Goal: Task Accomplishment & Management: Manage account settings

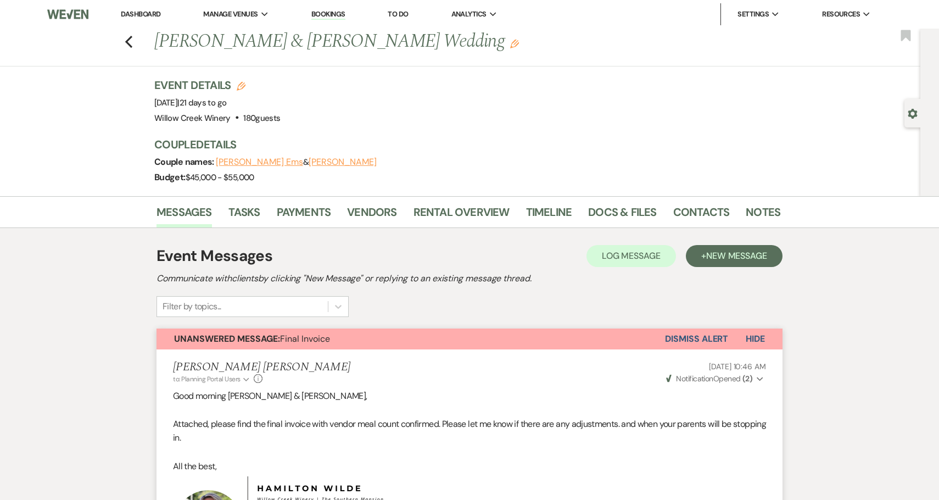
select select "1589"
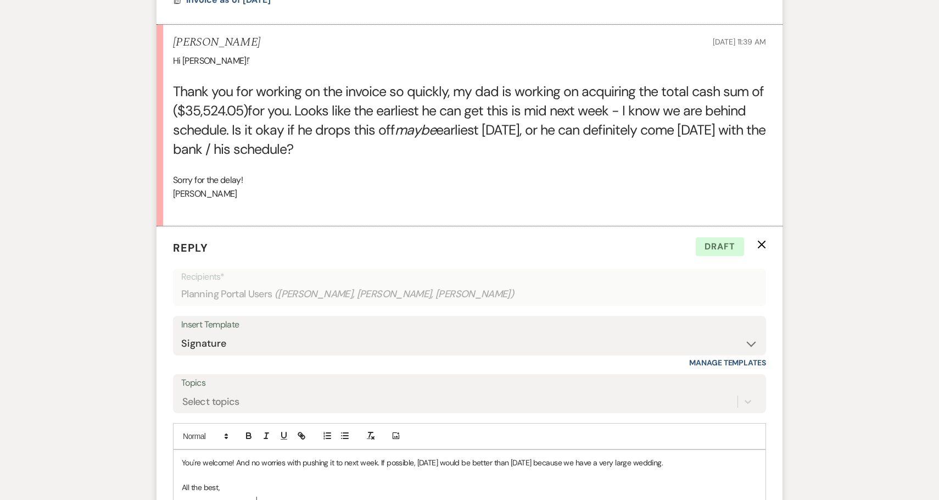
scroll to position [731, 0]
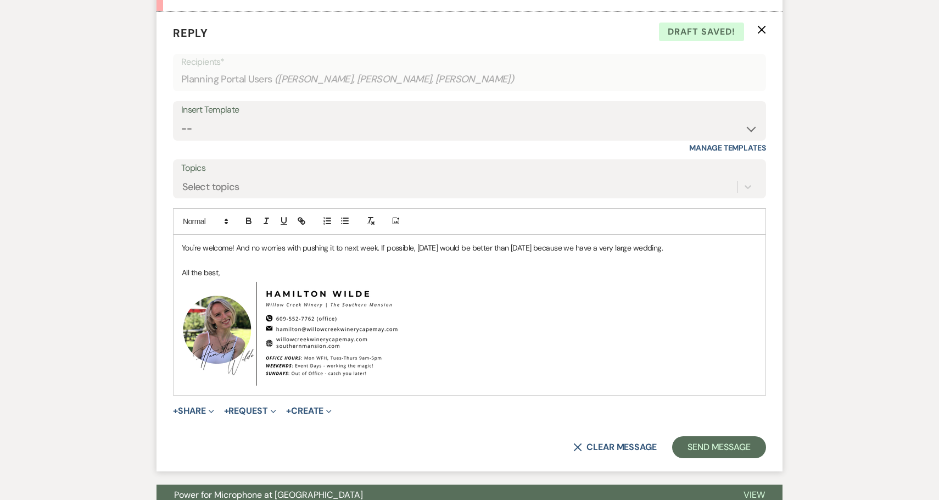
scroll to position [829, 0]
click at [344, 249] on p "You're welcome! And no worries with pushing it to next week. If possible, Wedne…" at bounding box center [470, 247] width 576 height 12
click at [348, 244] on p "You're welcome! And no worries with pushing it to next week. If possible, Wedne…" at bounding box center [470, 247] width 576 height 12
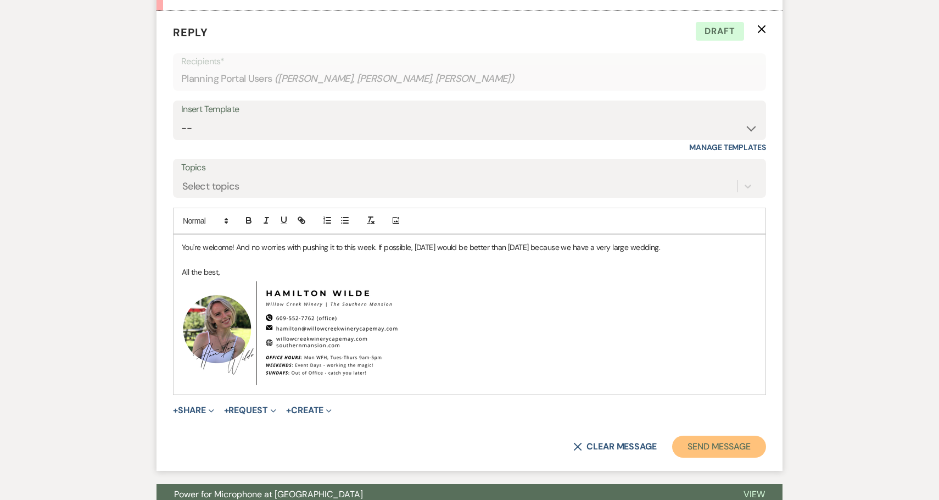
click at [725, 447] on button "Send Message" at bounding box center [719, 447] width 94 height 22
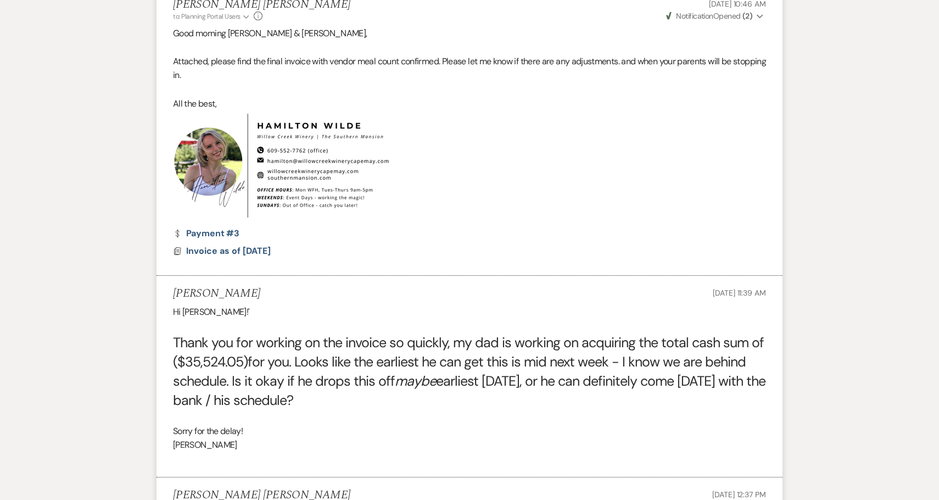
scroll to position [0, 0]
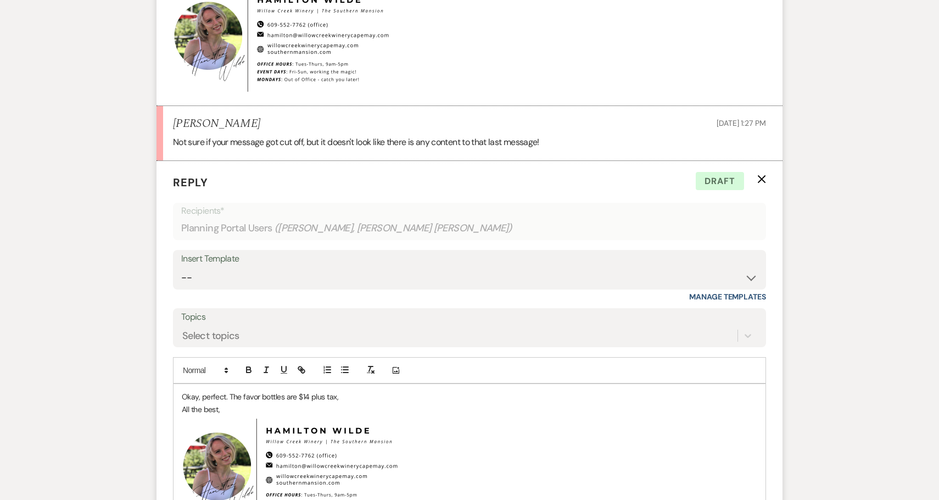
scroll to position [791, 0]
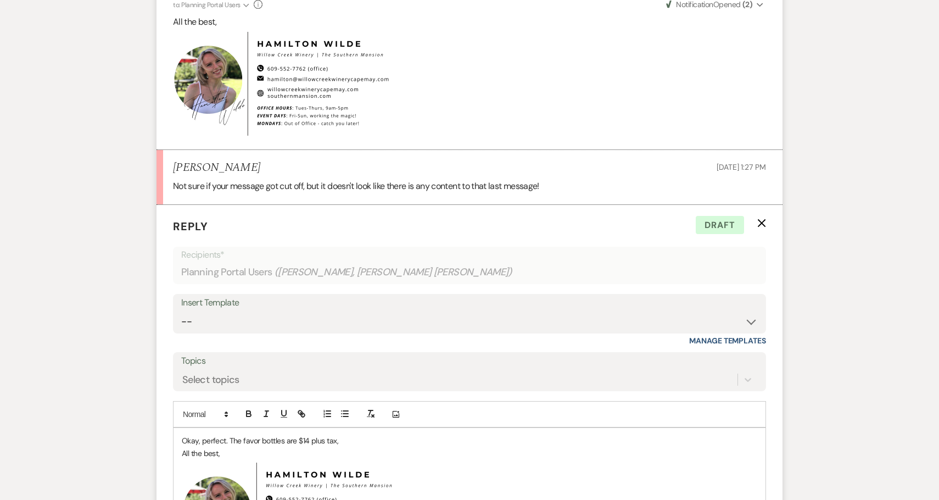
click at [375, 435] on p "Okay, perfect. The favor bottles are $14 plus tax," at bounding box center [470, 441] width 576 height 12
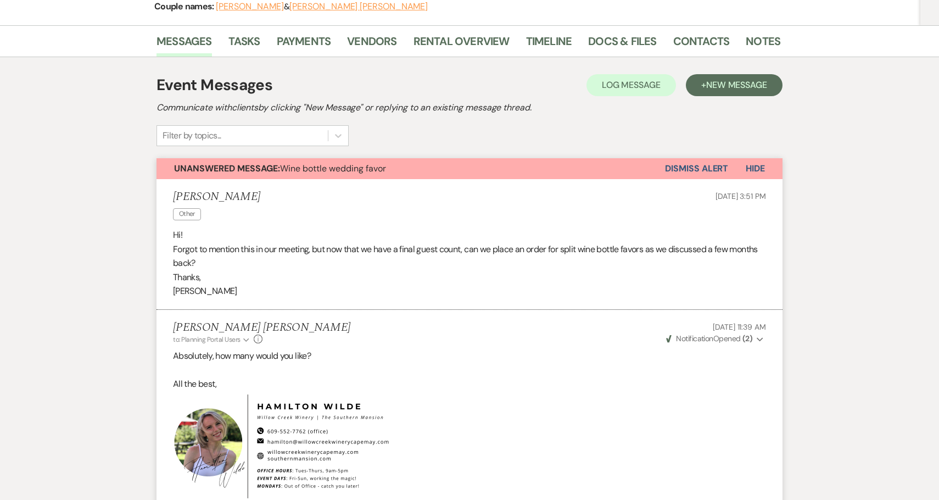
scroll to position [0, 0]
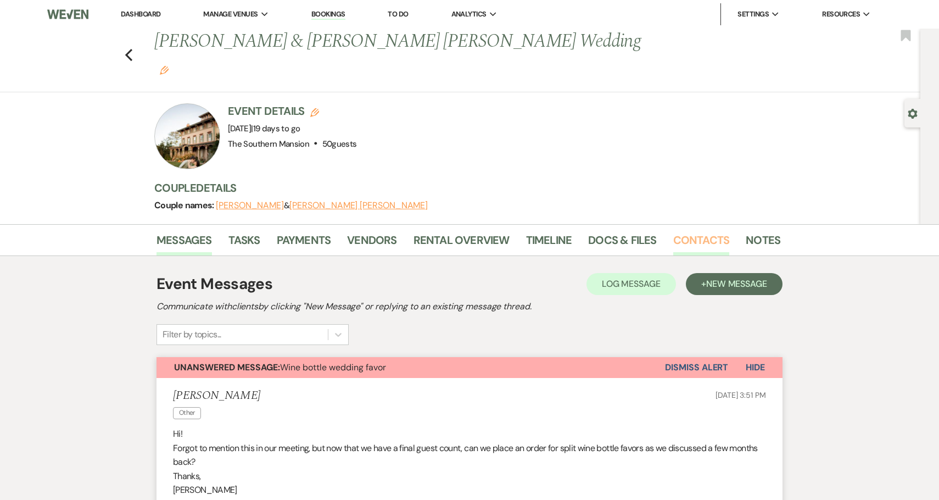
click at [710, 231] on link "Contacts" at bounding box center [702, 243] width 57 height 24
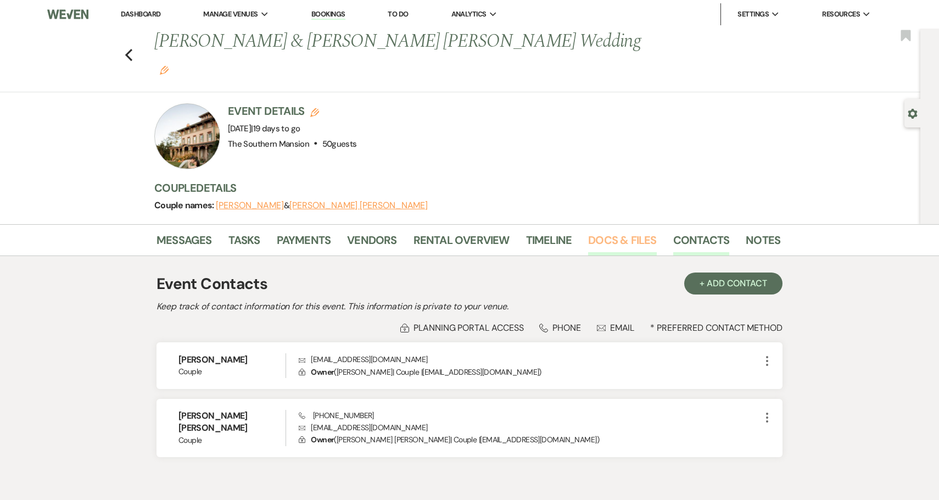
click at [596, 231] on link "Docs & Files" at bounding box center [622, 243] width 68 height 24
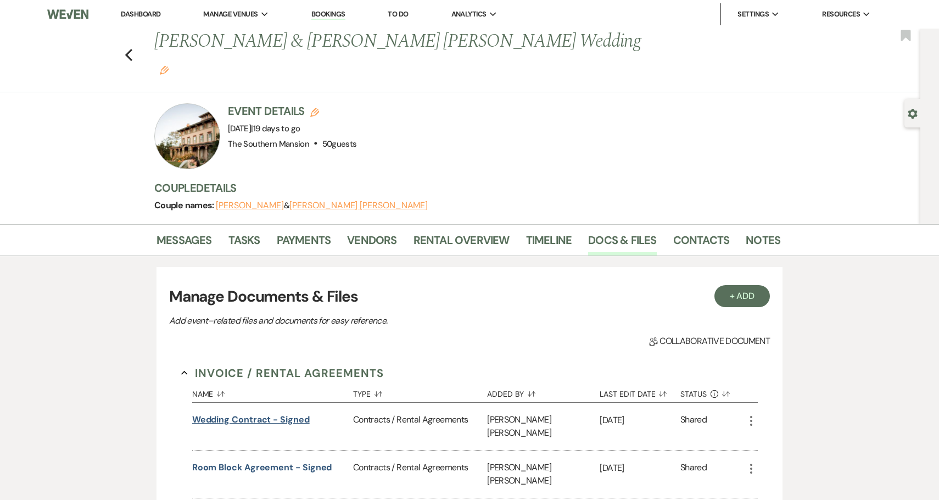
click at [241, 413] on button "Wedding Contract - Signed" at bounding box center [251, 419] width 118 height 13
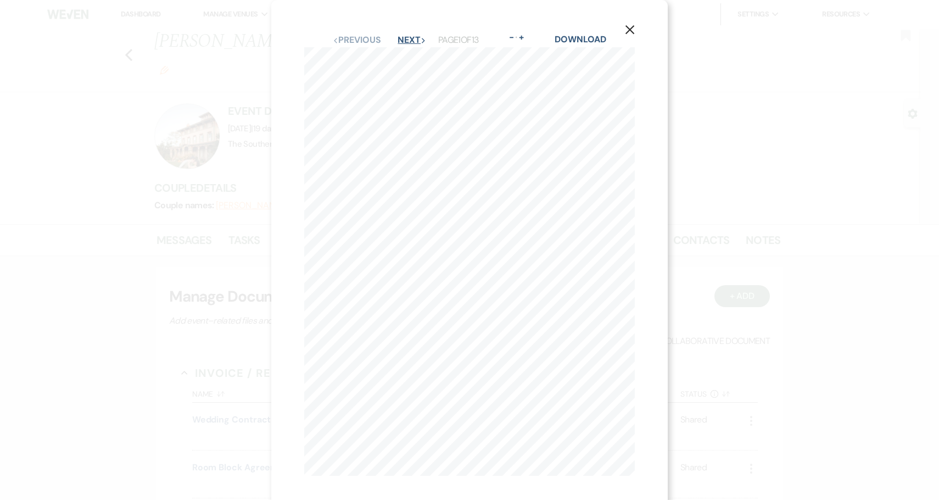
click at [411, 37] on button "Next Next" at bounding box center [412, 40] width 29 height 9
click at [411, 37] on button "Next Next" at bounding box center [411, 40] width 29 height 9
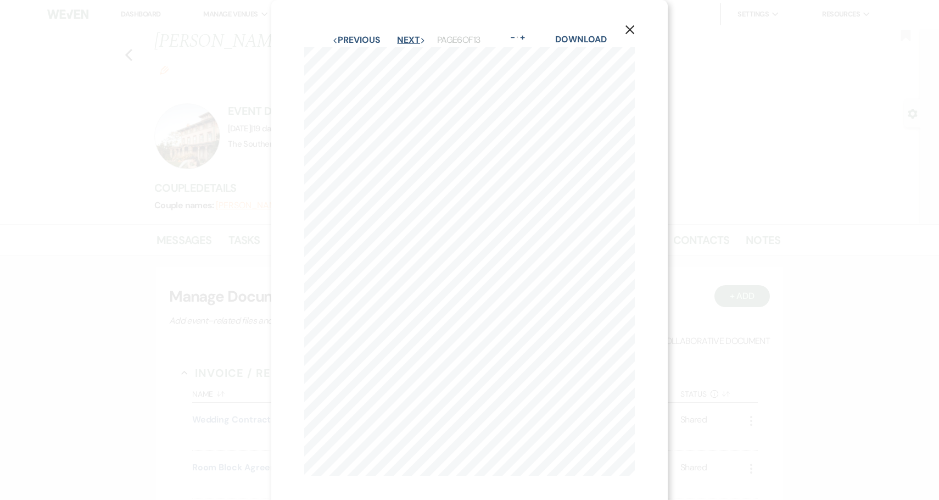
click at [411, 37] on button "Next Next" at bounding box center [411, 40] width 29 height 9
click at [411, 37] on button "Next Next" at bounding box center [412, 40] width 29 height 9
click at [630, 32] on icon "X" at bounding box center [630, 30] width 10 height 10
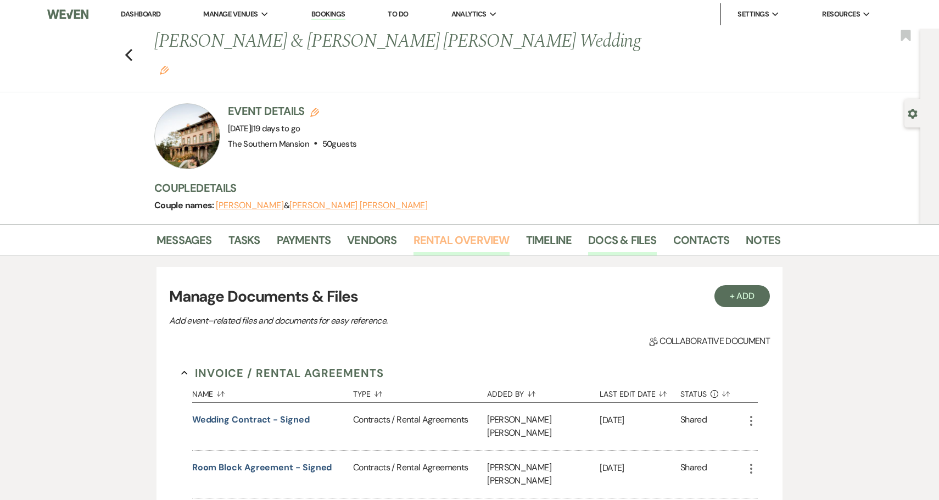
click at [449, 231] on link "Rental Overview" at bounding box center [462, 243] width 96 height 24
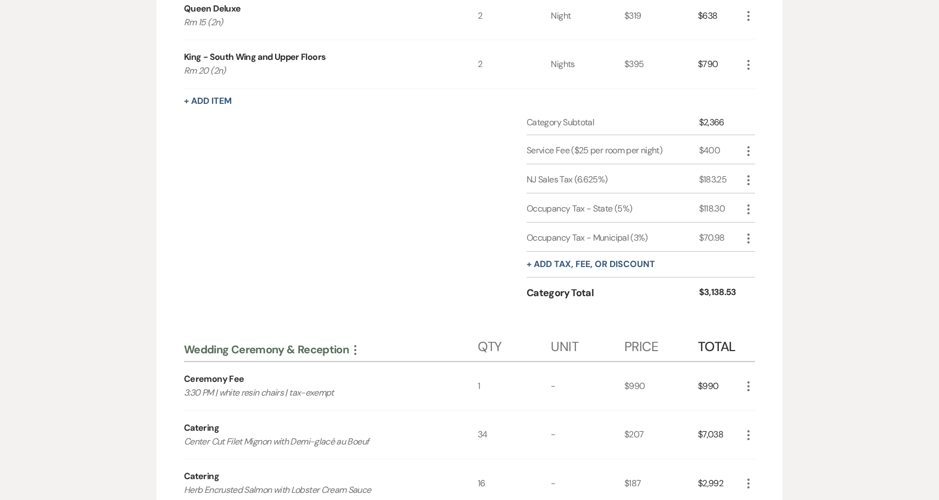
scroll to position [1110, 0]
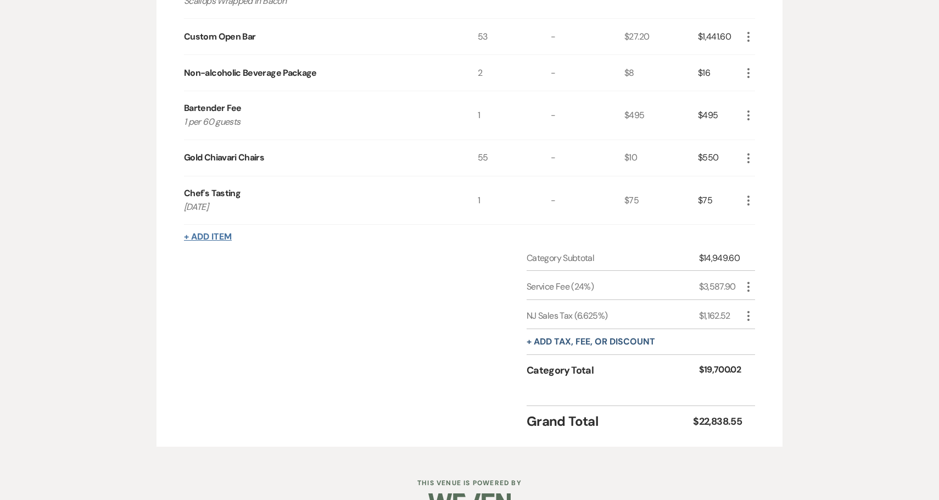
click at [210, 232] on button "+ Add Item" at bounding box center [208, 236] width 48 height 9
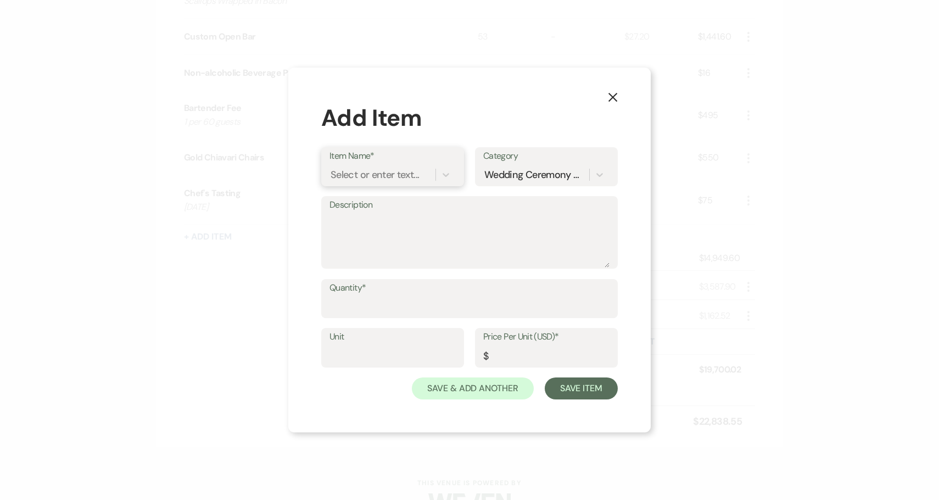
click at [397, 177] on div "Select or enter text..." at bounding box center [375, 174] width 88 height 15
type input "Southern Mansion [PERSON_NAME] Table"
type input "55"
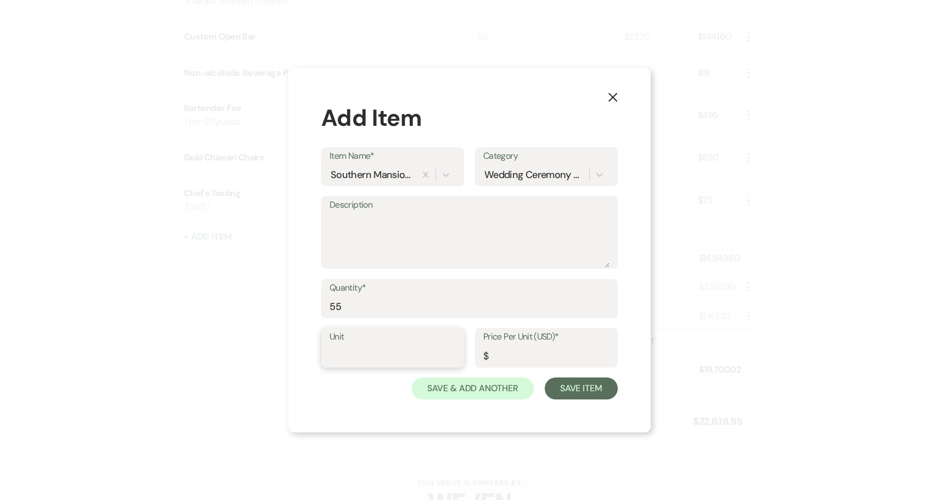
type input "1"
type input "12"
click at [582, 392] on button "Save Item" at bounding box center [581, 388] width 73 height 22
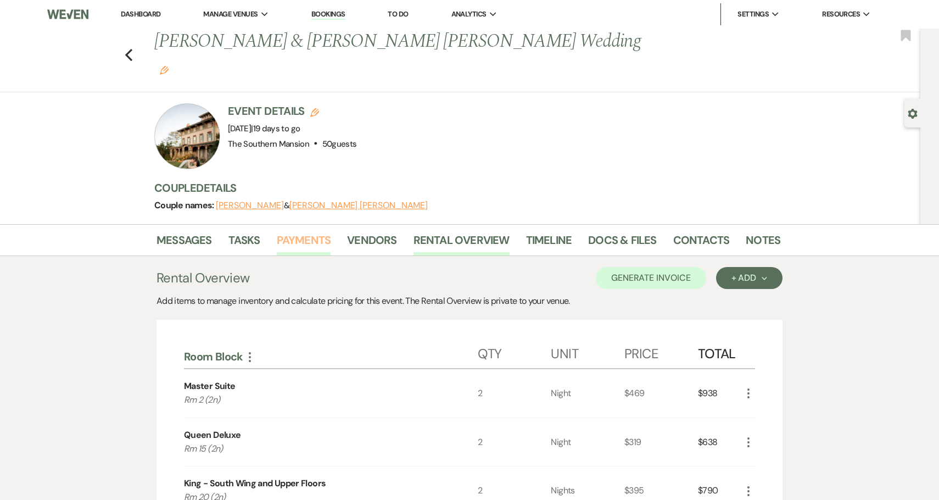
click at [299, 231] on link "Payments" at bounding box center [304, 243] width 54 height 24
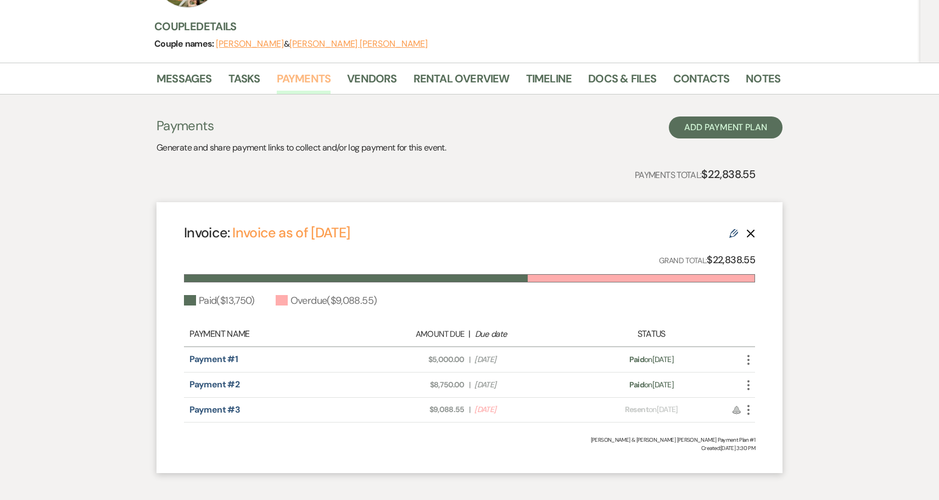
scroll to position [163, 0]
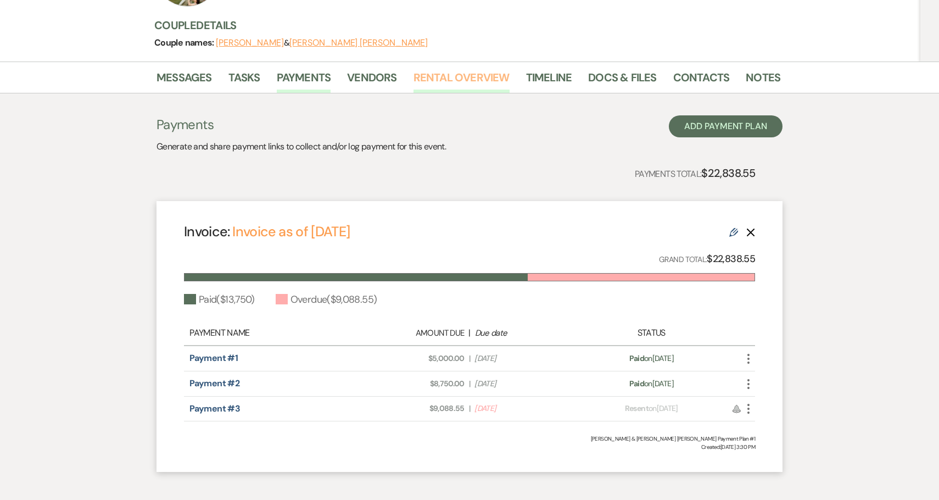
click at [433, 69] on link "Rental Overview" at bounding box center [462, 81] width 96 height 24
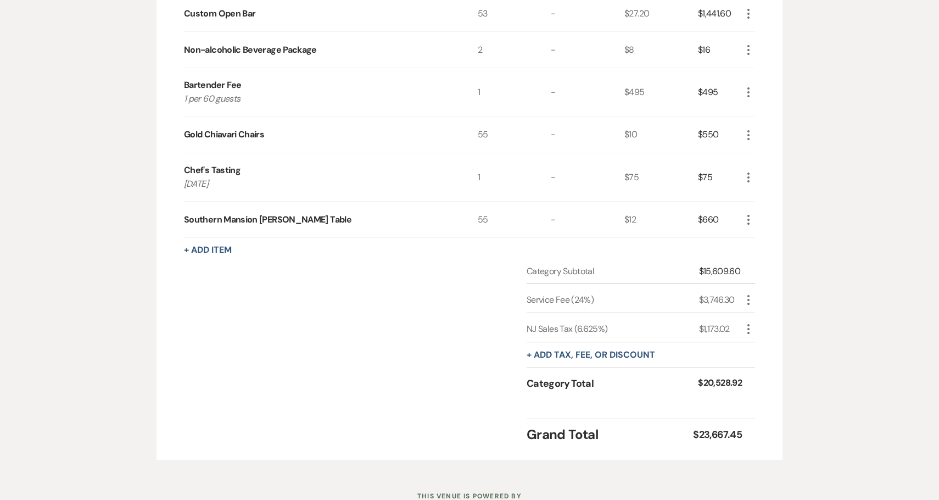
scroll to position [1146, 0]
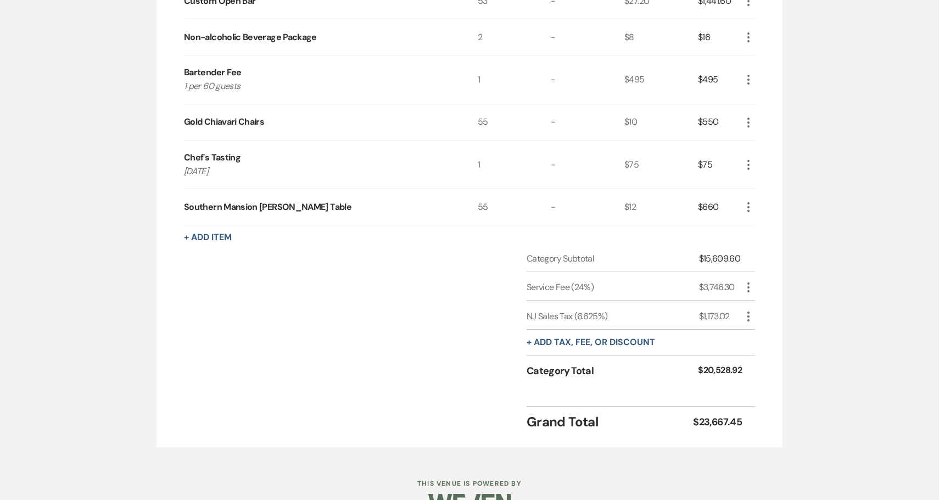
click at [197, 201] on div "Southern Mansion [PERSON_NAME] Table" at bounding box center [268, 207] width 168 height 13
drag, startPoint x: 197, startPoint y: 173, endPoint x: 303, endPoint y: 179, distance: 105.7
click at [303, 201] on div "Southern Mansion [PERSON_NAME] Table" at bounding box center [268, 207] width 168 height 13
copy div "Southern Mansion [PERSON_NAME] Table"
click at [742, 201] on icon "More" at bounding box center [748, 207] width 13 height 13
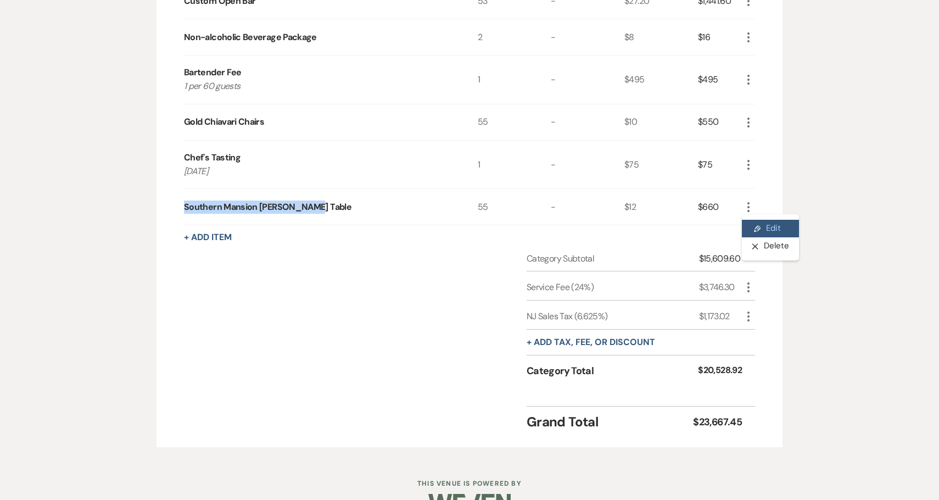
click at [766, 220] on button "Pencil Edit" at bounding box center [770, 229] width 57 height 18
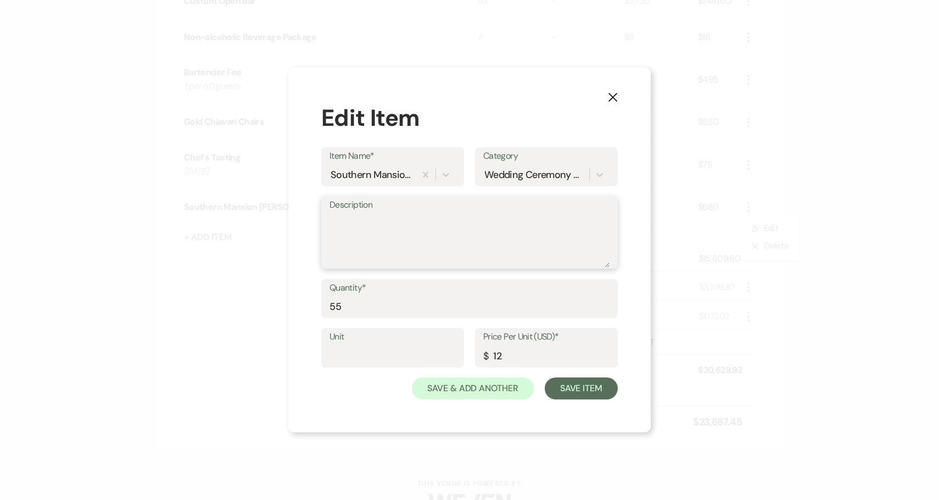
click at [408, 242] on textarea "Description" at bounding box center [470, 240] width 280 height 55
paste textarea "Southern Mansion [PERSON_NAME] Table"
click at [448, 223] on textarea "Southern Mansion [PERSON_NAME] Table" at bounding box center [470, 240] width 280 height 55
click at [448, 223] on textarea "Southern Mansion Dessert Table" at bounding box center [470, 240] width 280 height 55
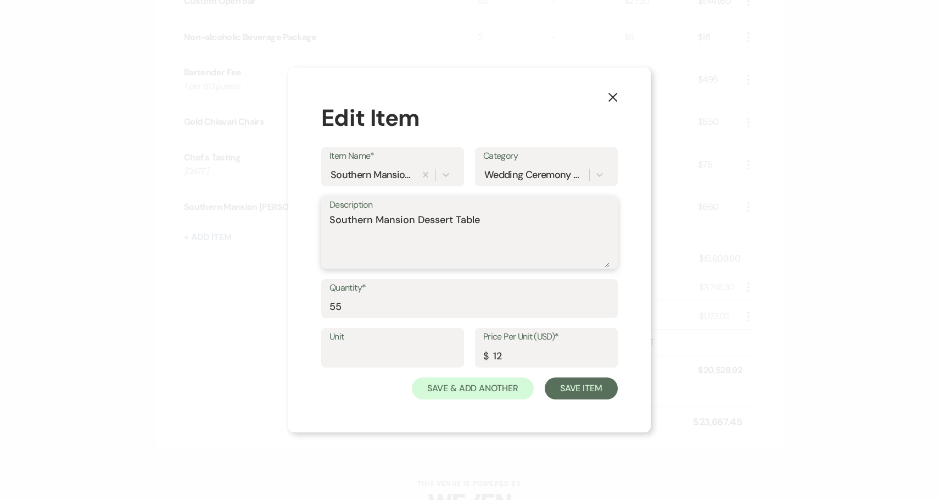
click at [448, 223] on textarea "Southern Mansion Dessert Table" at bounding box center [470, 240] width 280 height 55
type textarea "Southern Mansion Dessert Table"
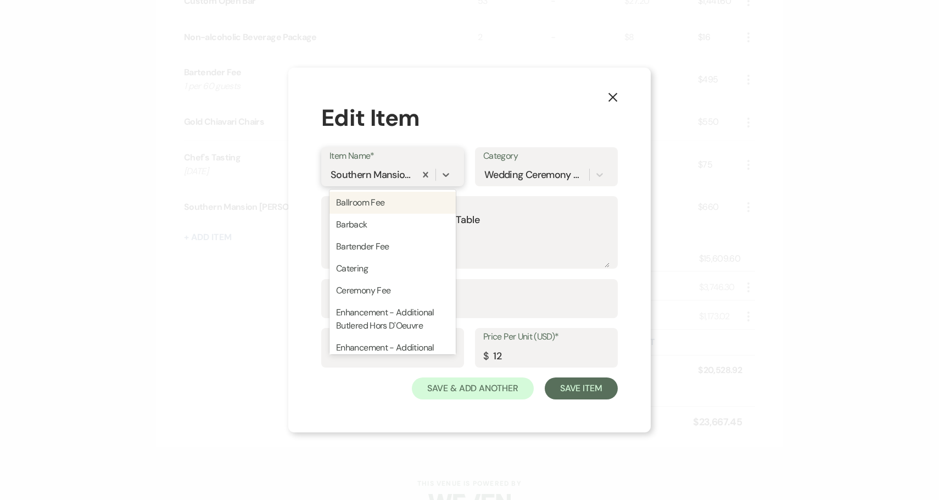
click at [398, 174] on div "Southern Mansion [PERSON_NAME] Table" at bounding box center [372, 174] width 82 height 15
paste input "Southern Mansion Dessert Table"
type input "Southern Mansion Dessert Table"
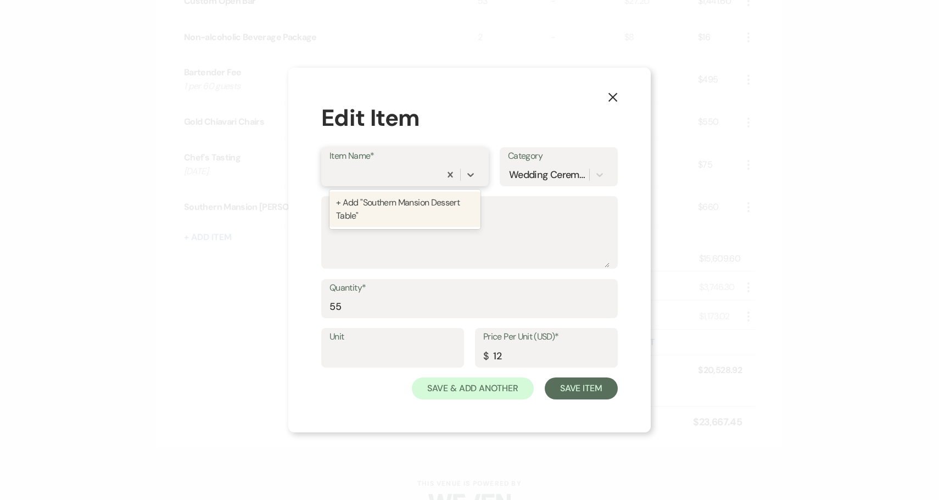
scroll to position [0, 0]
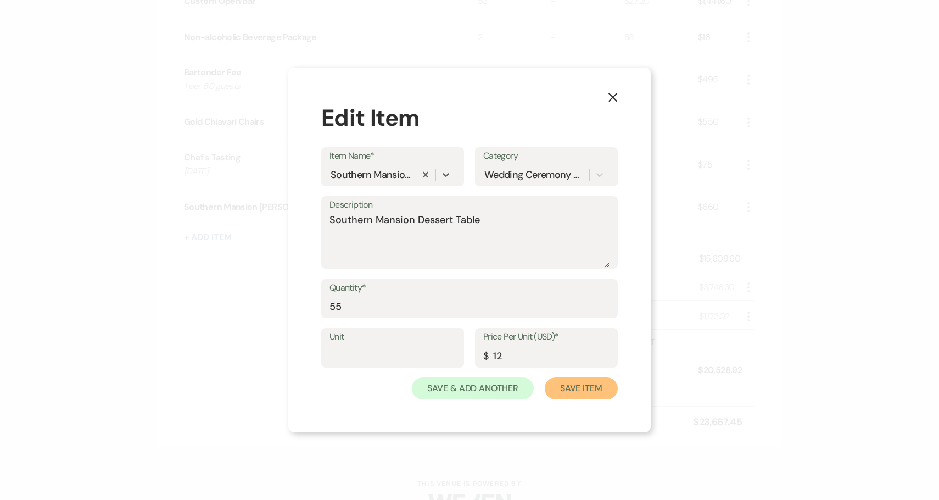
click at [568, 391] on button "Save Item" at bounding box center [581, 388] width 73 height 22
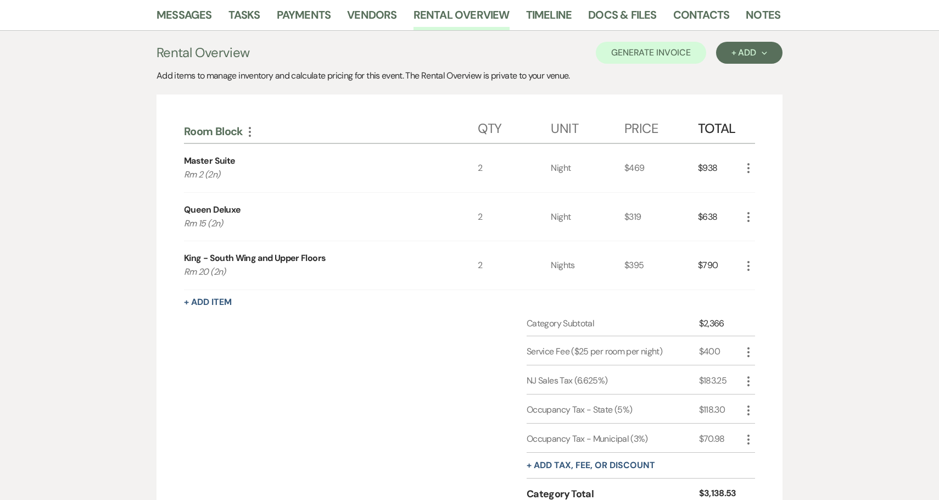
scroll to position [192, 0]
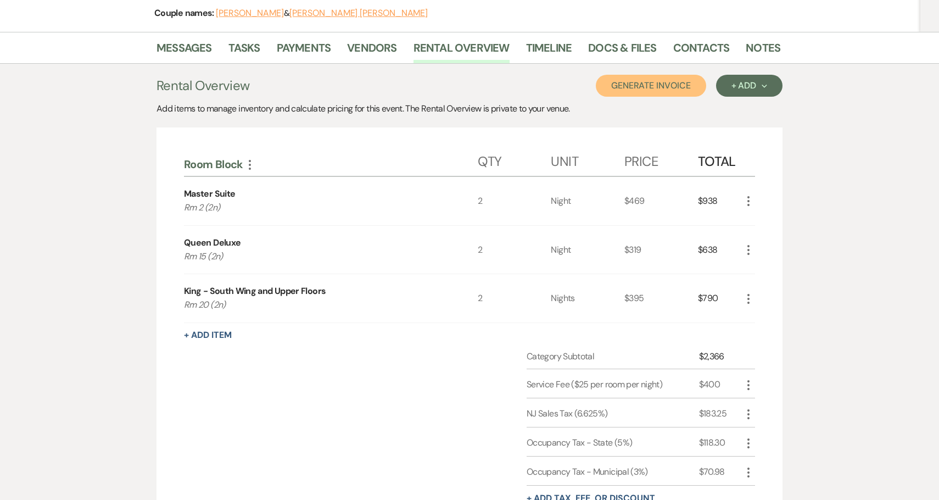
click at [638, 75] on button "Generate Invoice" at bounding box center [651, 86] width 110 height 22
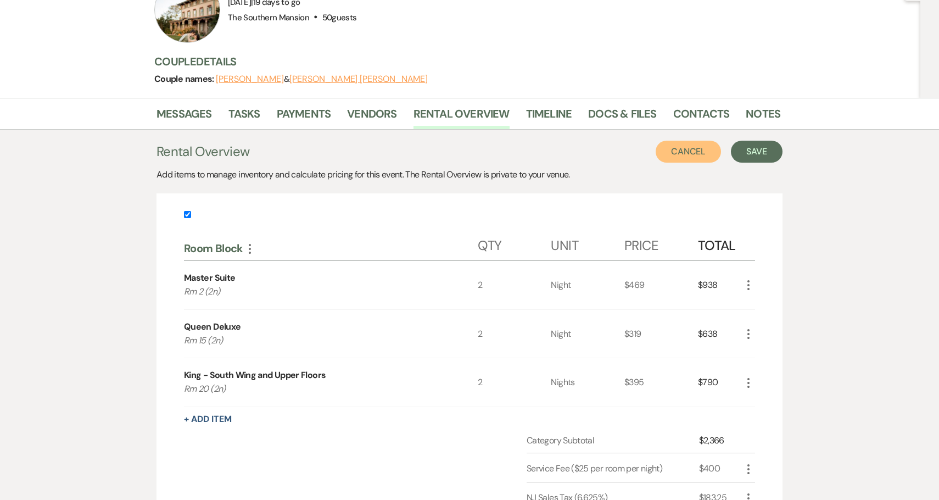
scroll to position [125, 0]
click at [742, 142] on button "Save" at bounding box center [757, 153] width 52 height 22
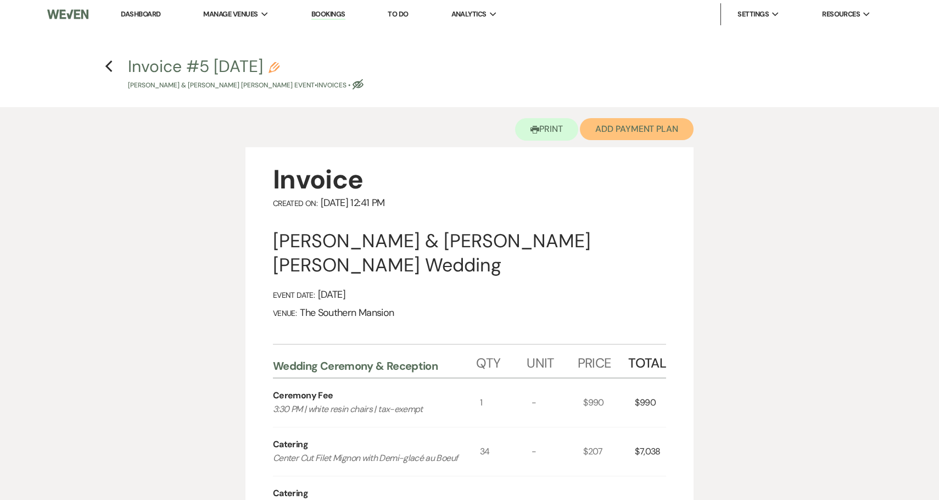
click at [609, 131] on button "Add Payment Plan" at bounding box center [637, 129] width 114 height 22
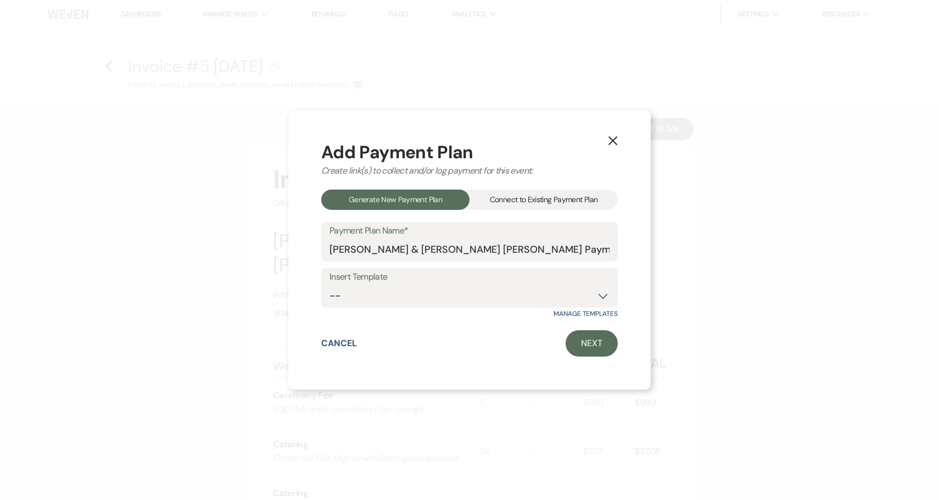
click at [552, 209] on div "Connect to Existing Payment Plan" at bounding box center [544, 200] width 148 height 20
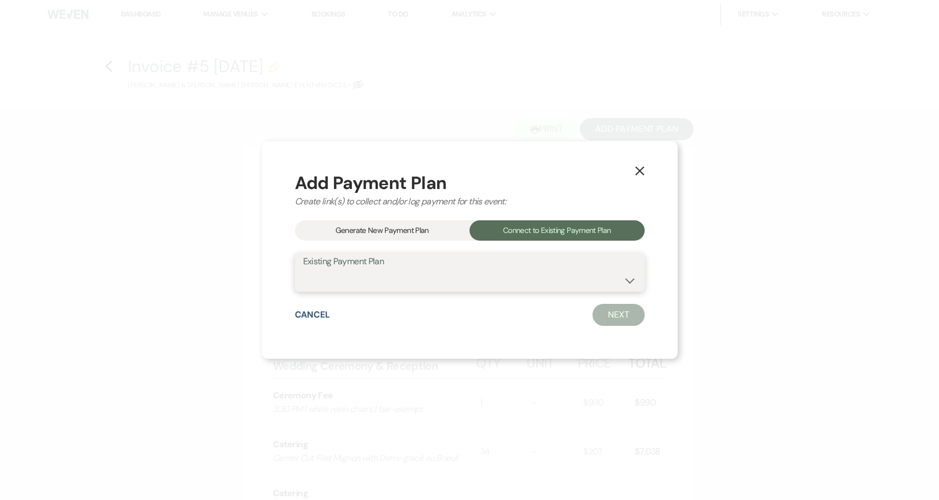
click at [533, 286] on select "[PERSON_NAME] & [PERSON_NAME] [PERSON_NAME] Payment Plan #1" at bounding box center [469, 279] width 333 height 21
select select "8978"
click at [330, 269] on select "[PERSON_NAME] & [PERSON_NAME] [PERSON_NAME] Payment Plan #1" at bounding box center [469, 279] width 333 height 21
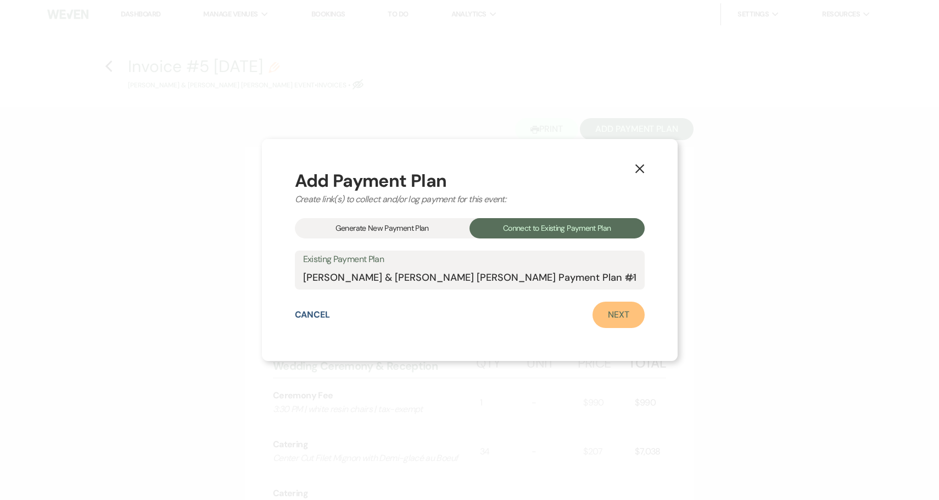
click at [593, 320] on link "Next" at bounding box center [619, 315] width 52 height 26
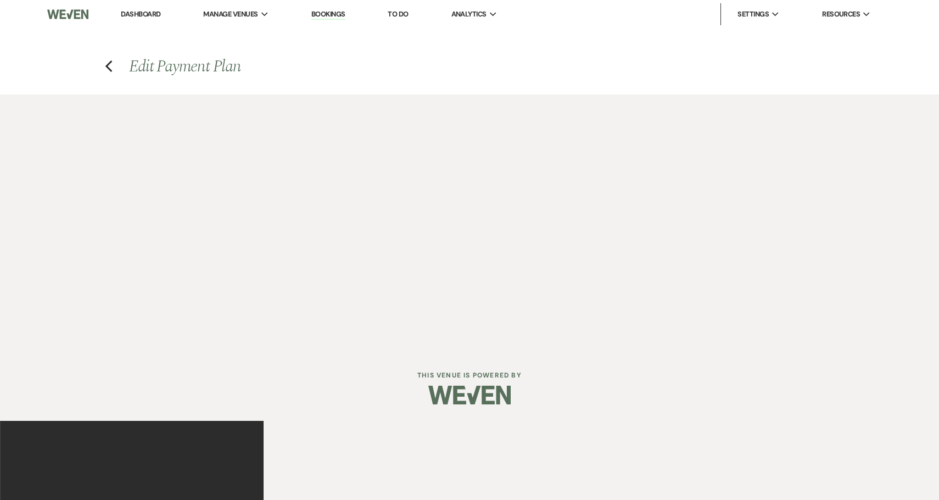
select select "28656"
select select "1"
select select "true"
select select "1"
select select "2"
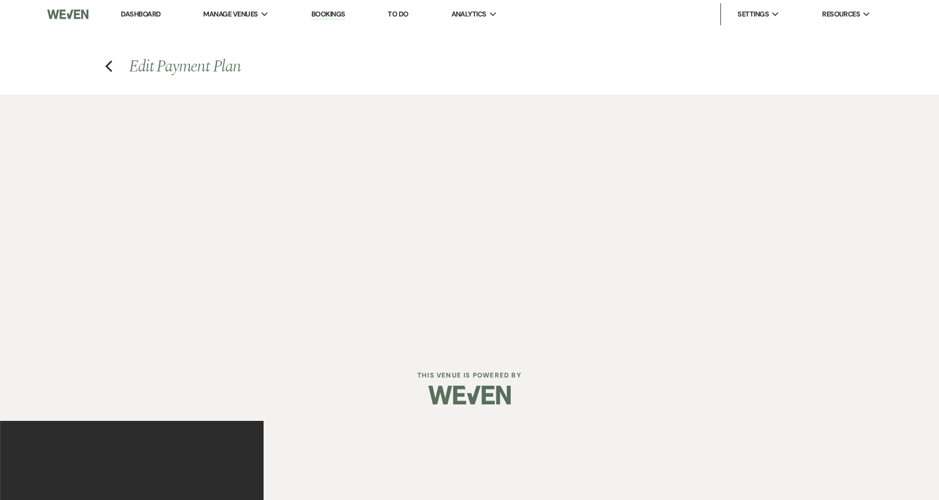
select select "flat"
select select "client"
select select "daily"
select select "weeks"
select select "complete"
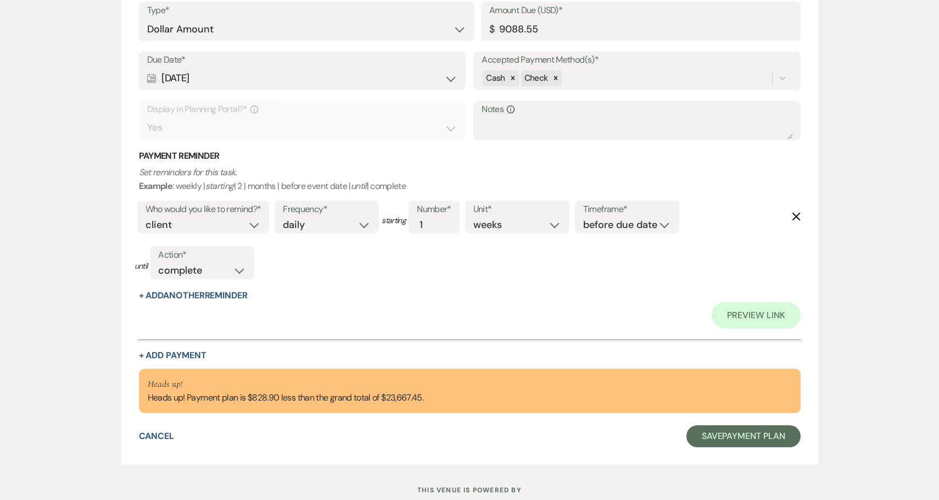
scroll to position [1257, 0]
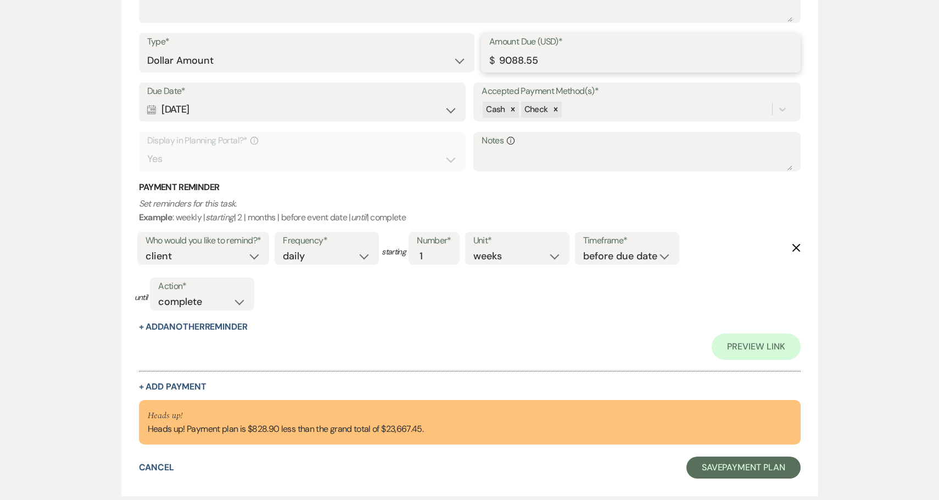
click at [597, 60] on input "9088.55" at bounding box center [640, 60] width 303 height 21
type input "9088.5"
click at [597, 60] on input "9088.5" at bounding box center [640, 60] width 303 height 21
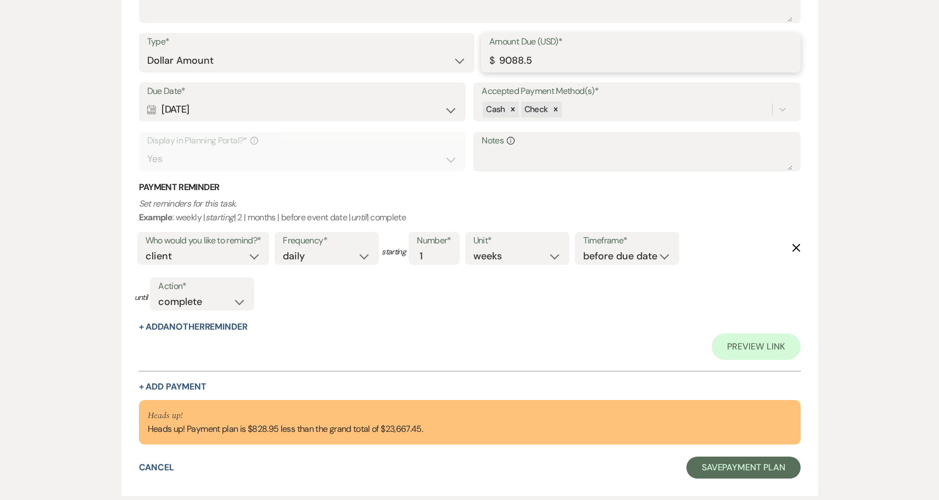
click at [597, 60] on input "9088.5" at bounding box center [640, 60] width 303 height 21
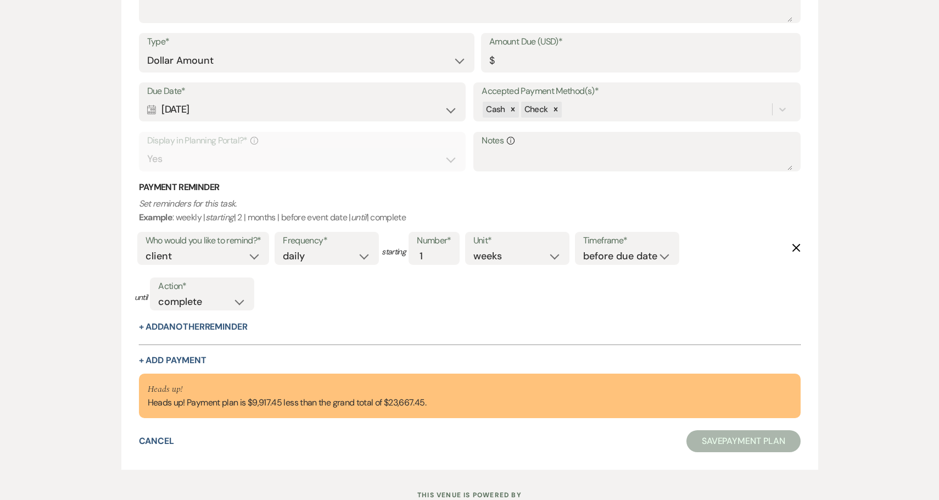
click at [264, 400] on div "Heads up! Heads up! Payment plan is $9,917.45 less than the grand total of $23,…" at bounding box center [287, 395] width 279 height 27
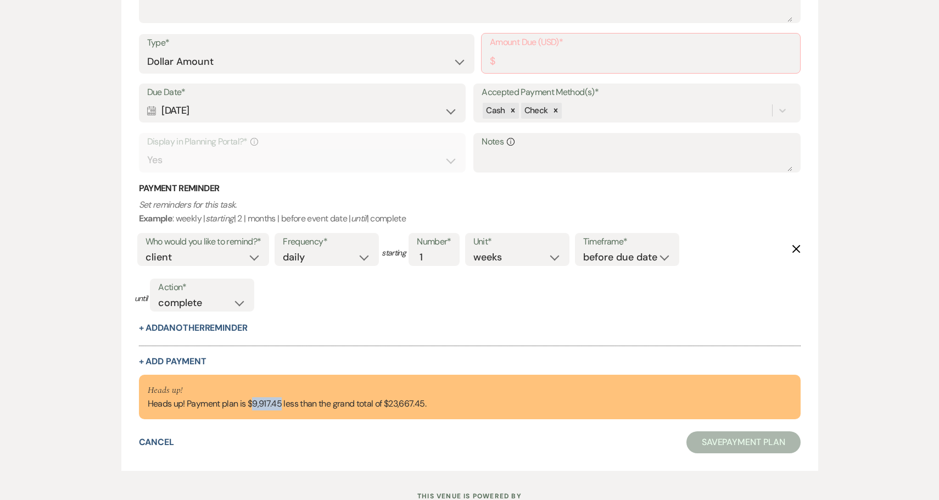
click at [264, 400] on div "Heads up! Heads up! Payment plan is $9,917.45 less than the grand total of $23,…" at bounding box center [287, 396] width 279 height 27
copy div "9,917.45"
click at [534, 64] on input "Amount Due (USD)*" at bounding box center [641, 61] width 302 height 21
paste input "9917.45"
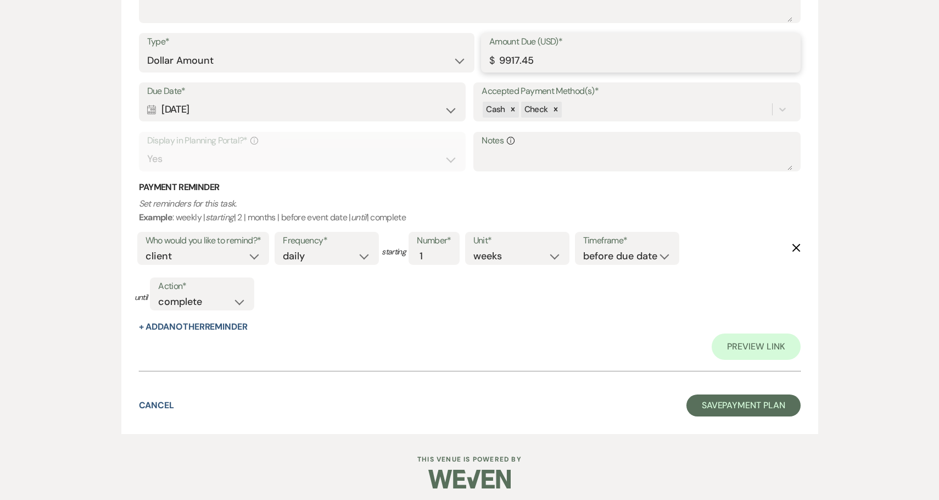
type input "9917.45"
click at [749, 404] on button "Save Payment Plan" at bounding box center [744, 405] width 114 height 22
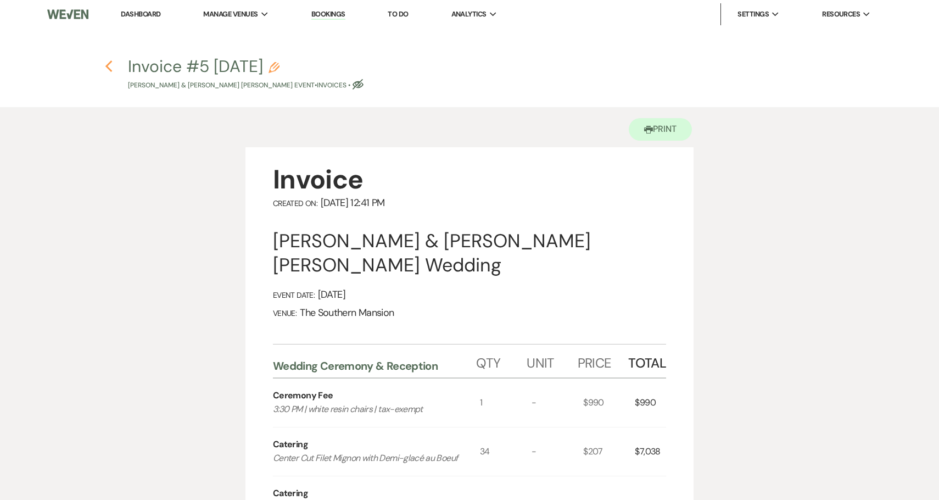
click at [110, 66] on icon "Previous" at bounding box center [109, 66] width 8 height 13
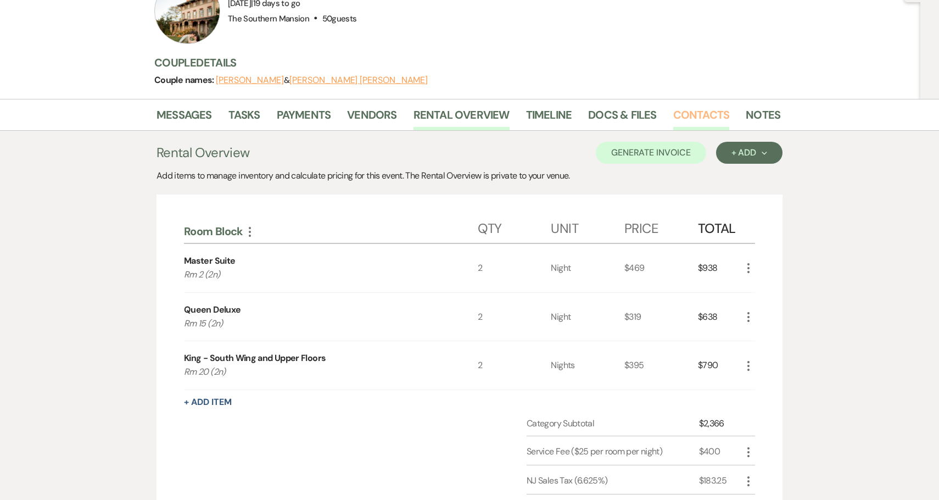
click at [691, 106] on link "Contacts" at bounding box center [702, 118] width 57 height 24
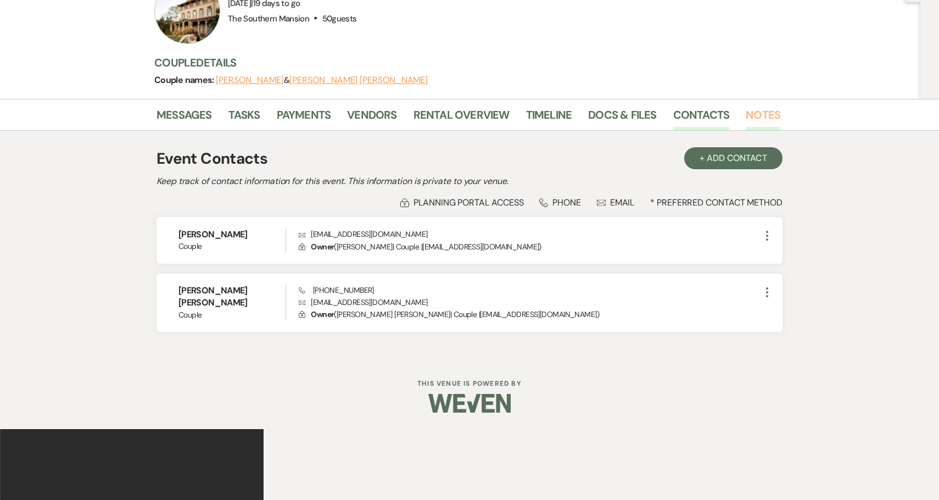
click at [759, 106] on link "Notes" at bounding box center [763, 118] width 35 height 24
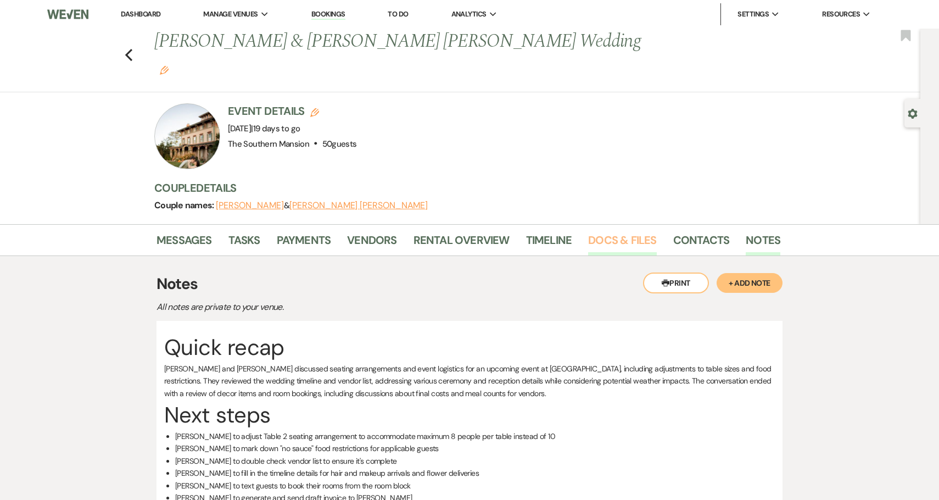
click at [622, 231] on link "Docs & Files" at bounding box center [622, 243] width 68 height 24
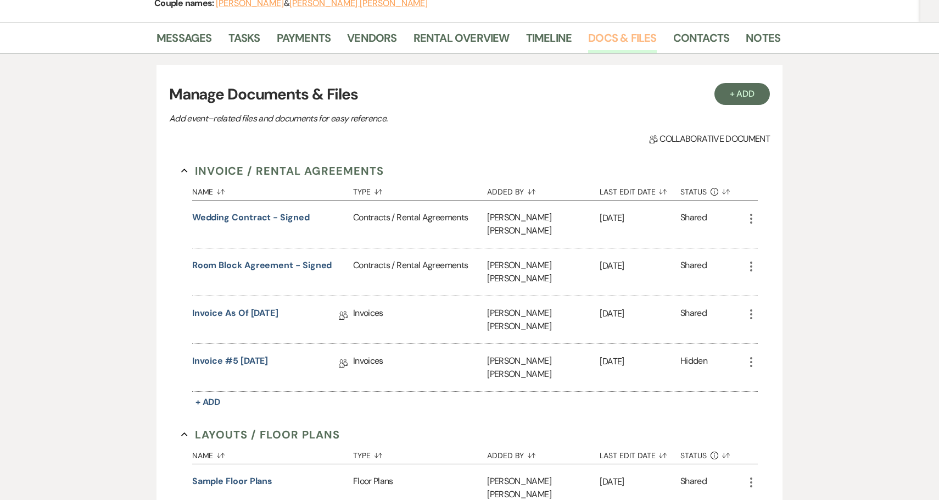
scroll to position [207, 0]
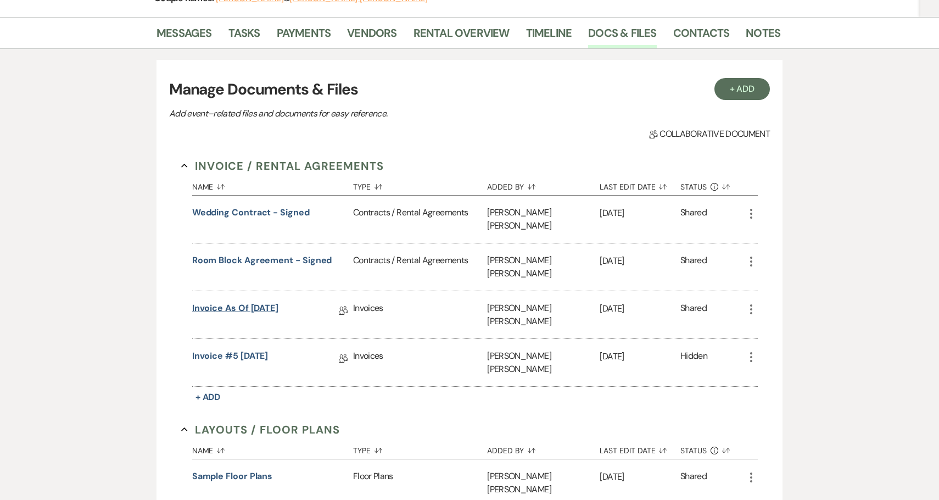
click at [249, 302] on link "Invoice as of [DATE]" at bounding box center [235, 310] width 86 height 17
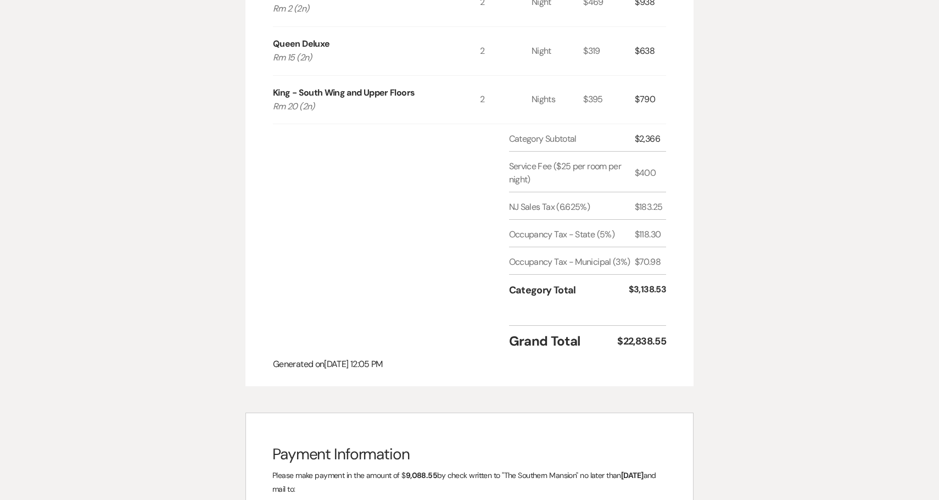
scroll to position [1181, 0]
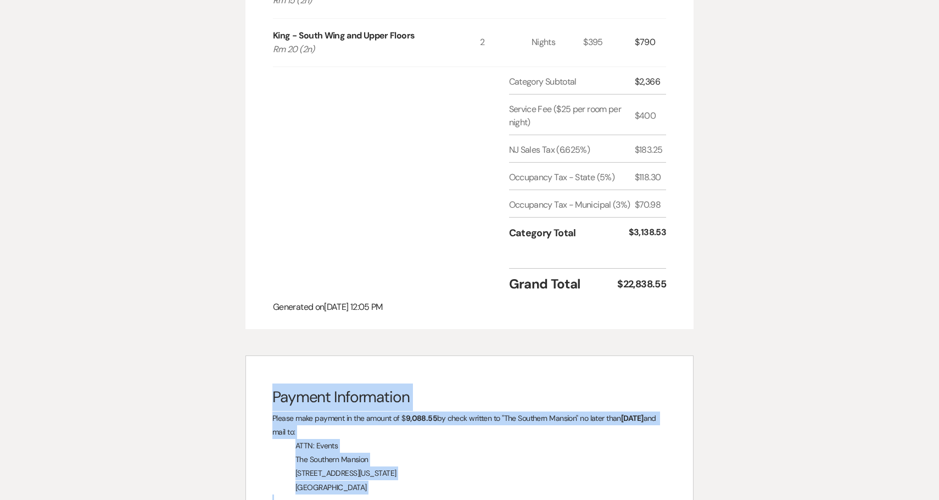
drag, startPoint x: 413, startPoint y: 324, endPoint x: 274, endPoint y: 394, distance: 155.5
copy div "Loremip Dolorsitame Consec adip elitsed do eiu tempor in $ 3,835.60 ut labor et…"
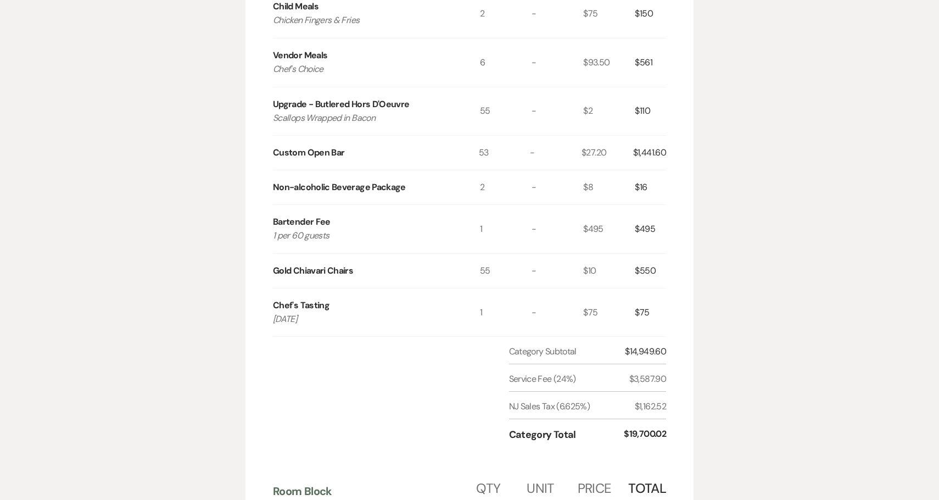
scroll to position [0, 0]
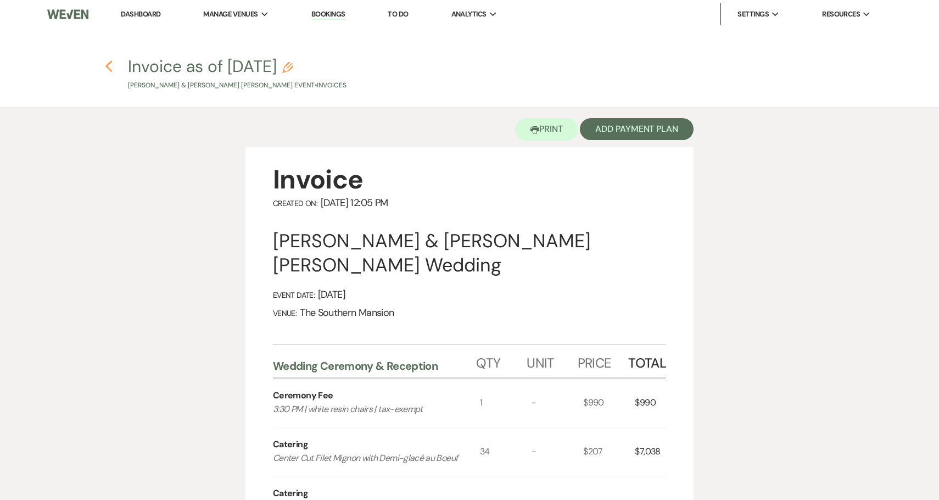
click at [109, 68] on use "button" at bounding box center [108, 66] width 7 height 12
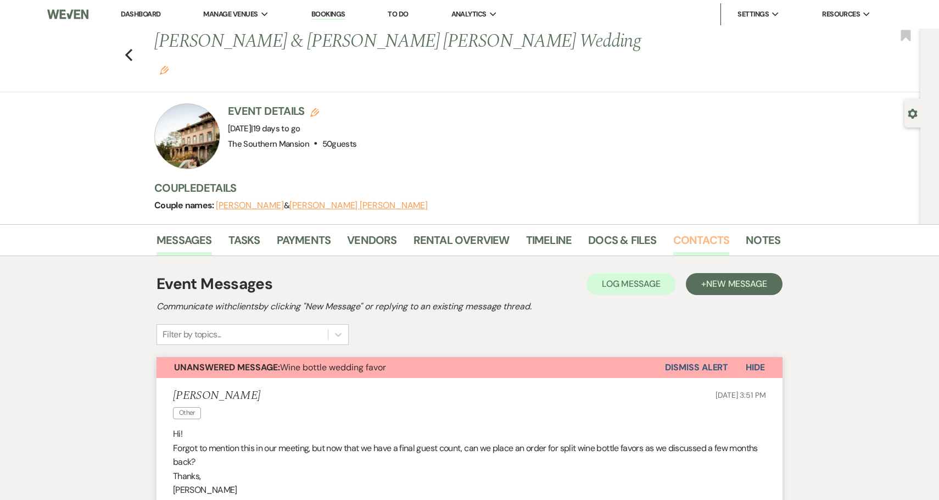
click at [691, 231] on link "Contacts" at bounding box center [702, 243] width 57 height 24
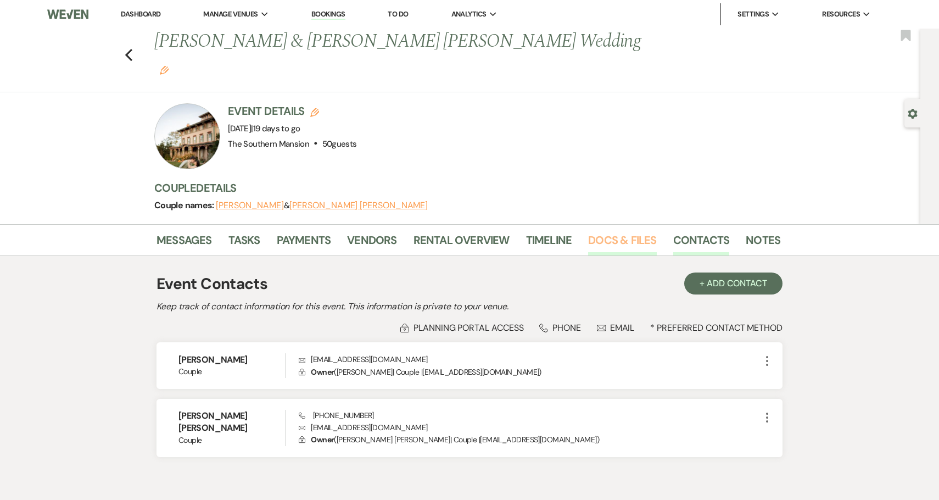
click at [594, 231] on link "Docs & Files" at bounding box center [622, 243] width 68 height 24
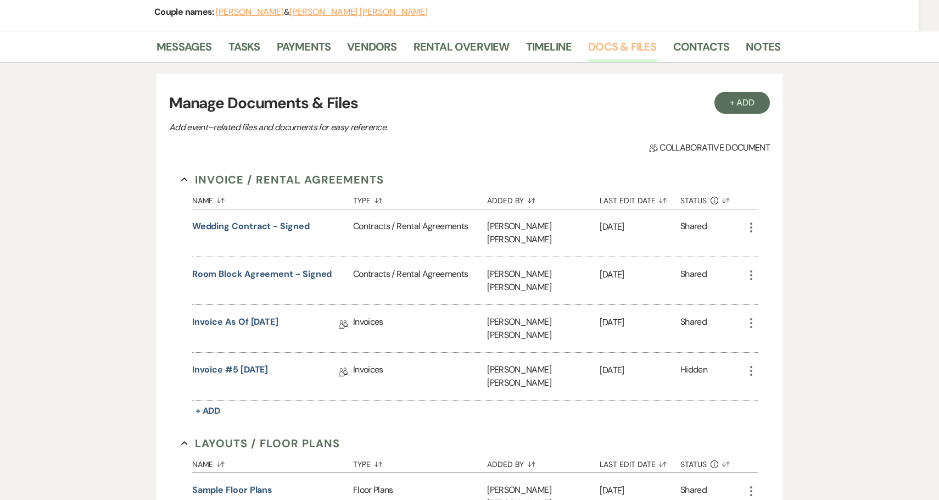
scroll to position [194, 0]
click at [242, 363] on link "Invoice #5 [DATE]" at bounding box center [230, 371] width 76 height 17
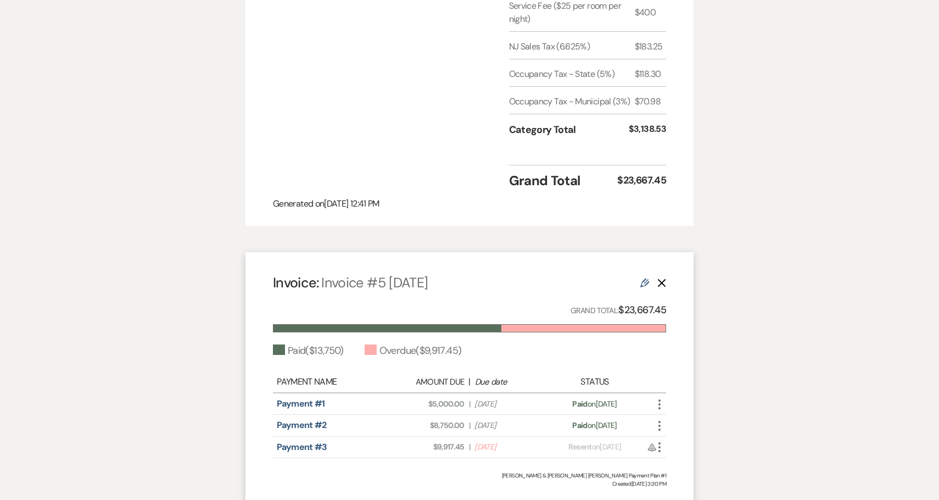
scroll to position [1608, 0]
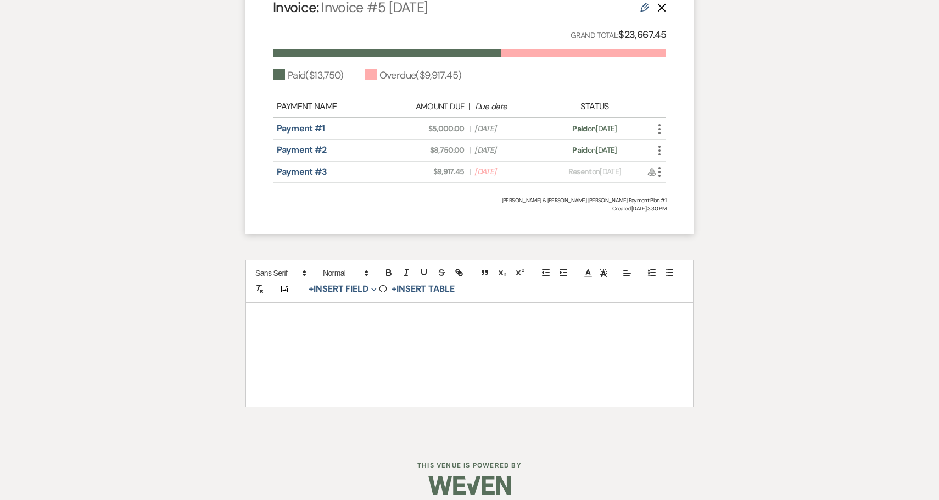
click at [409, 349] on div at bounding box center [469, 354] width 447 height 103
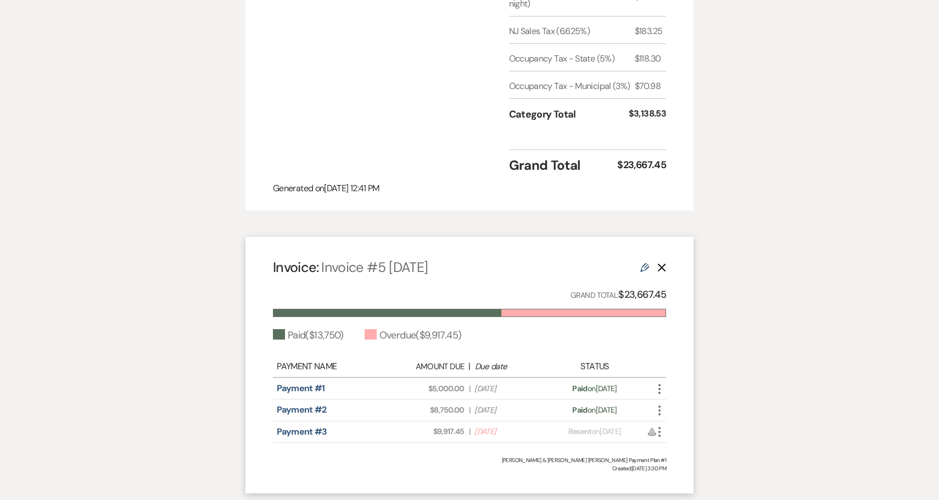
scroll to position [1348, 0]
click at [643, 264] on icon "Edit" at bounding box center [645, 268] width 9 height 9
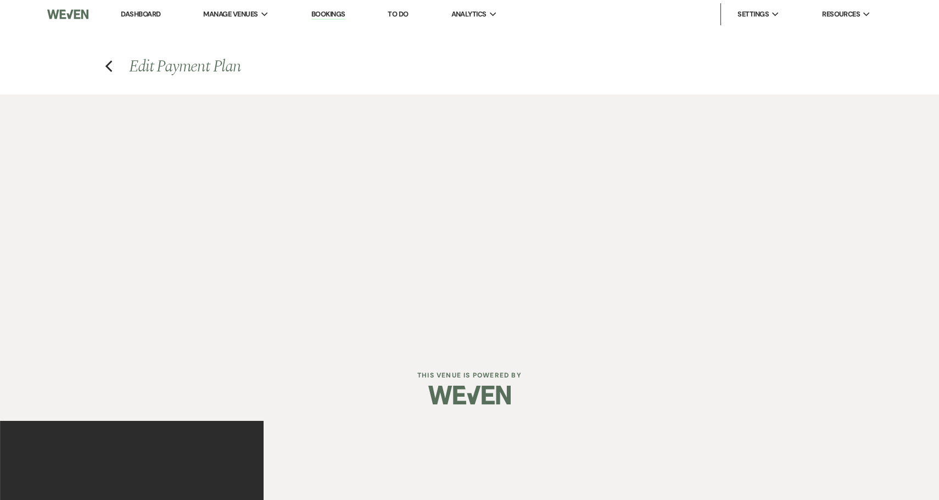
select select "28656"
select select "1"
select select "true"
select select "1"
select select "2"
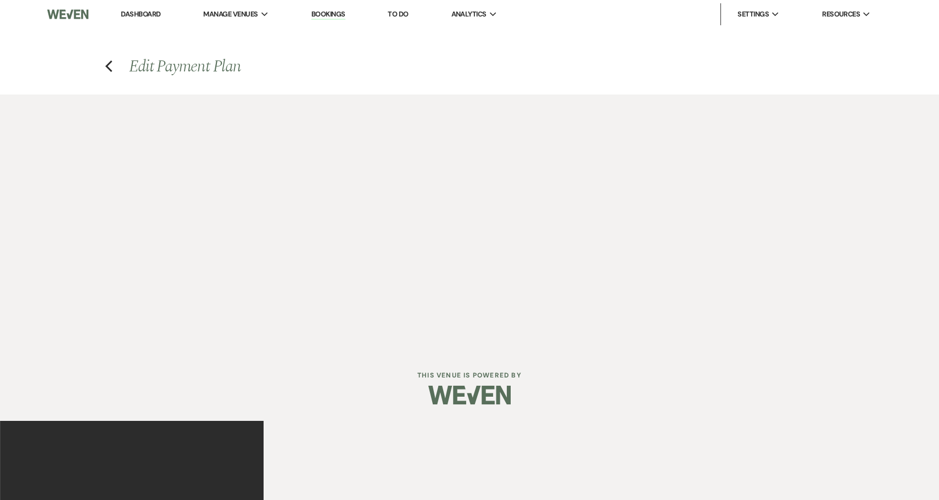
select select "flat"
select select "client"
select select "daily"
select select "weeks"
select select "complete"
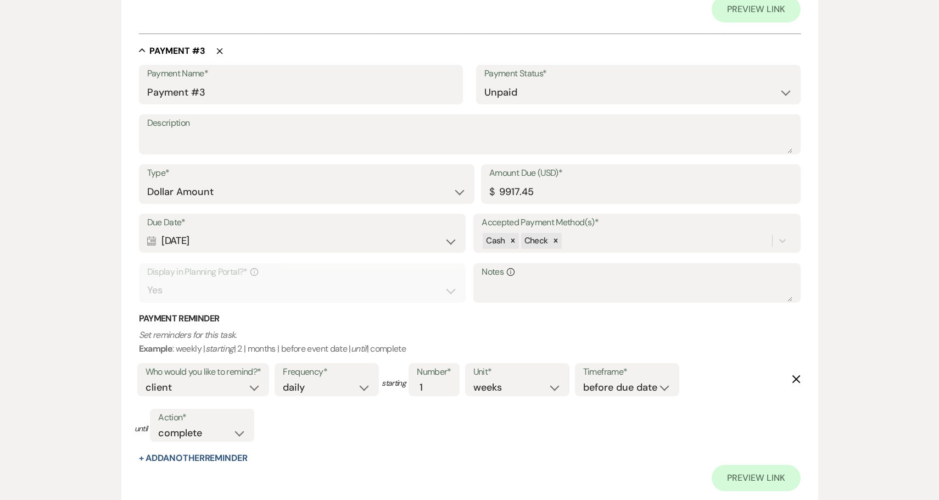
scroll to position [1261, 0]
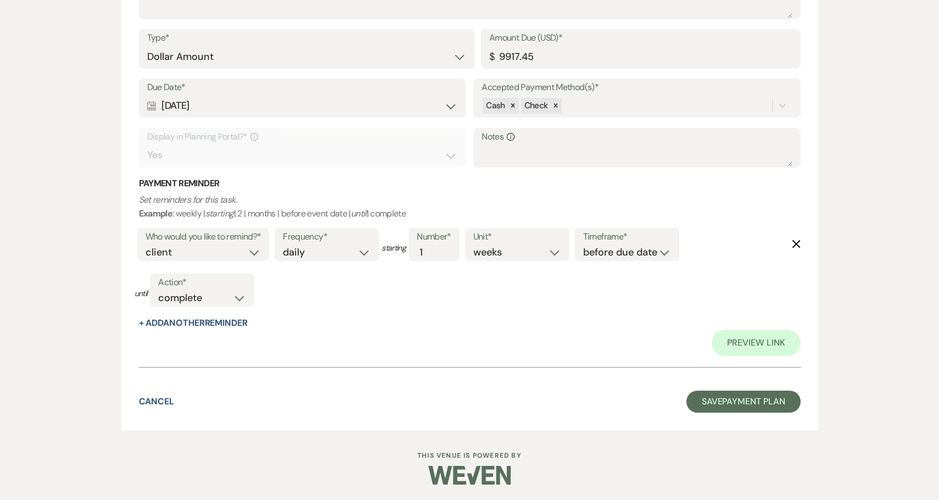
click at [799, 246] on use "button" at bounding box center [796, 244] width 8 height 8
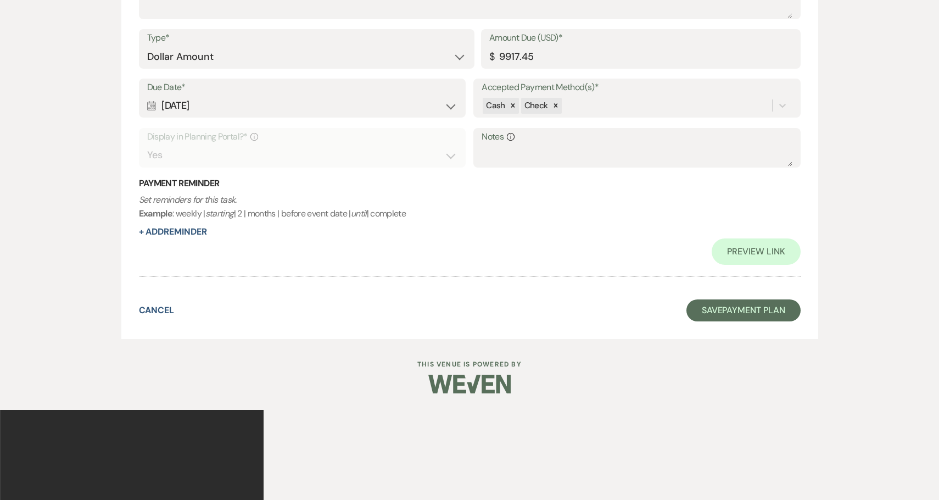
scroll to position [1170, 0]
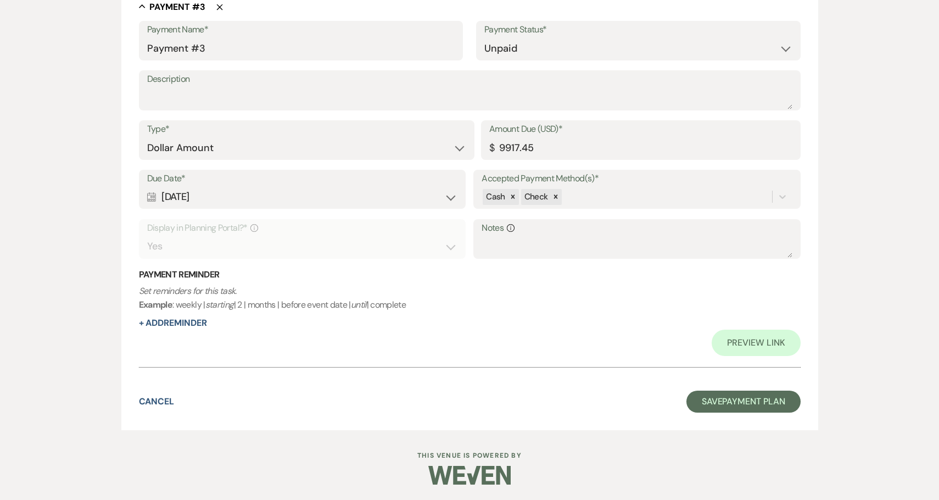
click at [279, 191] on div "Calendar [DATE] Expand" at bounding box center [302, 196] width 310 height 21
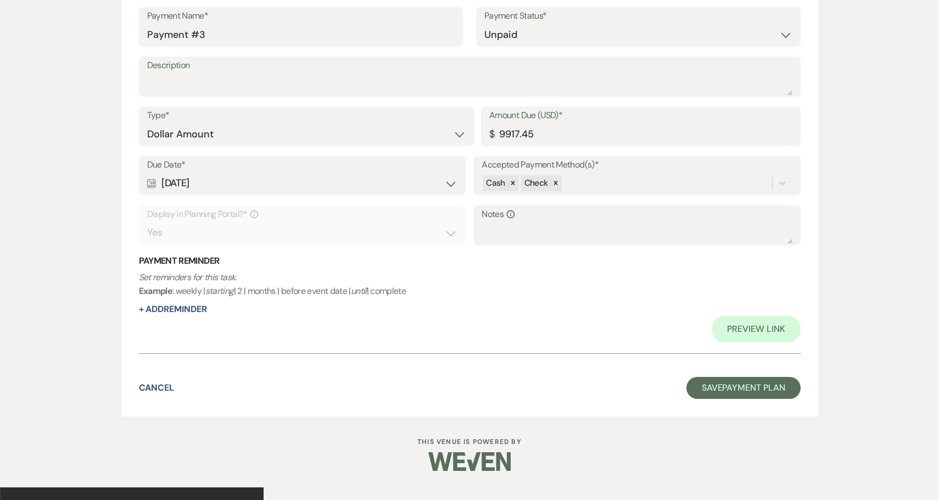
select select "day"
select select "beforeEventDate"
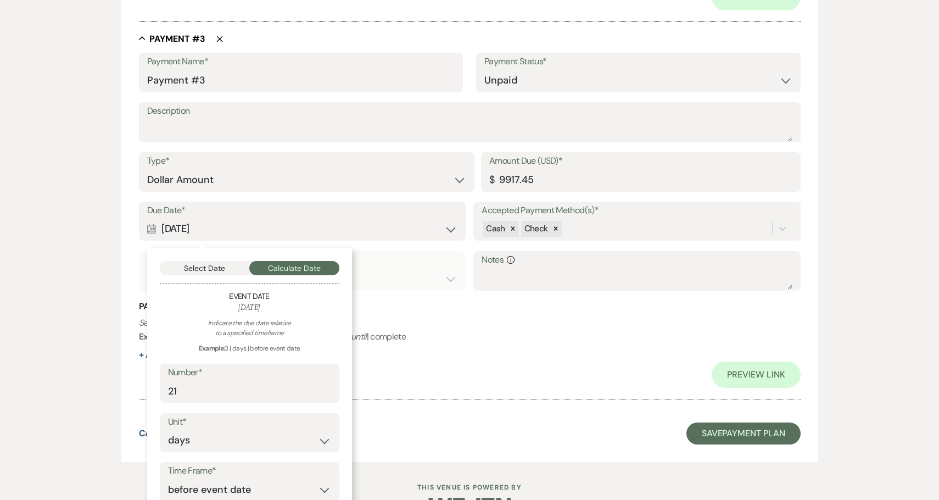
scroll to position [1137, 0]
drag, startPoint x: 506, startPoint y: 181, endPoint x: 605, endPoint y: 183, distance: 99.5
click at [605, 183] on input "9917.45" at bounding box center [640, 180] width 303 height 21
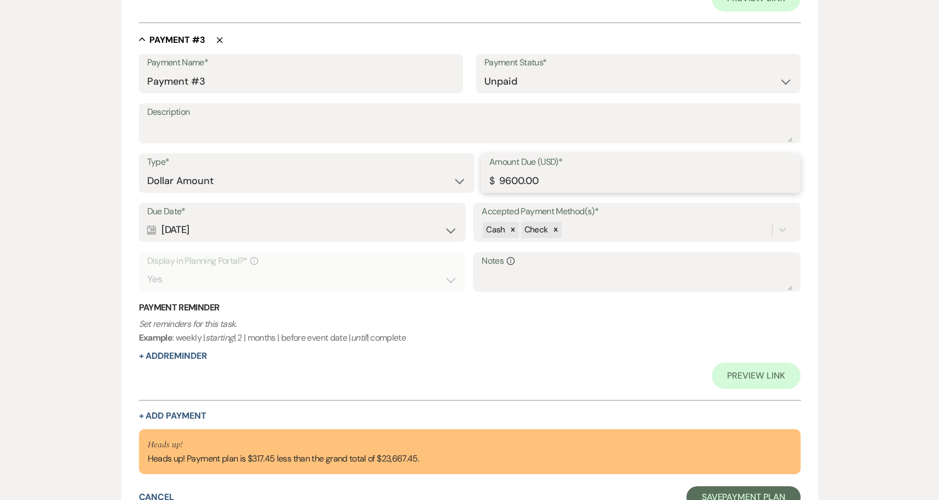
type input "9600.00"
click at [519, 74] on select "Paid Unpaid" at bounding box center [639, 81] width 308 height 21
select select "1"
click at [485, 71] on select "Paid Unpaid" at bounding box center [639, 81] width 308 height 21
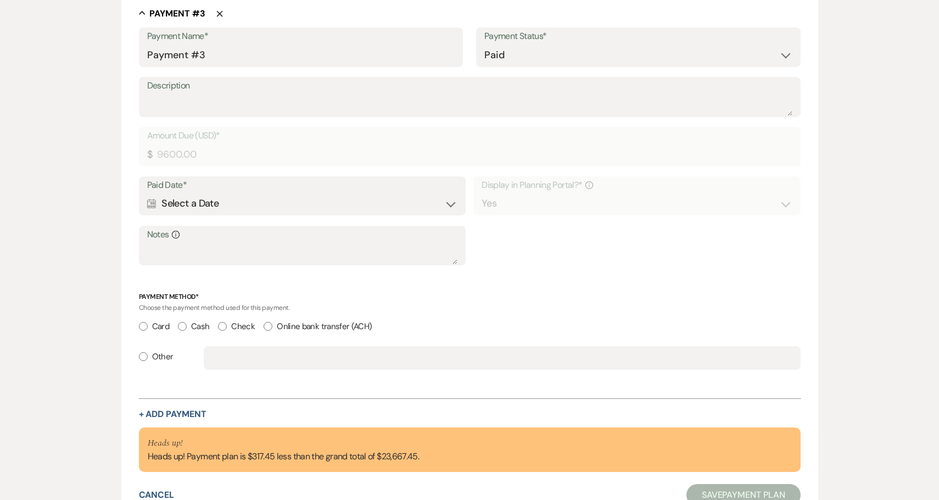
click at [420, 203] on div "Calendar Select a Date Expand" at bounding box center [302, 203] width 310 height 21
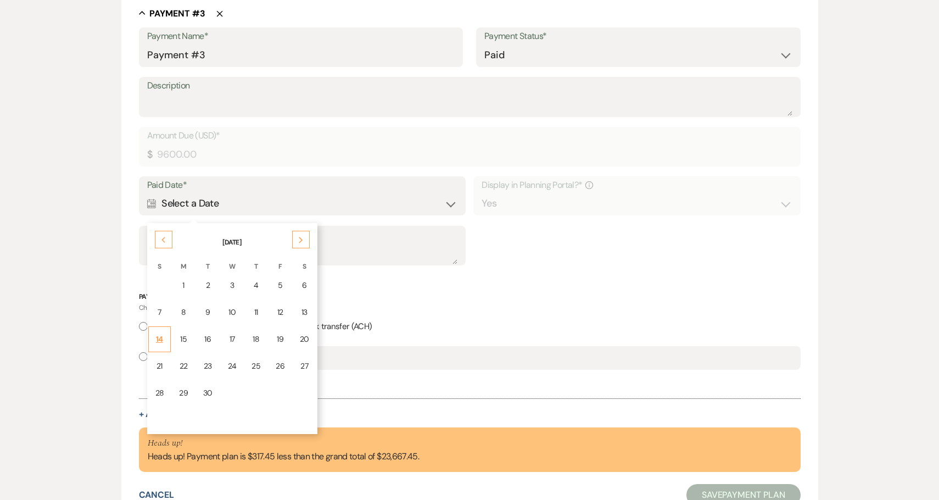
click at [165, 333] on td "14" at bounding box center [159, 339] width 23 height 26
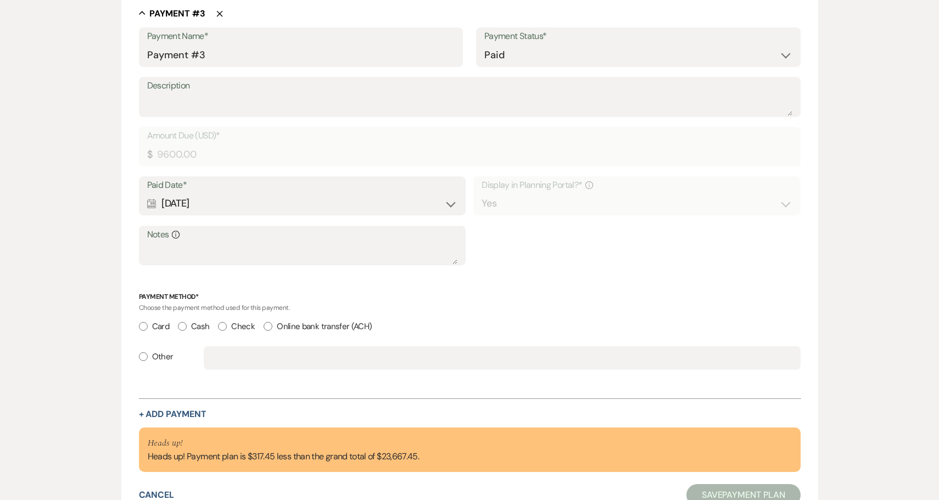
click at [222, 325] on input "Check" at bounding box center [222, 326] width 9 height 9
radio input "true"
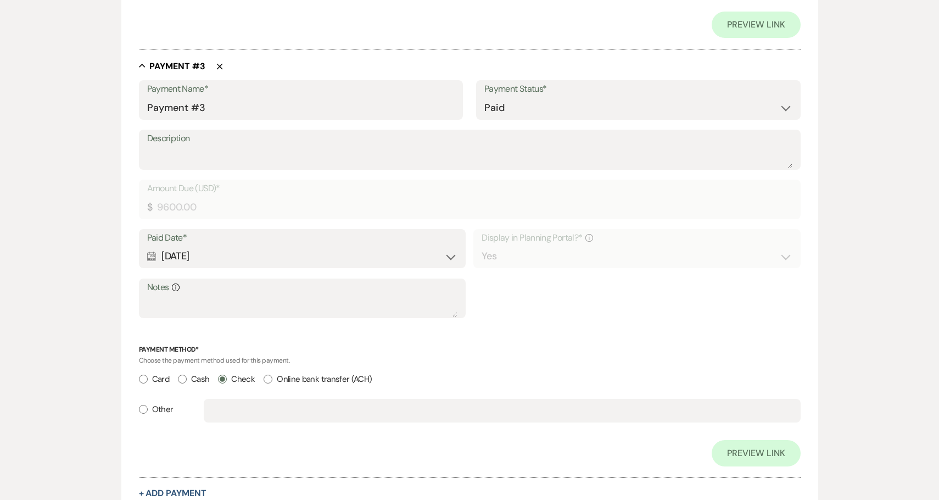
scroll to position [1137, 0]
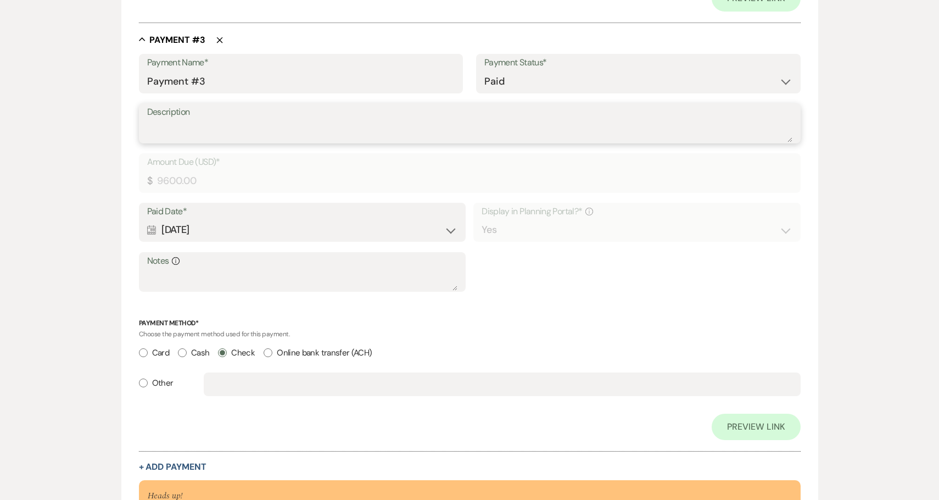
click at [246, 129] on textarea "Description" at bounding box center [470, 131] width 646 height 22
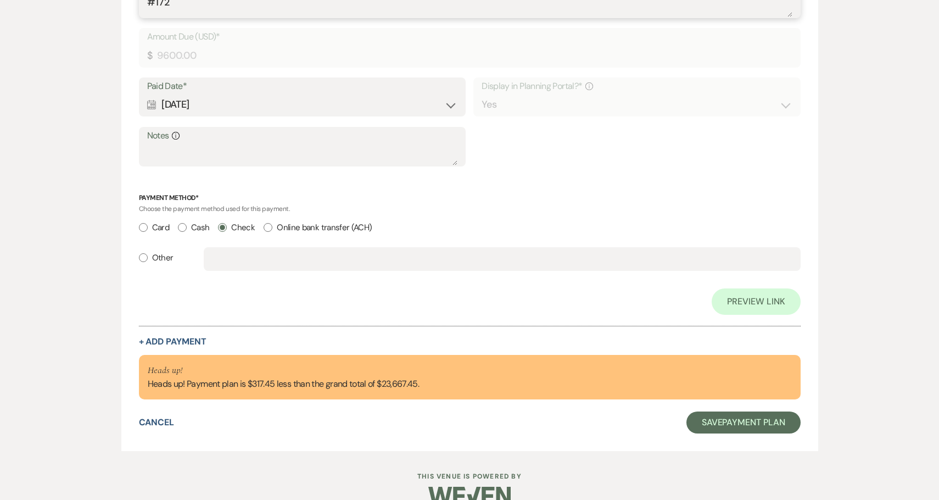
scroll to position [1281, 0]
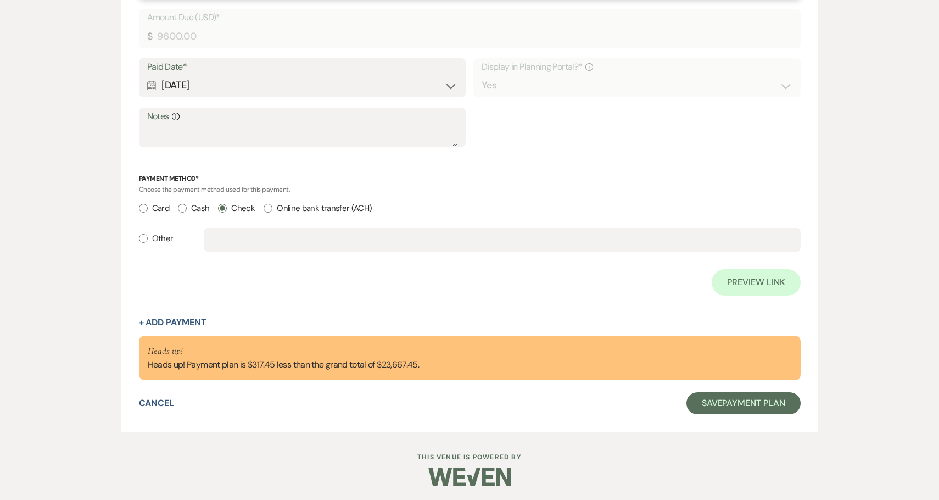
type textarea "#172"
click at [180, 321] on button "+ Add Payment" at bounding box center [173, 322] width 68 height 9
select select "2"
select select "flat"
select select "true"
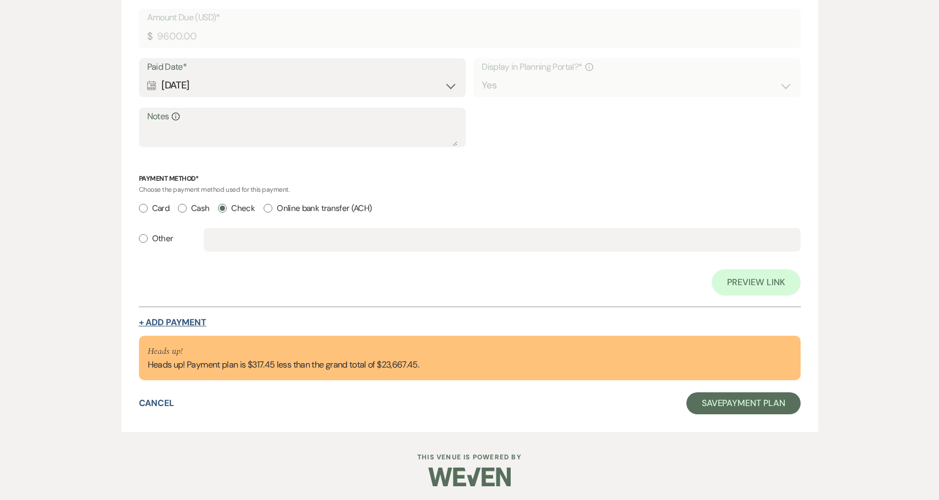
select select "client"
select select "weeks"
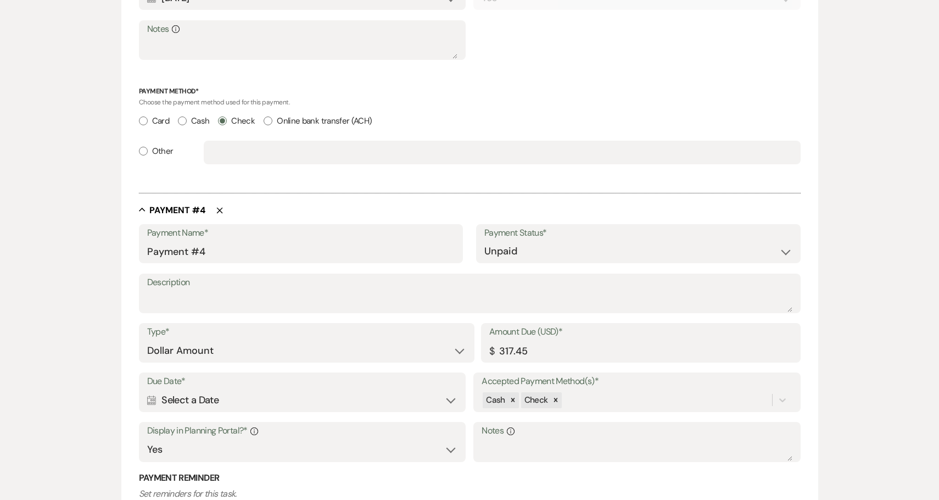
scroll to position [1392, 0]
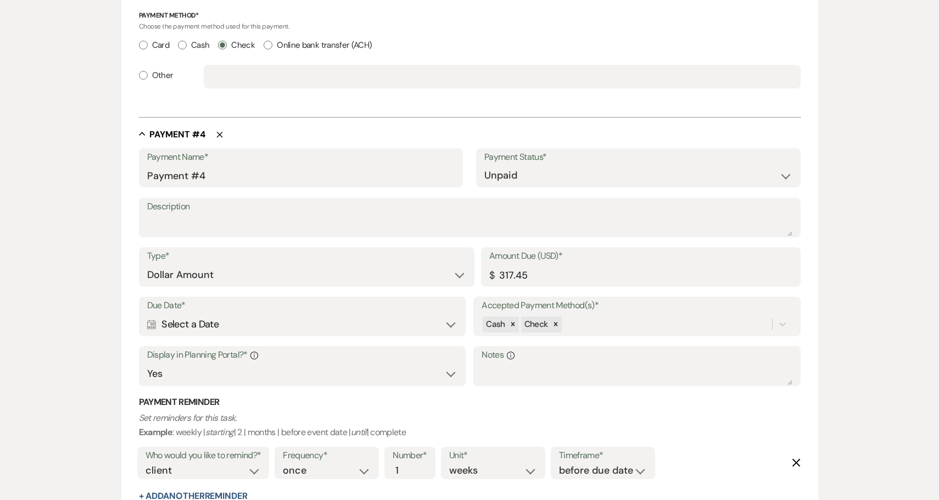
click at [283, 325] on div "Calendar Select a Date Expand" at bounding box center [302, 324] width 310 height 21
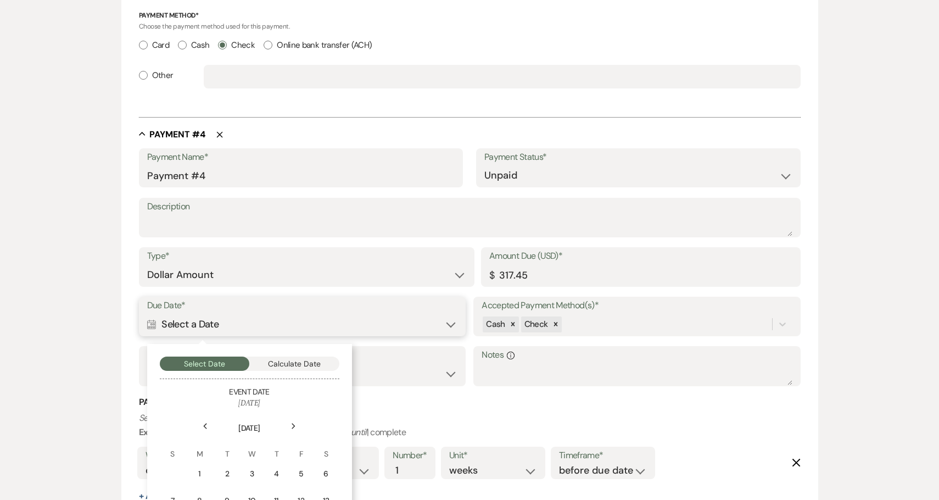
click at [288, 366] on button "Calculate Date" at bounding box center [294, 364] width 90 height 14
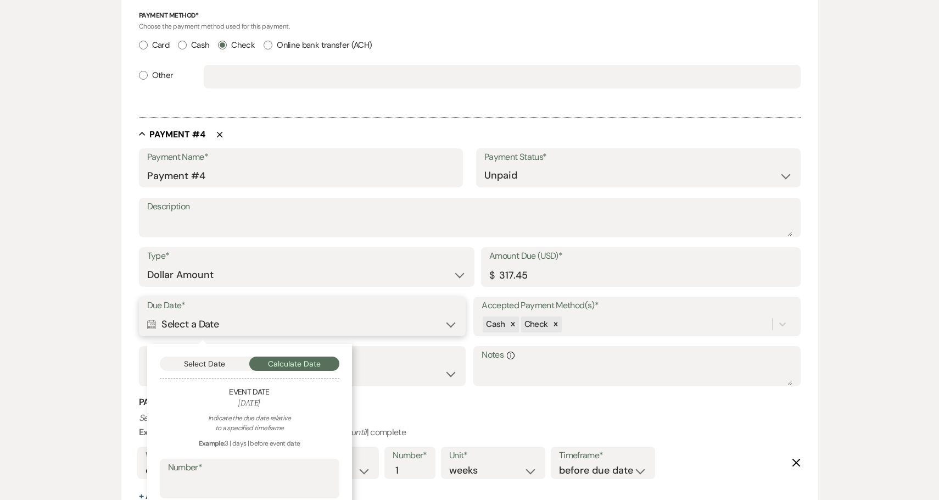
scroll to position [1538, 0]
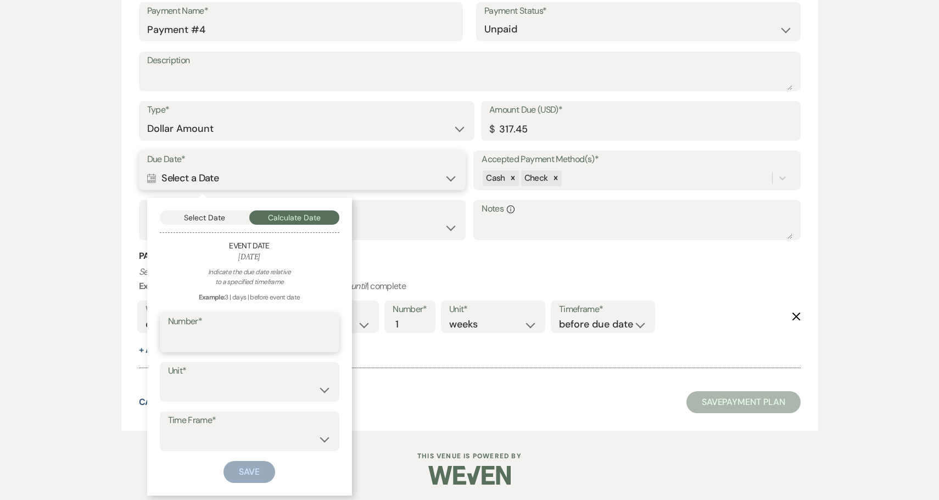
click at [260, 340] on input "Number*" at bounding box center [249, 340] width 163 height 21
type input "21"
select select "day"
select select "beforeEventDate"
click at [259, 466] on button "Save" at bounding box center [250, 472] width 52 height 22
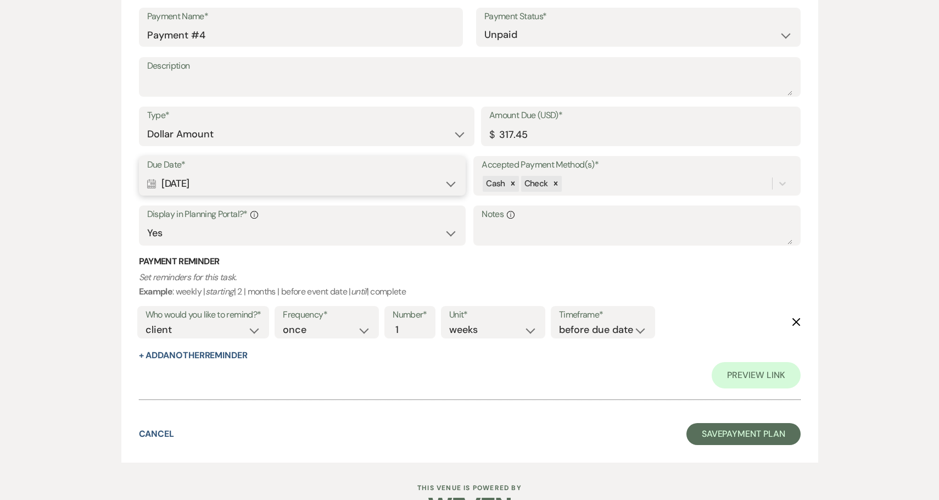
scroll to position [1615, 0]
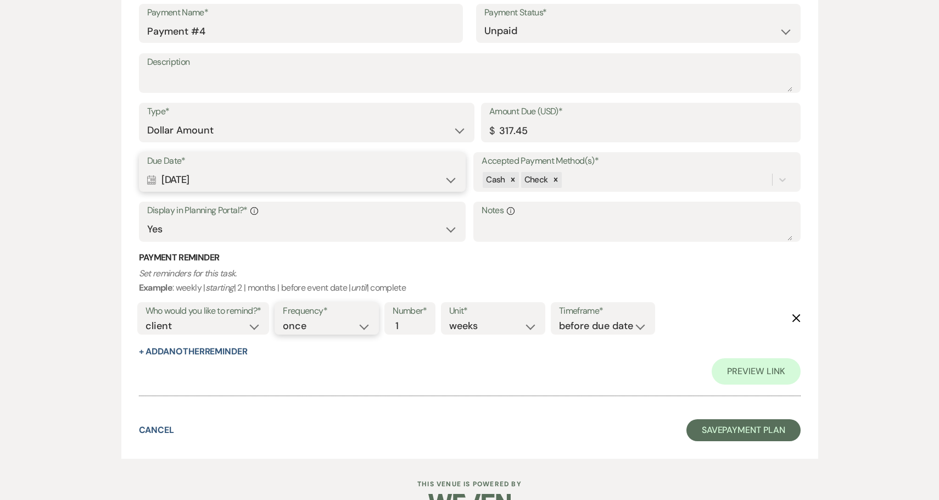
click at [354, 330] on select "once daily weekly monthly" at bounding box center [327, 326] width 88 height 15
select select "daily"
click at [285, 319] on select "once daily weekly monthly" at bounding box center [327, 326] width 88 height 15
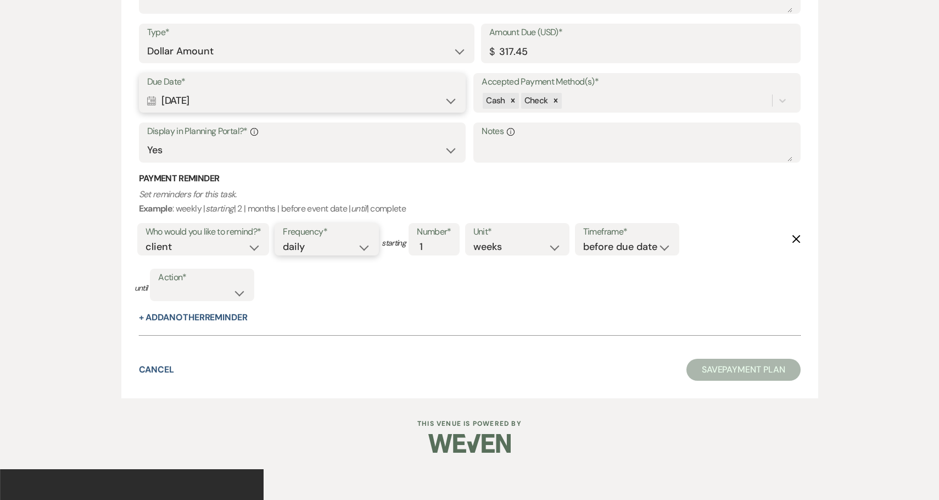
scroll to position [1536, 0]
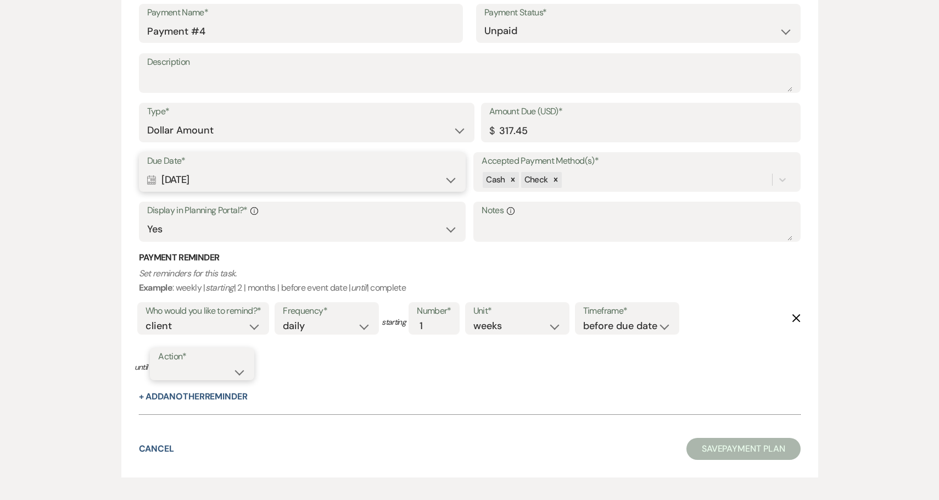
click at [221, 367] on select "complete due date custom date" at bounding box center [202, 371] width 88 height 15
select select "complete"
click at [159, 364] on select "complete due date custom date" at bounding box center [202, 371] width 88 height 15
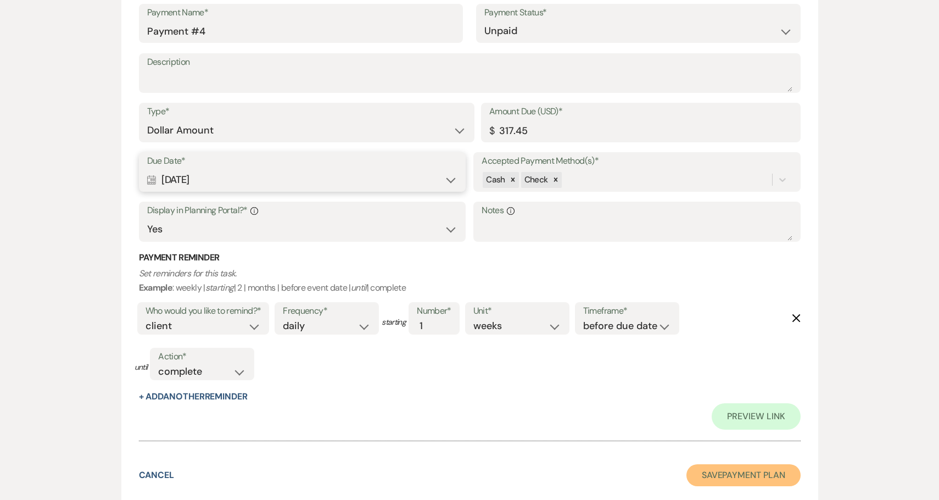
click at [744, 476] on button "Save Payment Plan" at bounding box center [744, 475] width 114 height 22
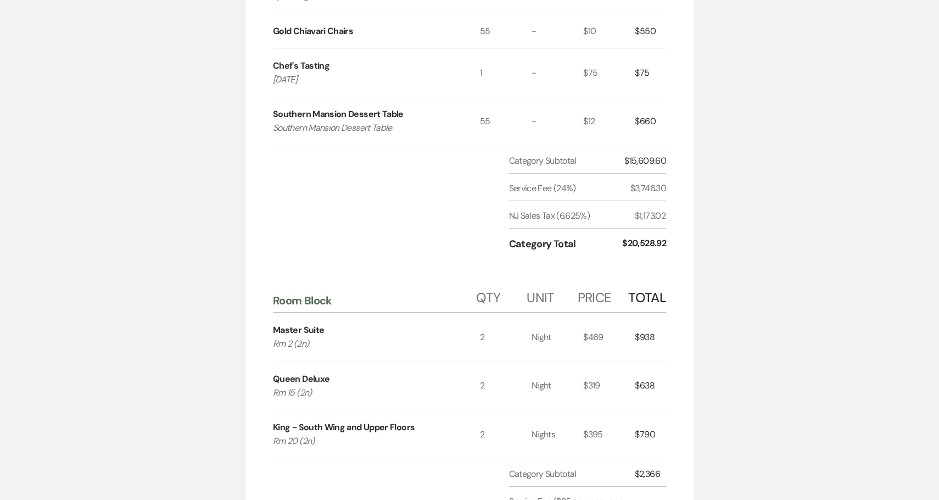
scroll to position [1615, 0]
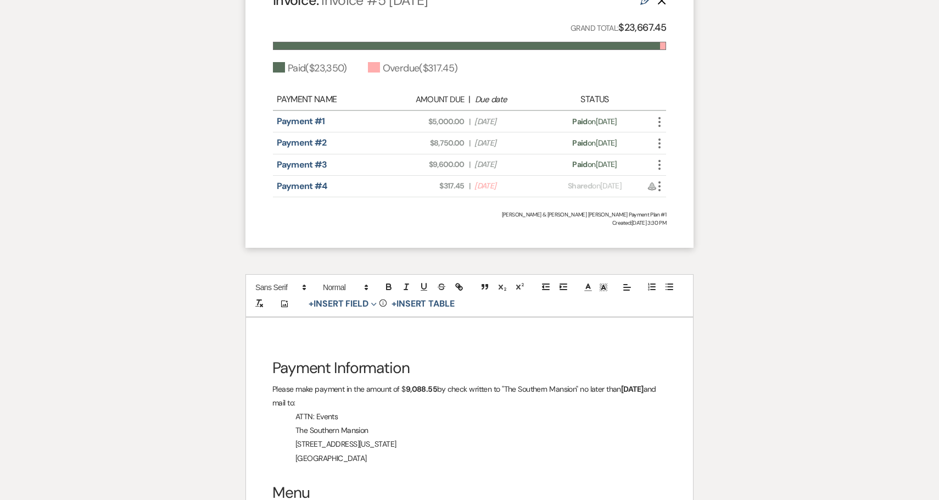
click at [453, 180] on span "Amount Due: $317.45" at bounding box center [431, 186] width 66 height 12
copy span "317.45"
click at [418, 384] on strong "9,088.55" at bounding box center [422, 389] width 32 height 10
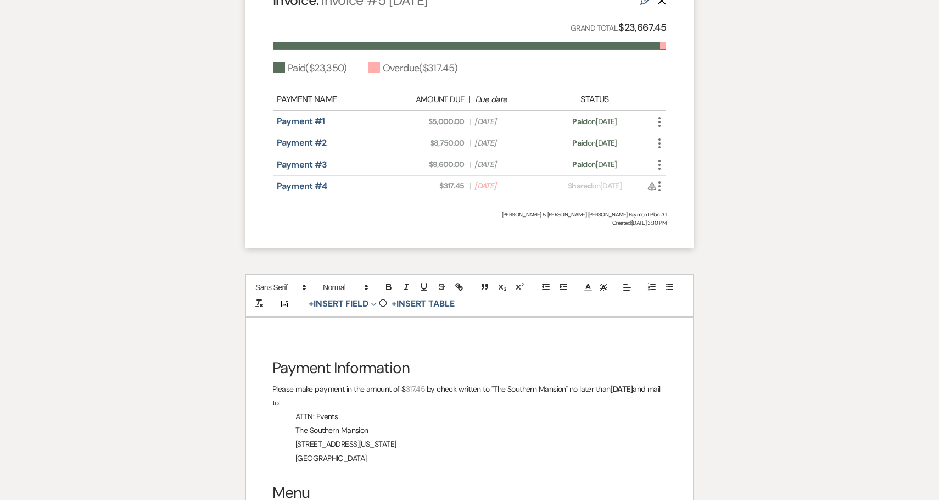
click at [418, 384] on span "317.45" at bounding box center [416, 389] width 20 height 10
click at [255, 298] on icon "button" at bounding box center [259, 303] width 10 height 10
click at [387, 282] on icon "button" at bounding box center [389, 287] width 10 height 10
click at [402, 382] on p "Please make payment in the amount of $ 317.45 by check written to "The Southern…" at bounding box center [469, 395] width 394 height 27
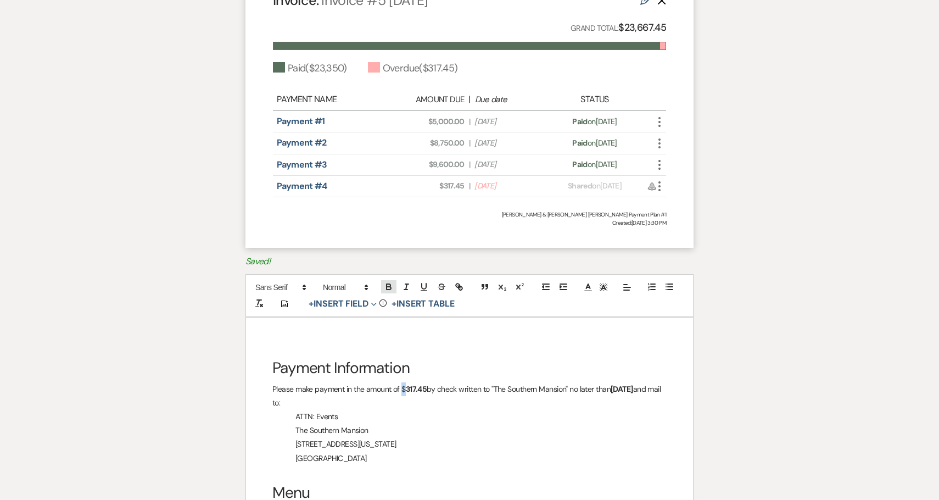
click at [385, 282] on icon "button" at bounding box center [389, 287] width 10 height 10
click at [452, 437] on p "[STREET_ADDRESS][US_STATE]" at bounding box center [469, 444] width 394 height 14
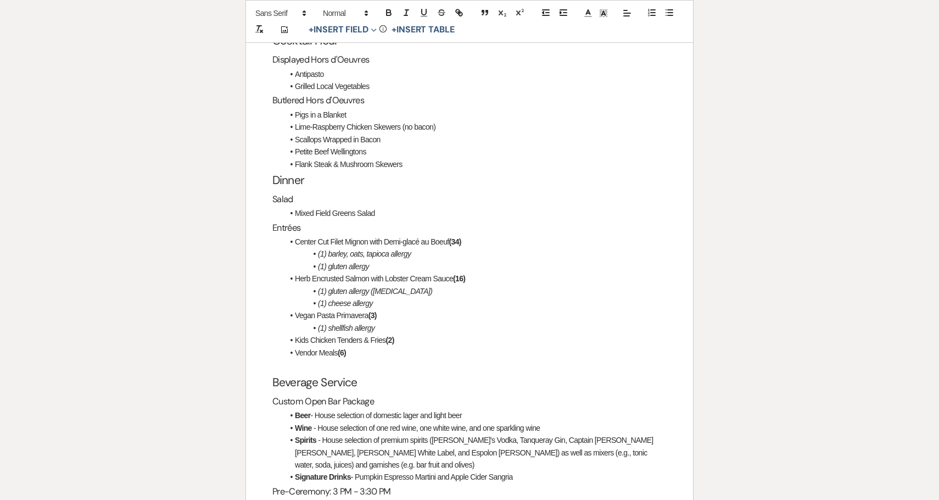
scroll to position [2091, 0]
click at [276, 358] on p at bounding box center [469, 365] width 394 height 14
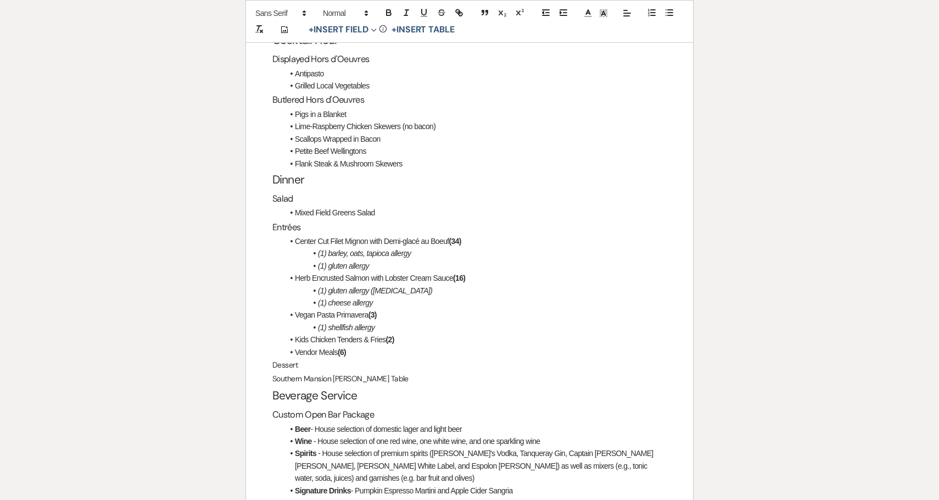
click at [355, 372] on p "Southern Mansion [PERSON_NAME] Table" at bounding box center [469, 379] width 394 height 14
click at [279, 358] on p "Dessert" at bounding box center [469, 365] width 394 height 14
click at [276, 11] on span at bounding box center [280, 13] width 59 height 13
click at [330, 9] on span at bounding box center [345, 13] width 54 height 13
click at [348, 90] on span at bounding box center [356, 83] width 67 height 19
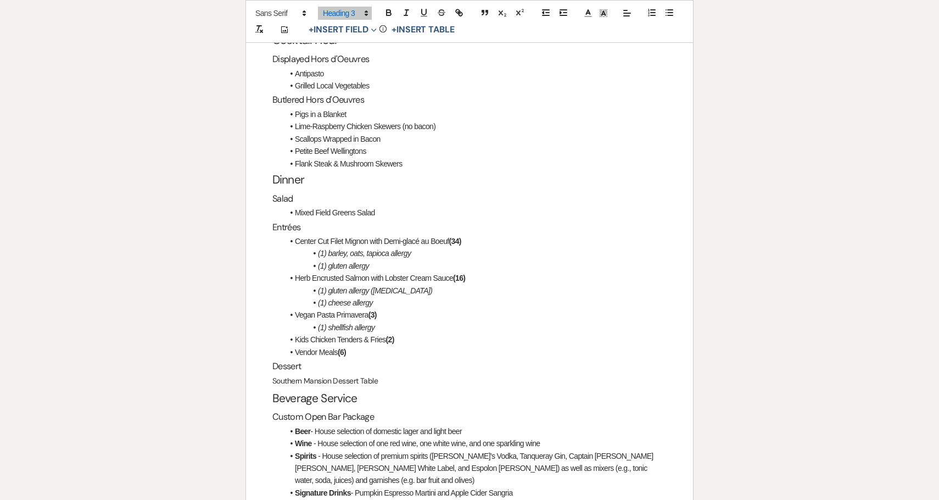
click at [286, 219] on h3 "Entrées" at bounding box center [469, 227] width 394 height 16
click at [310, 374] on p "Southern Mansion Dessert Table" at bounding box center [469, 381] width 394 height 14
click at [667, 16] on icon "button" at bounding box center [670, 13] width 10 height 10
click at [273, 388] on h2 "Beverage Service" at bounding box center [469, 397] width 394 height 21
click at [419, 374] on li "Southern Mansion Dessert Table" at bounding box center [474, 380] width 383 height 12
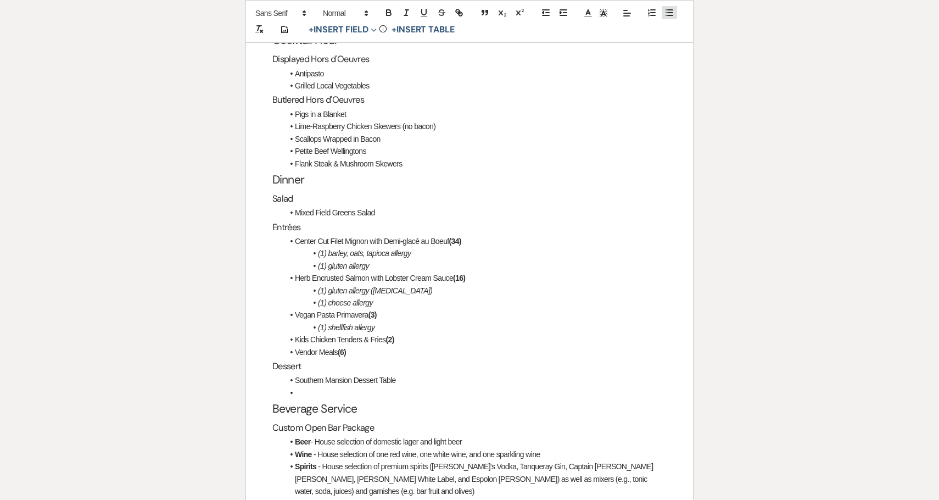
click at [671, 12] on icon "button" at bounding box center [670, 13] width 10 height 10
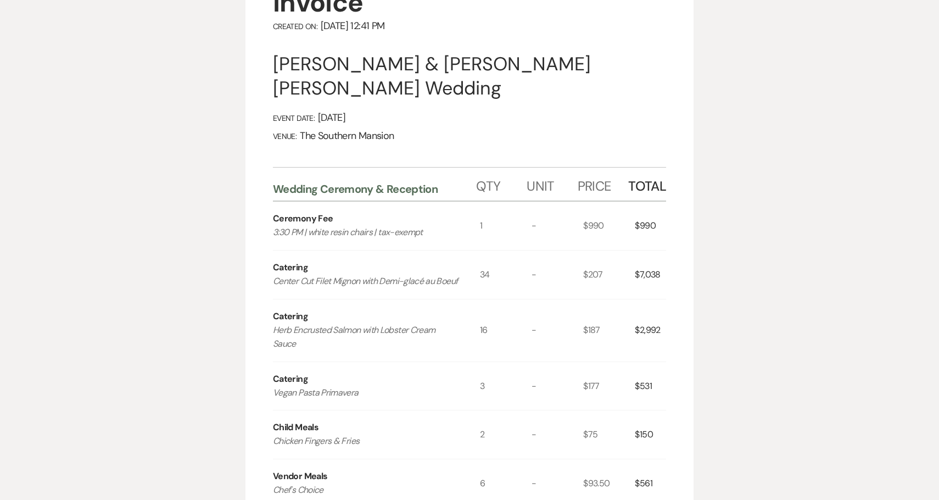
scroll to position [0, 0]
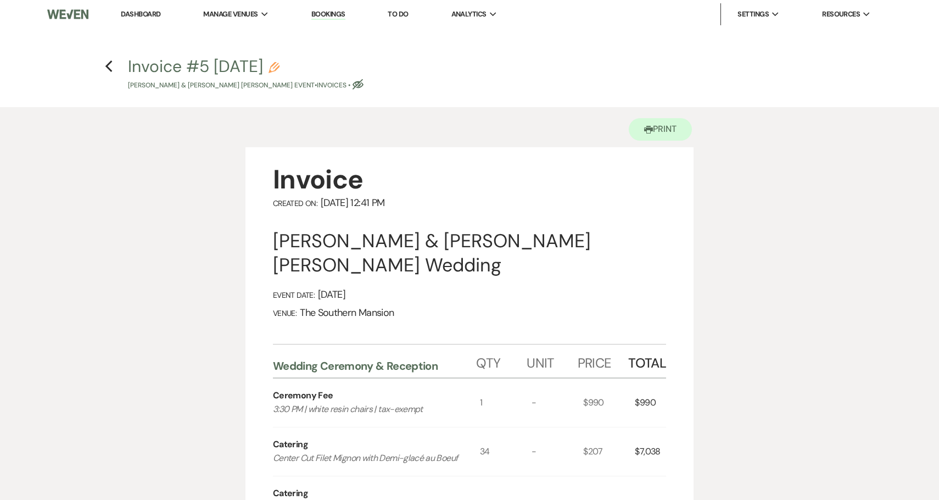
click at [280, 65] on icon "Pencil" at bounding box center [274, 67] width 11 height 11
select select "22"
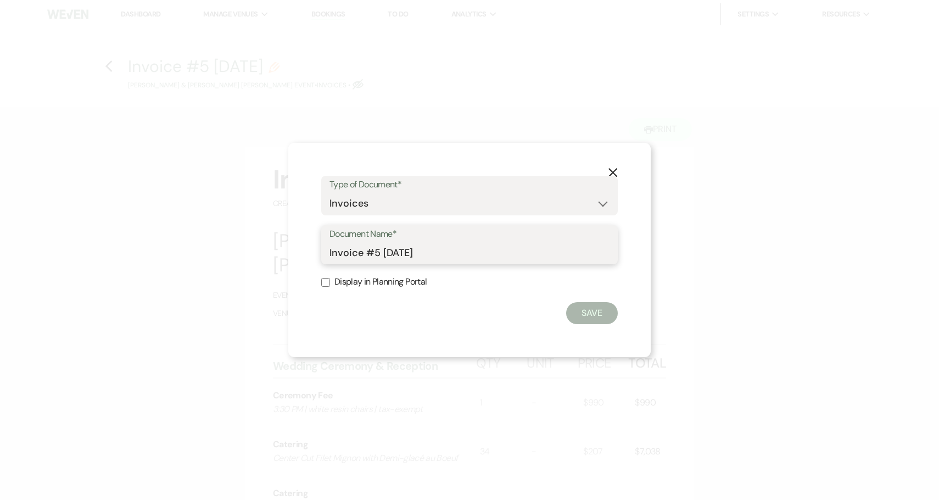
click at [373, 255] on input "Invoice #5 [DATE]" at bounding box center [470, 252] width 280 height 21
drag, startPoint x: 373, startPoint y: 255, endPoint x: 365, endPoint y: 254, distance: 7.7
click at [365, 254] on input "Invoice #5 [DATE]" at bounding box center [470, 252] width 280 height 21
type input "Invoice as of [DATE]"
click at [588, 317] on button "Save" at bounding box center [592, 313] width 52 height 22
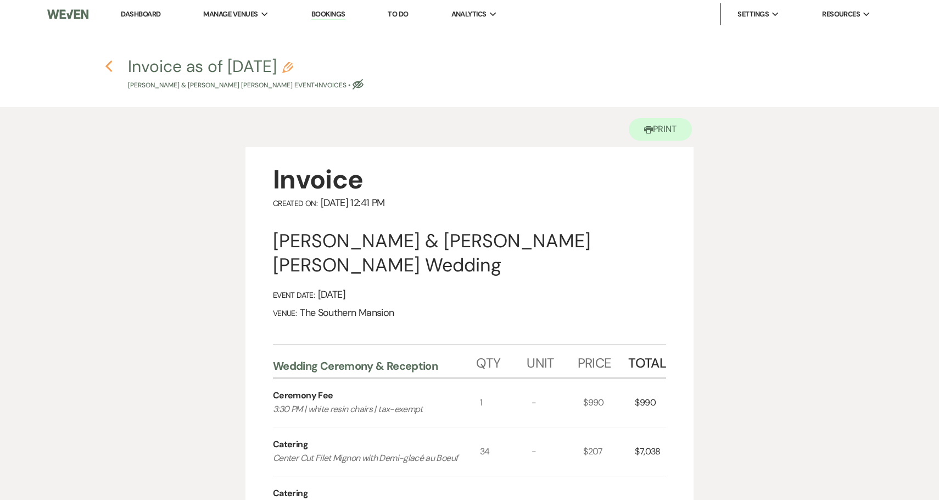
click at [109, 66] on icon "Previous" at bounding box center [109, 66] width 8 height 13
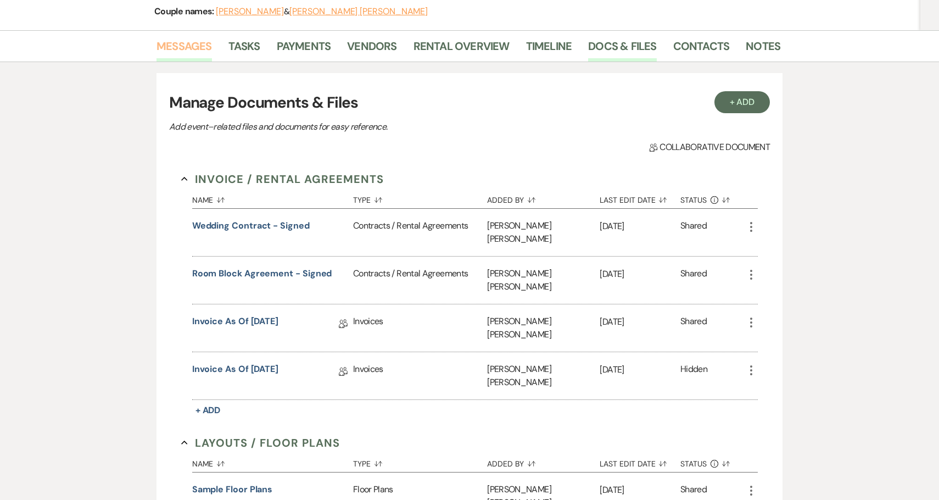
click at [185, 37] on link "Messages" at bounding box center [184, 49] width 55 height 24
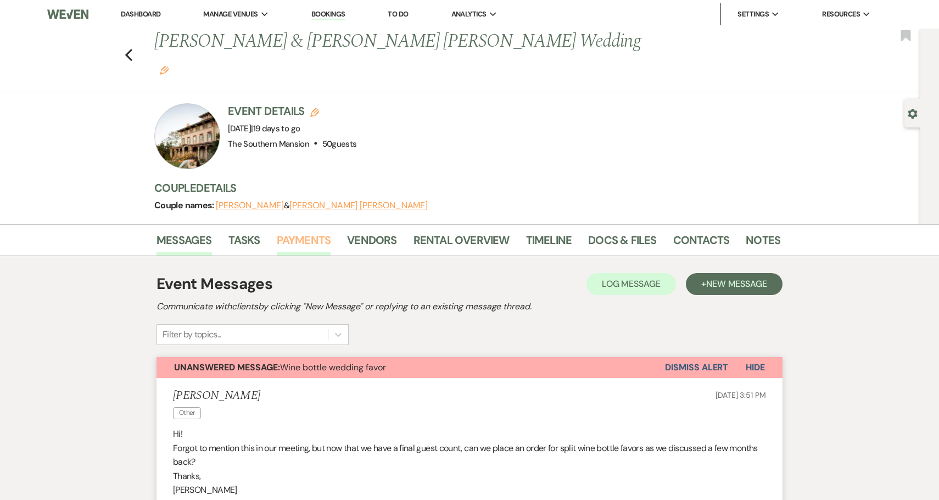
click at [287, 231] on link "Payments" at bounding box center [304, 243] width 54 height 24
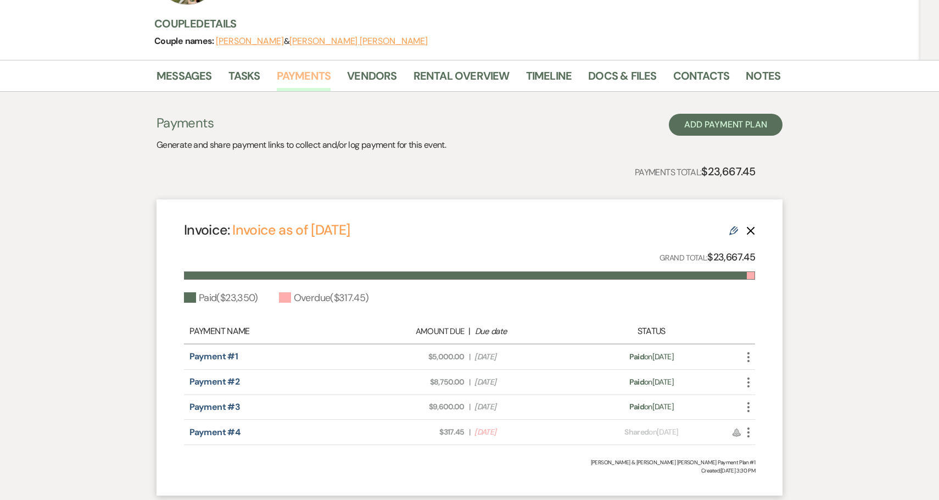
scroll to position [215, 0]
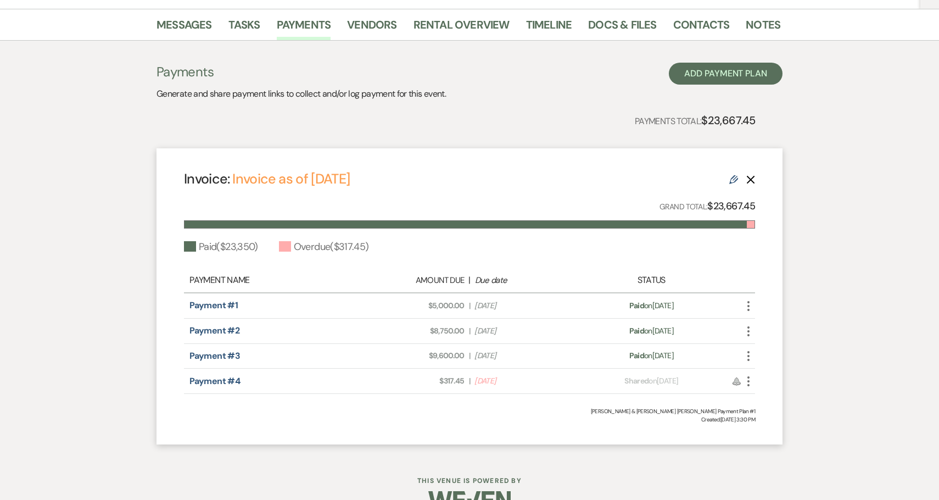
click at [750, 375] on icon "More" at bounding box center [748, 381] width 13 height 13
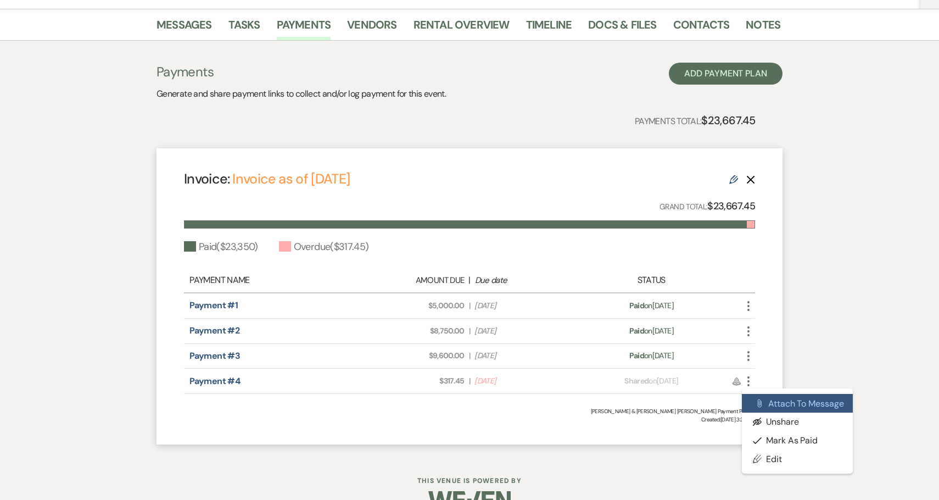
click at [769, 394] on button "Attach File Attach to Message" at bounding box center [797, 403] width 111 height 19
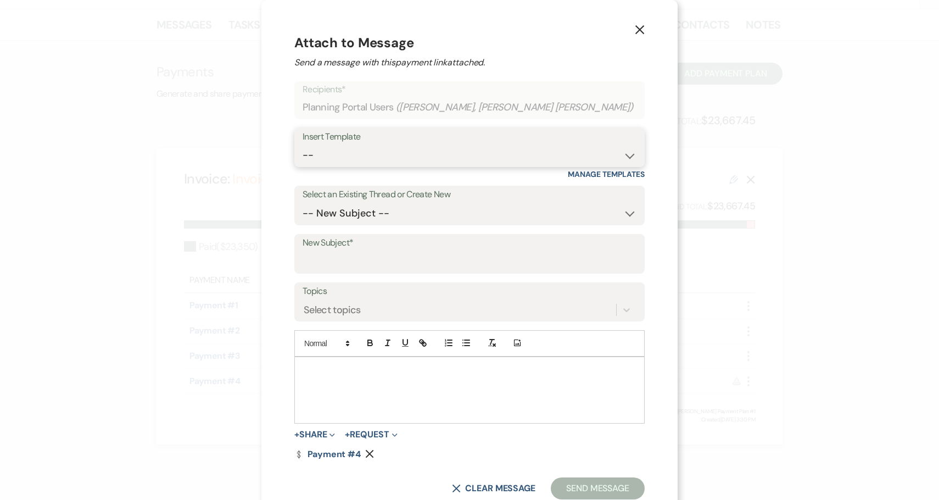
click at [448, 154] on select "-- Weven Planning Portal Introduction (Booked Events) Contract (Pre-Booked Lead…" at bounding box center [470, 154] width 334 height 21
select select "1853"
click at [330, 144] on select "-- Weven Planning Portal Introduction (Booked Events) Contract (Pre-Booked Lead…" at bounding box center [470, 154] width 334 height 21
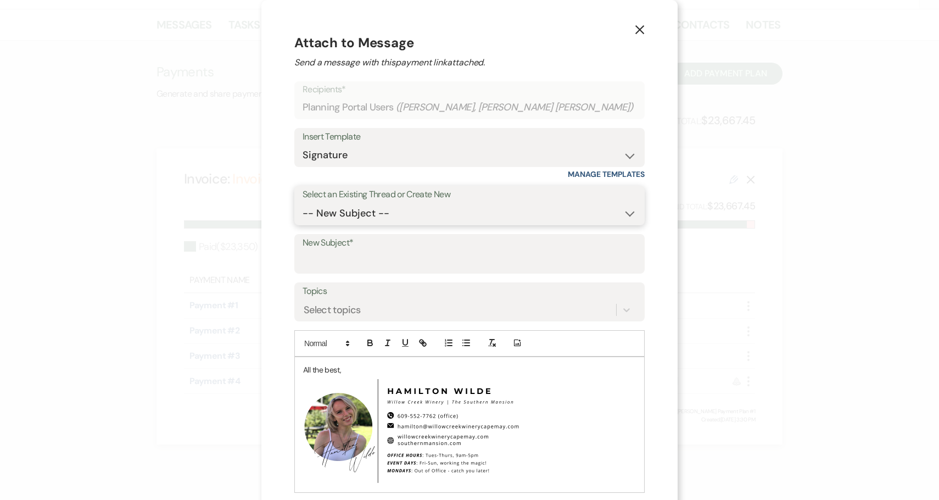
click at [431, 207] on select "-- New Subject -- Wine bottle wedding favor Invoice ceremony furniture question…" at bounding box center [470, 213] width 334 height 21
select select "458389"
click at [330, 203] on select "-- New Subject -- Wine bottle wedding favor Invoice ceremony furniture question…" at bounding box center [470, 213] width 334 height 21
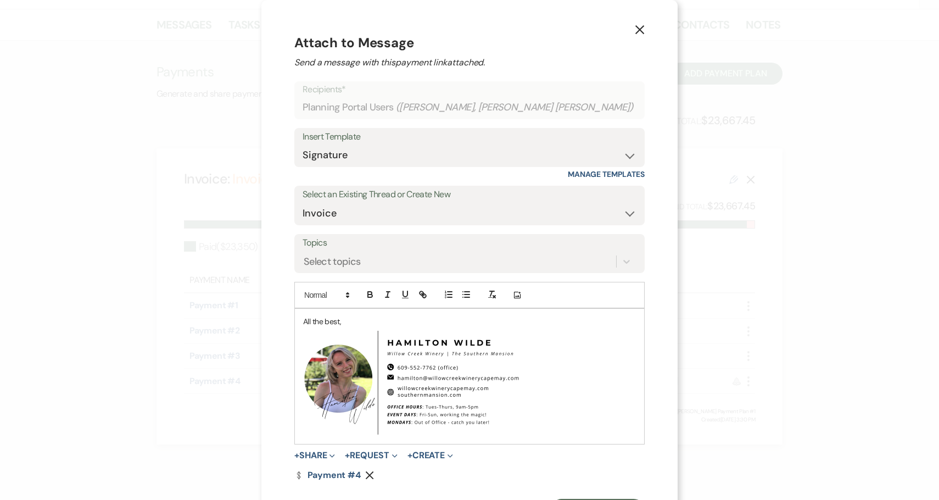
click at [329, 323] on div "All the best, ﻿ ﻿" at bounding box center [469, 376] width 349 height 135
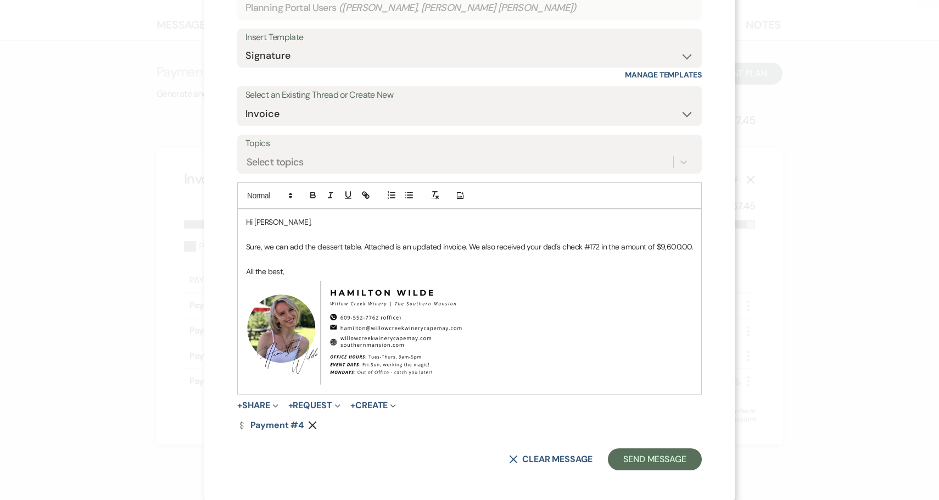
scroll to position [102, 0]
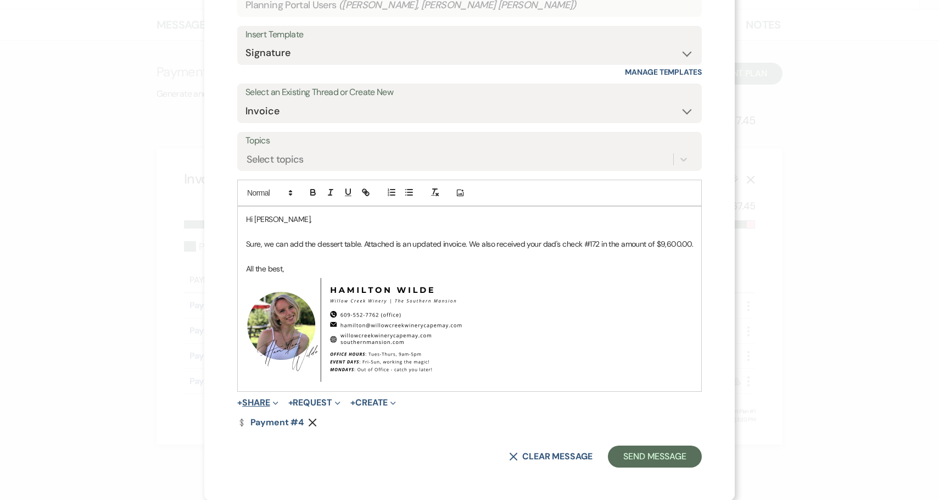
click at [257, 401] on button "+ Share Expand" at bounding box center [257, 402] width 41 height 9
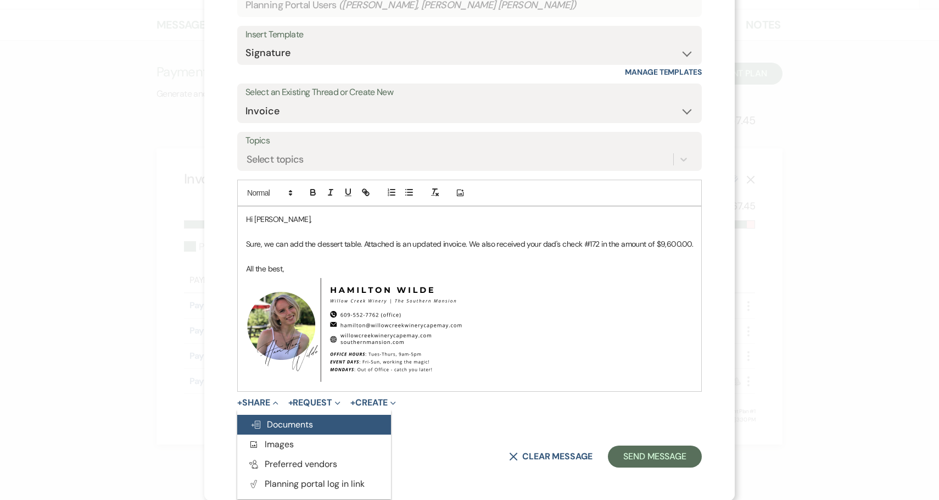
click at [277, 429] on span "Doc Upload Documents" at bounding box center [282, 425] width 63 height 12
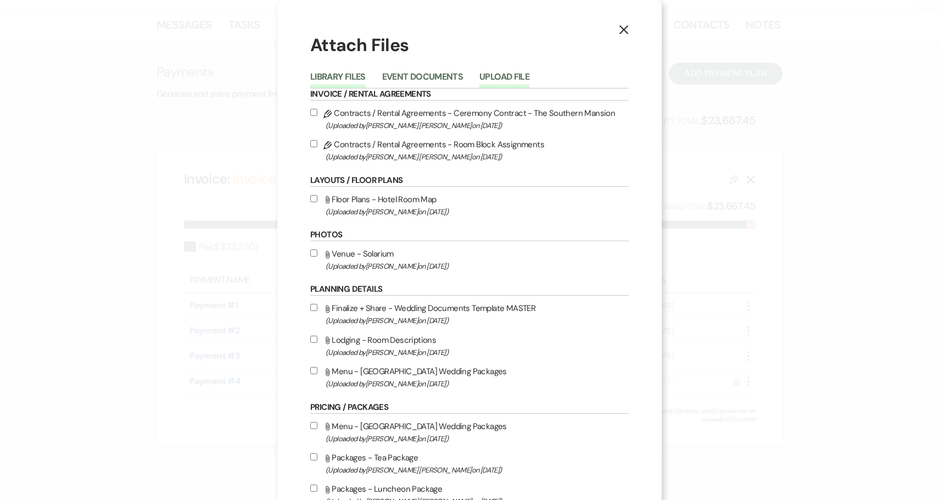
click at [492, 79] on button "Upload File" at bounding box center [505, 80] width 50 height 15
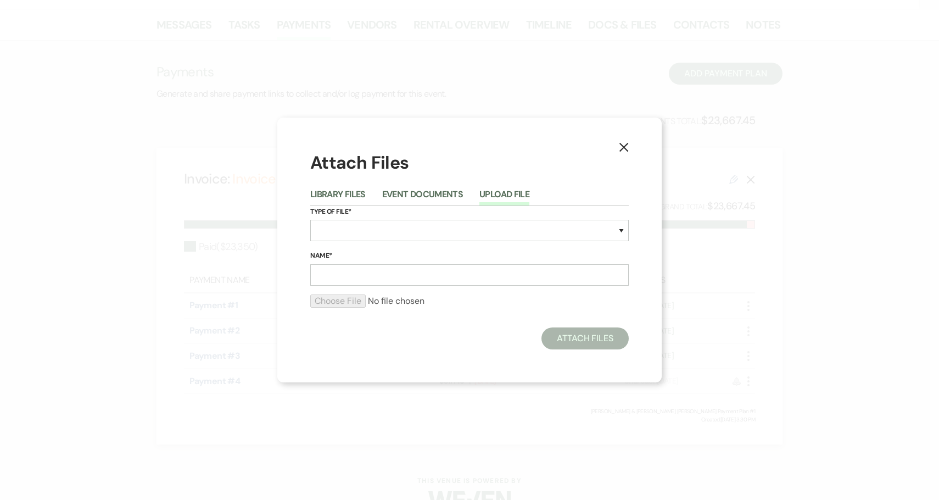
click at [428, 185] on div "Library Files Event Documents Upload File" at bounding box center [469, 194] width 319 height 23
click at [428, 192] on button "Event Documents" at bounding box center [422, 197] width 81 height 15
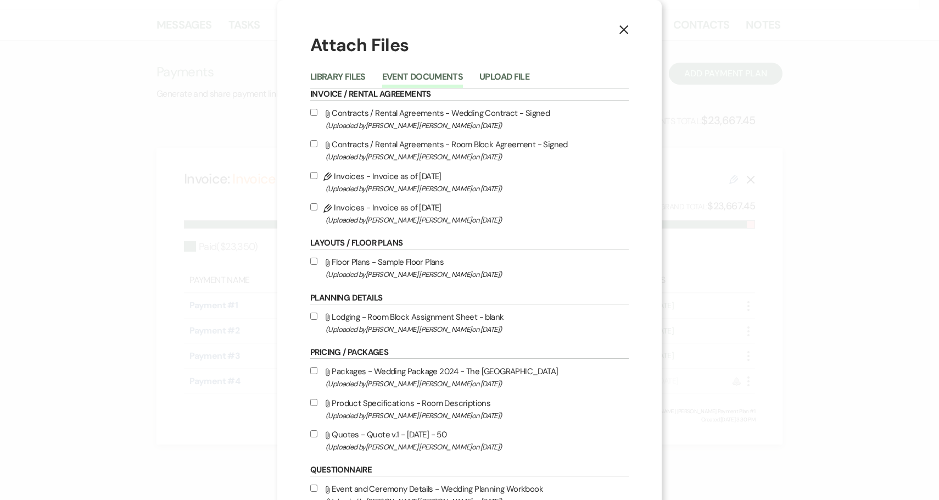
click at [414, 216] on span "(Uploaded by [PERSON_NAME] [PERSON_NAME] on [DATE] )" at bounding box center [477, 220] width 303 height 13
click at [318, 210] on input "Pencil Invoices - Invoice as of [DATE] (Uploaded by [PERSON_NAME] [PERSON_NAME]…" at bounding box center [313, 206] width 7 height 7
checkbox input "true"
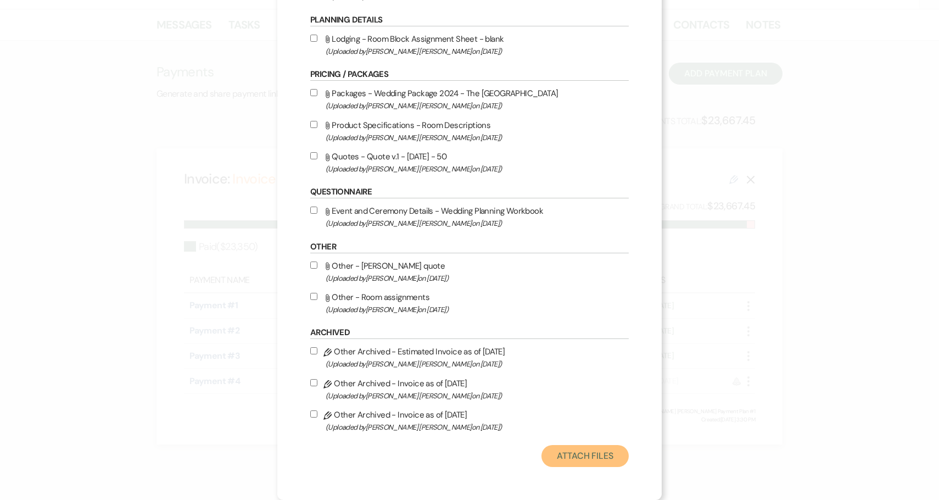
click at [576, 460] on button "Attach Files" at bounding box center [585, 456] width 87 height 22
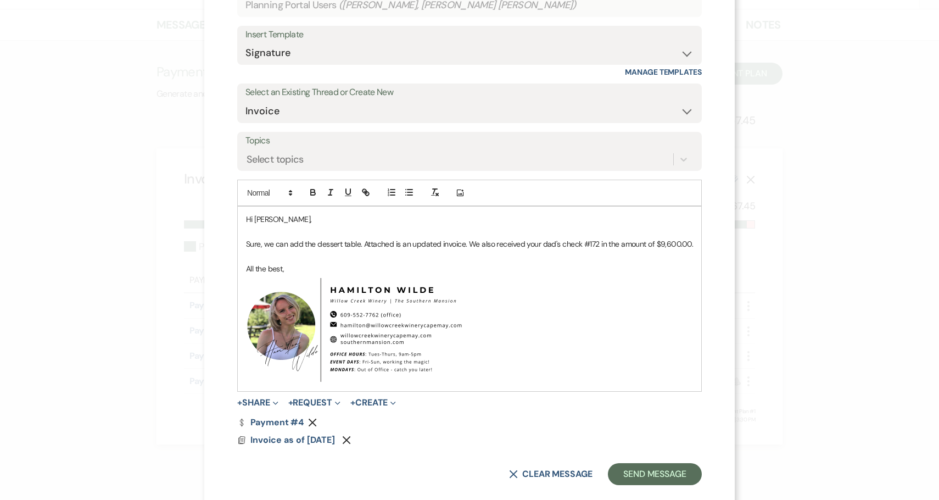
scroll to position [0, 0]
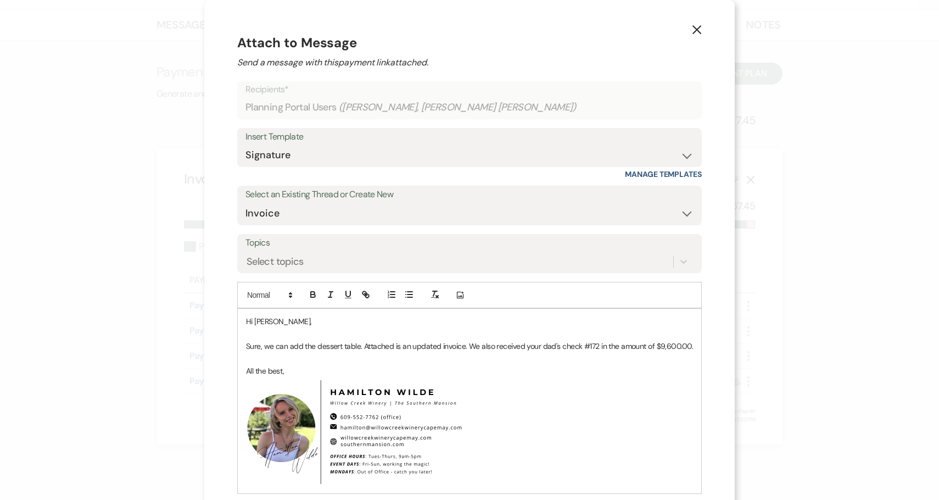
click at [493, 342] on p "Sure, we can add the dessert table. Attached is an updated invoice. We also rec…" at bounding box center [469, 346] width 447 height 12
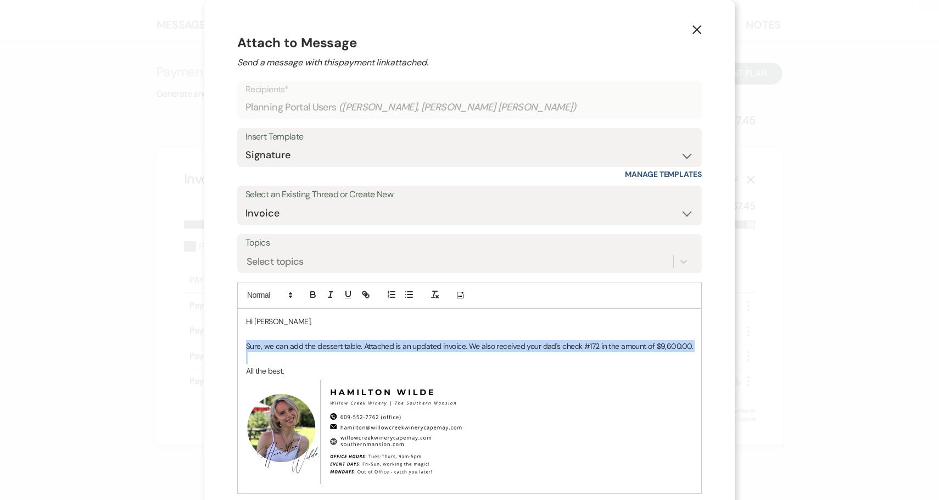
click at [493, 342] on p "Sure, we can add the dessert table. Attached is an updated invoice. We also rec…" at bounding box center [469, 346] width 447 height 12
copy p "Sure, we can add the dessert table. Attached is an updated invoice. We also rec…"
click at [698, 29] on icon "X" at bounding box center [697, 30] width 10 height 10
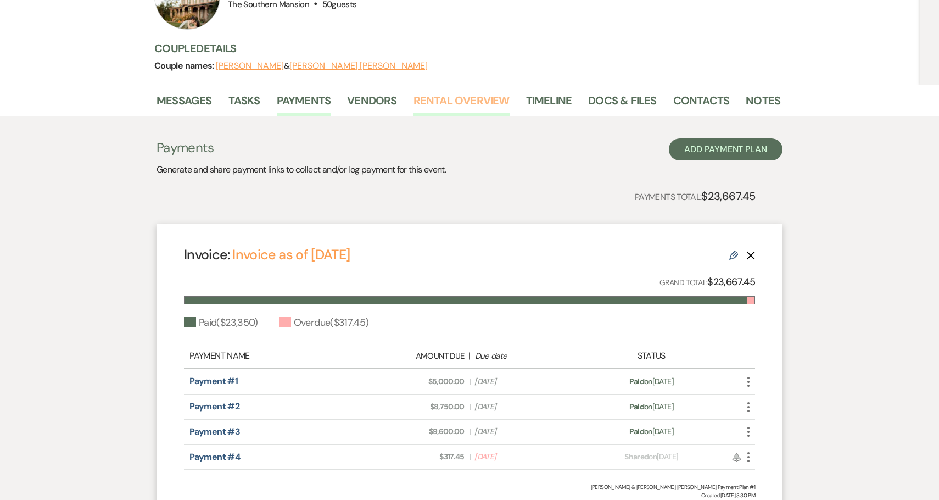
click at [471, 92] on link "Rental Overview" at bounding box center [462, 104] width 96 height 24
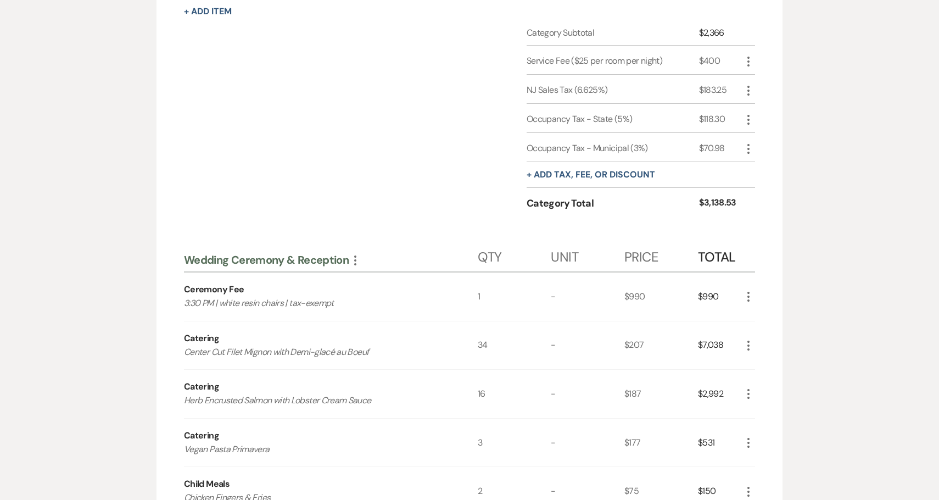
scroll to position [1159, 0]
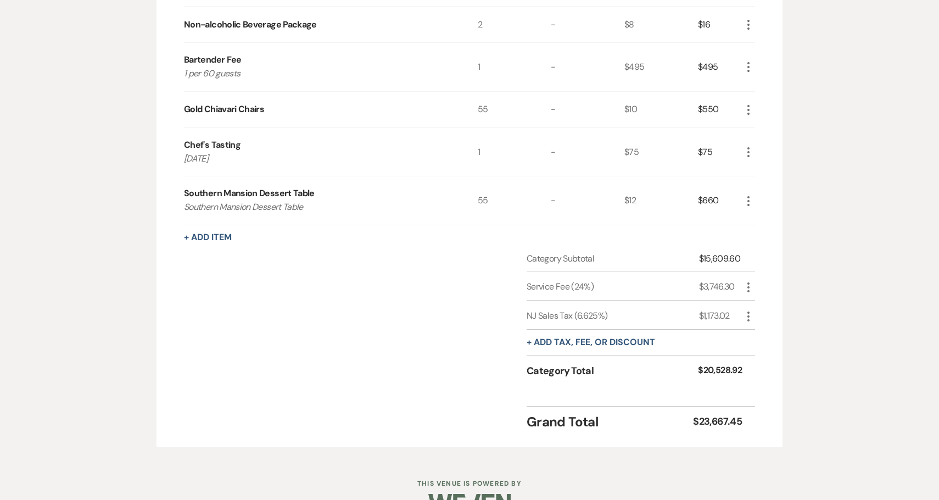
click at [746, 281] on icon "More" at bounding box center [748, 287] width 13 height 13
click at [754, 300] on button "Pencil Edit" at bounding box center [770, 309] width 57 height 18
select select "false"
select select "1"
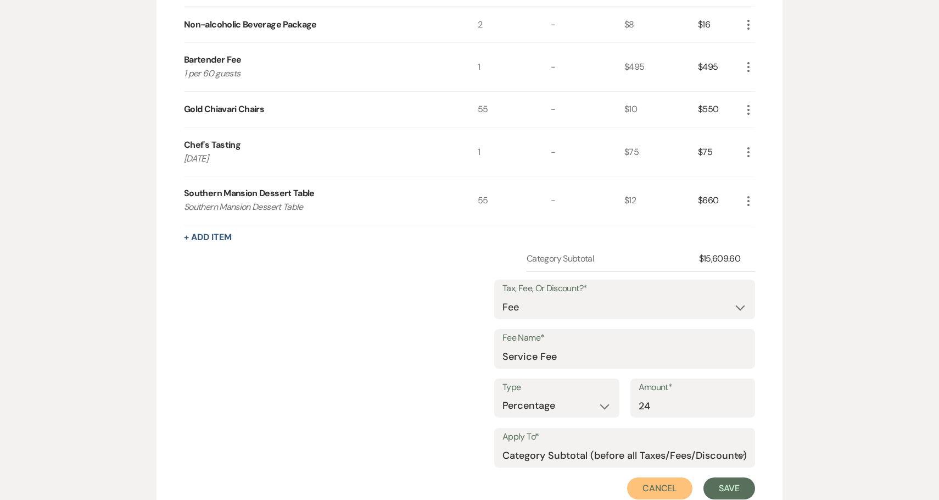
click at [663, 477] on button "Cancel" at bounding box center [660, 488] width 66 height 22
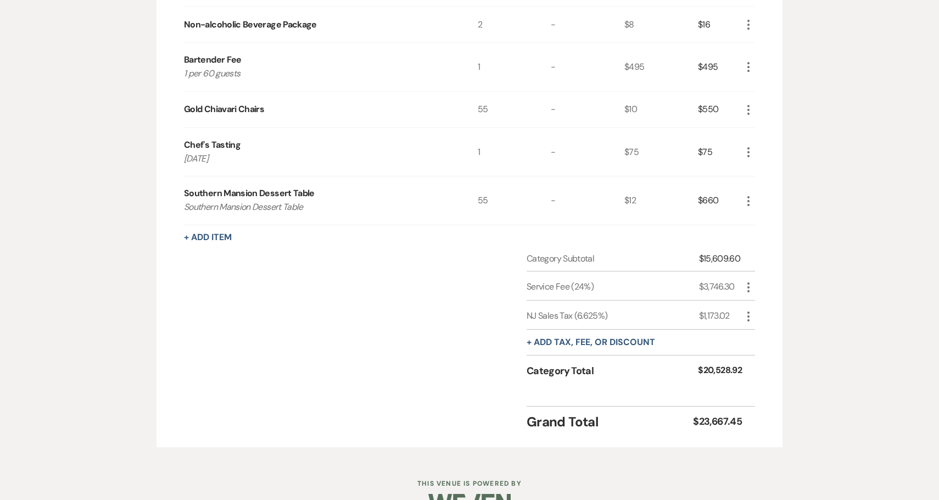
click at [747, 310] on icon "More" at bounding box center [748, 316] width 13 height 13
click at [758, 335] on use "button" at bounding box center [757, 338] width 7 height 7
select select "3"
select select "false"
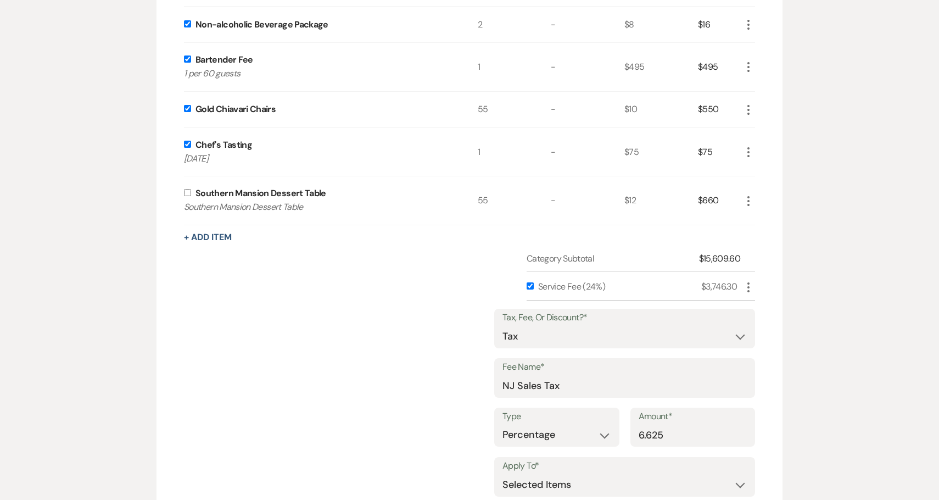
click at [185, 189] on input "checkbox" at bounding box center [187, 192] width 7 height 7
checkbox input "true"
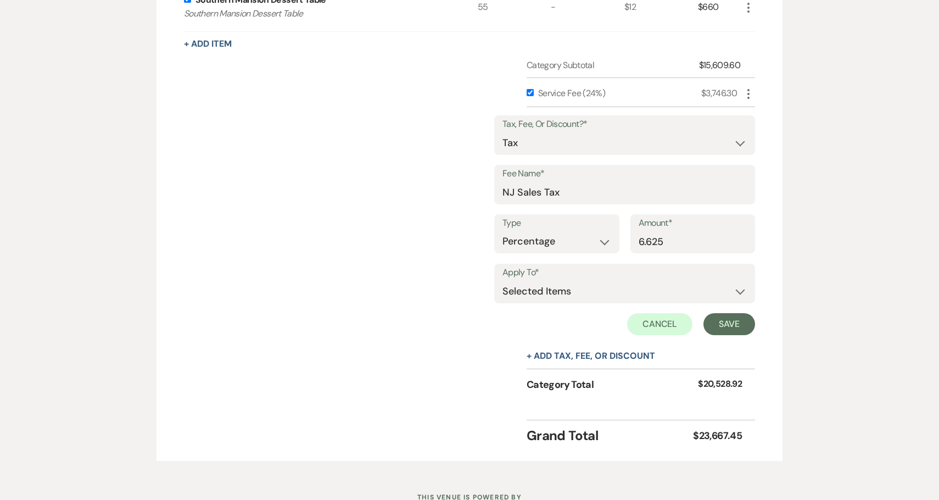
scroll to position [1366, 0]
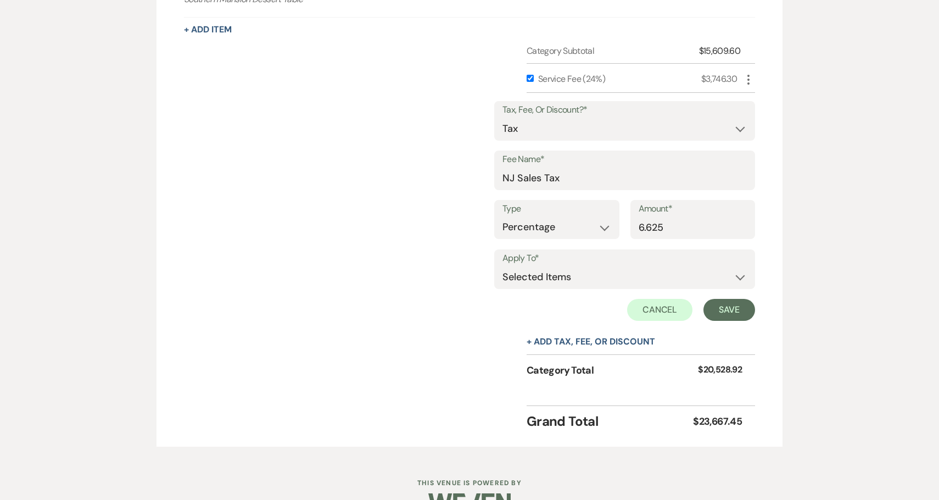
click at [369, 405] on div "Grand Total $23,667.45" at bounding box center [469, 418] width 571 height 26
click at [743, 299] on button "Save" at bounding box center [730, 310] width 52 height 22
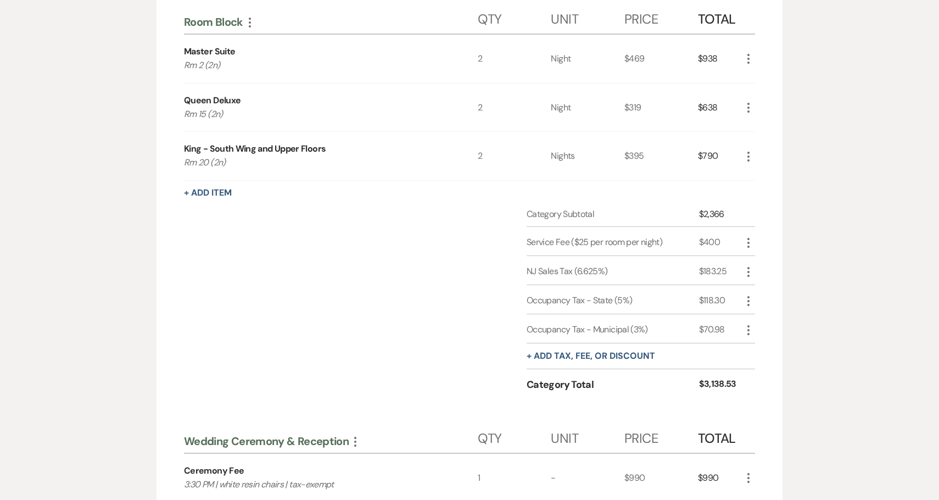
scroll to position [0, 0]
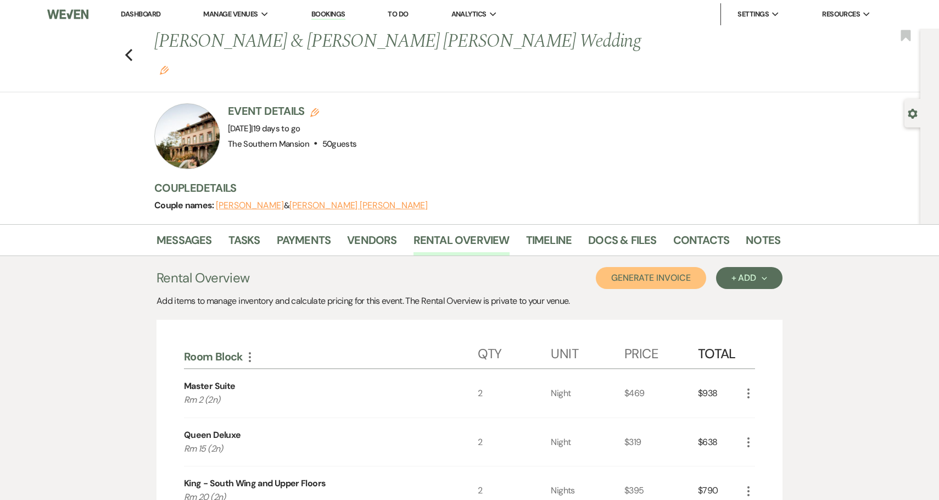
click at [660, 267] on button "Generate Invoice" at bounding box center [651, 278] width 110 height 22
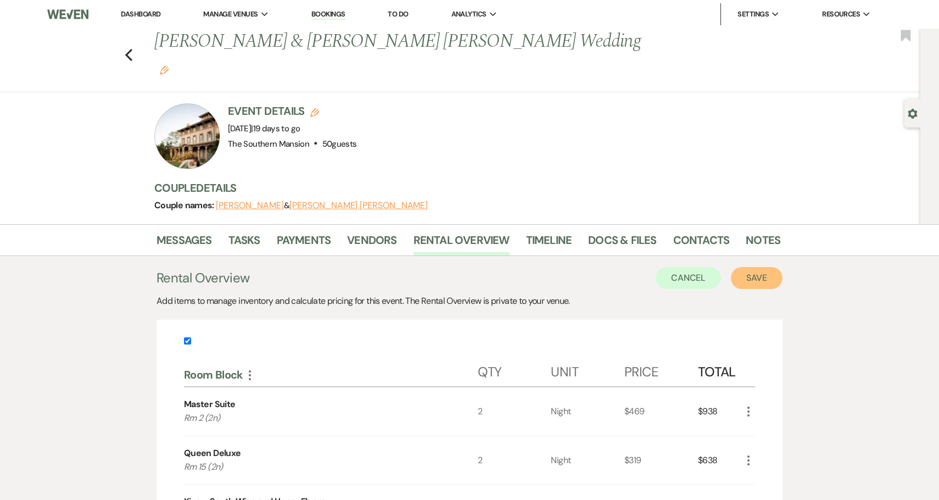
click at [769, 267] on button "Save" at bounding box center [757, 278] width 52 height 22
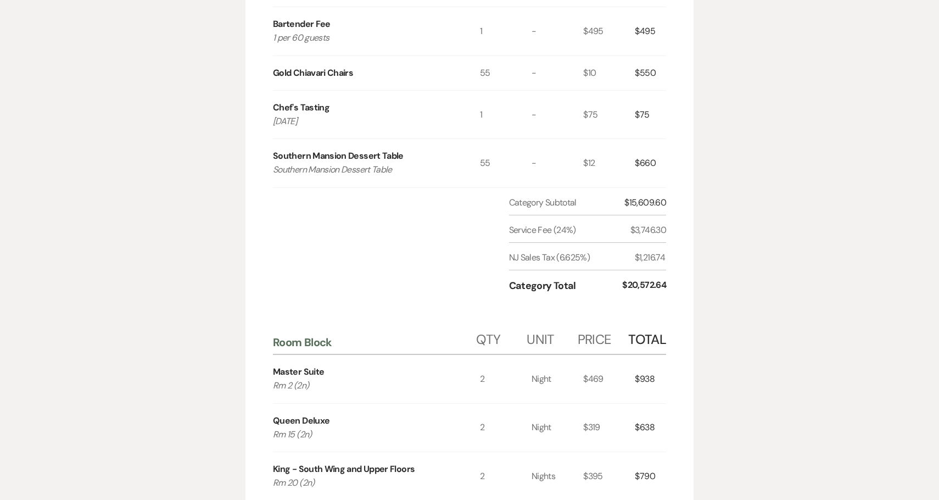
scroll to position [1325, 0]
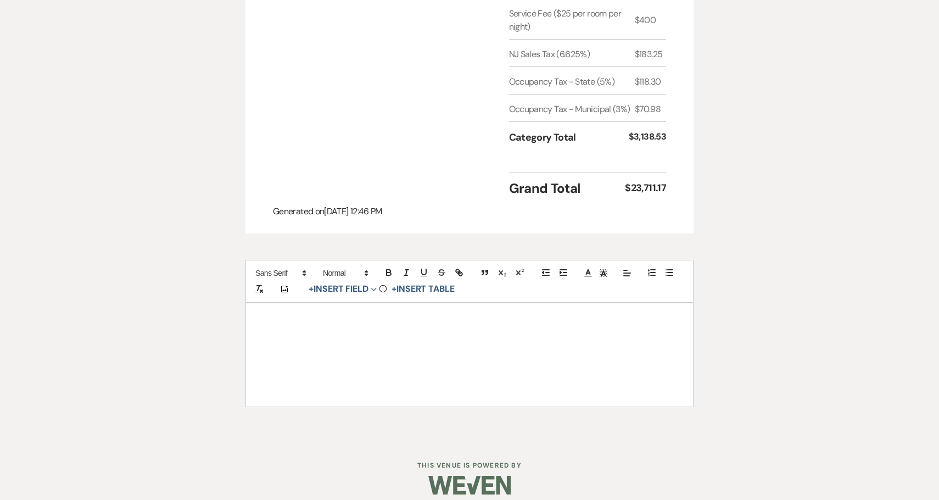
click at [419, 340] on p at bounding box center [469, 347] width 394 height 14
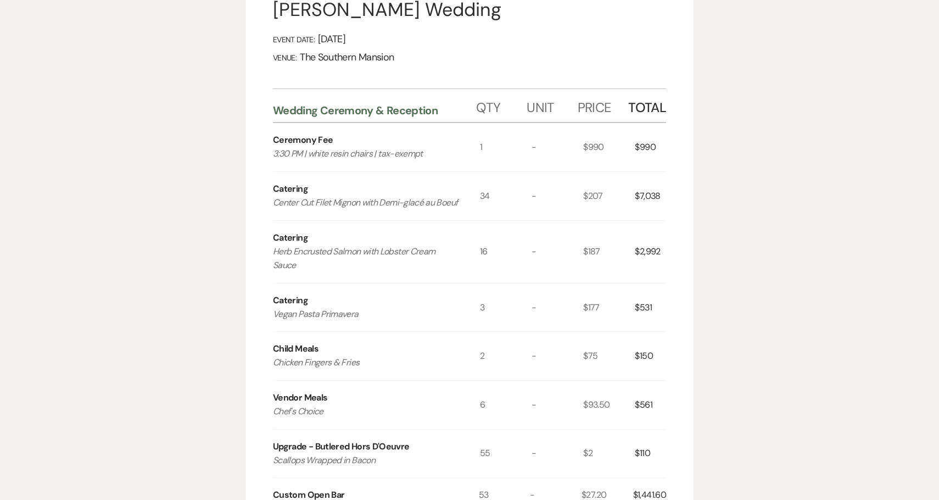
scroll to position [0, 0]
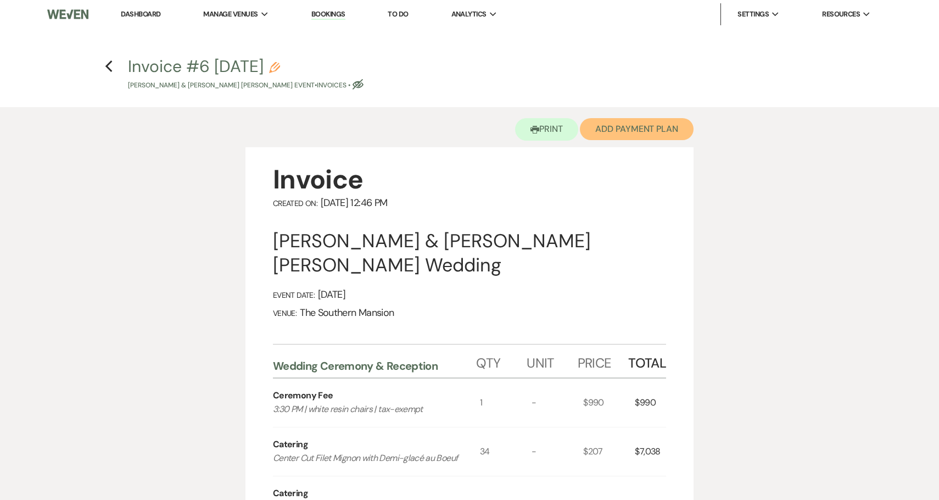
click at [609, 136] on button "Add Payment Plan" at bounding box center [637, 129] width 114 height 22
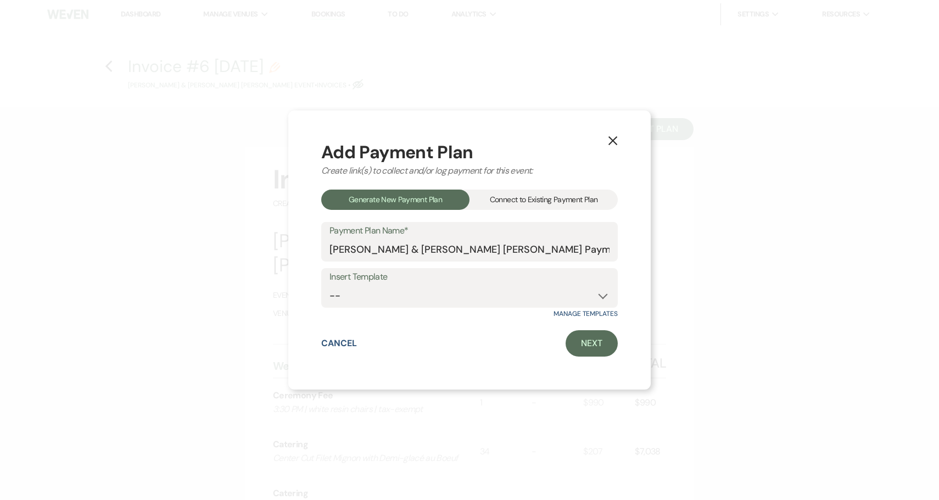
click at [545, 201] on div "Connect to Existing Payment Plan" at bounding box center [544, 200] width 148 height 20
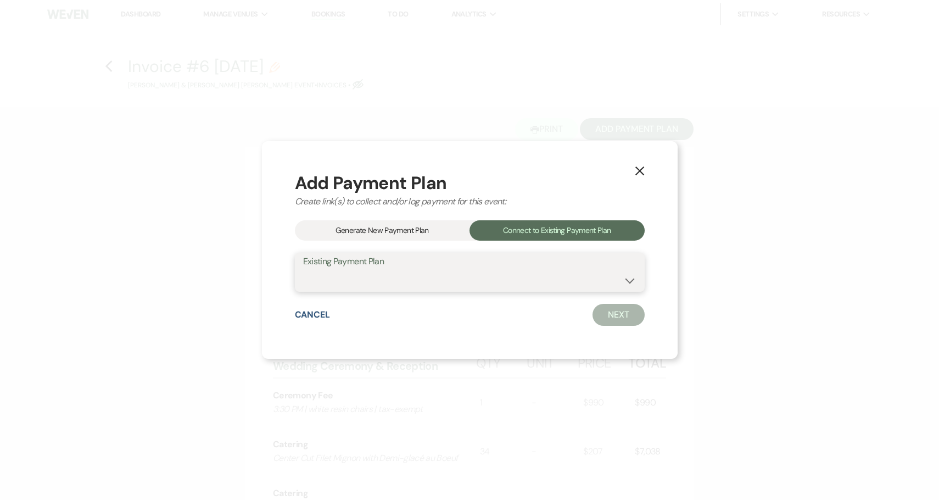
click at [524, 281] on select "[PERSON_NAME] & [PERSON_NAME] [PERSON_NAME] Payment Plan #1" at bounding box center [469, 279] width 333 height 21
select select "8978"
click at [330, 269] on select "[PERSON_NAME] & [PERSON_NAME] [PERSON_NAME] Payment Plan #1" at bounding box center [469, 279] width 333 height 21
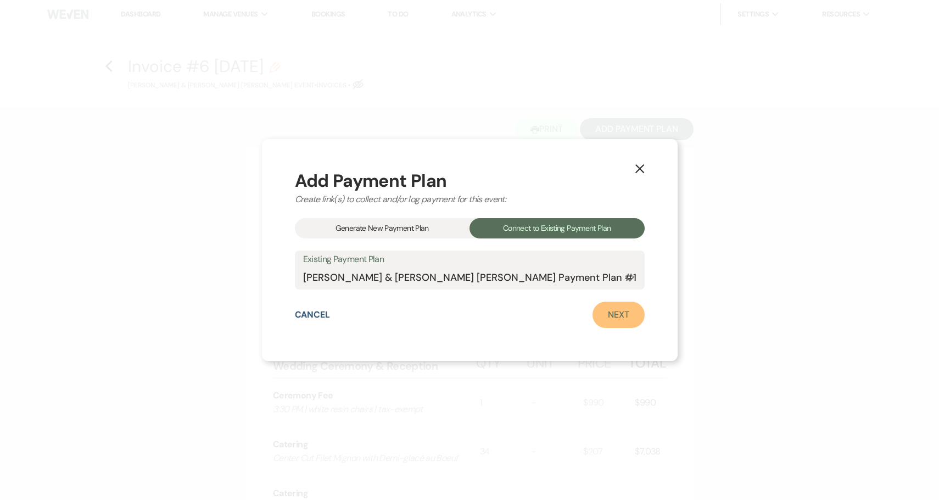
click at [599, 317] on link "Next" at bounding box center [619, 315] width 52 height 26
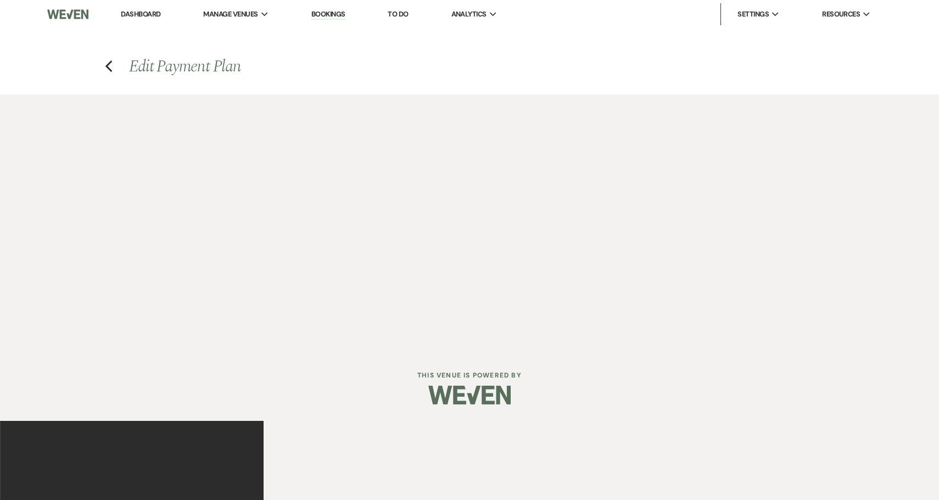
select select "28658"
select select "1"
select select "true"
select select "1"
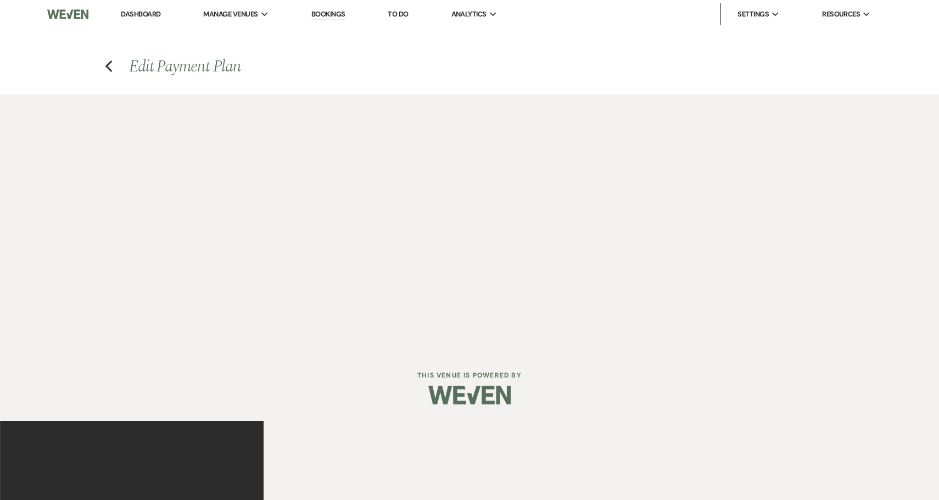
select select "2"
select select "flat"
select select "true"
select select "client"
select select "daily"
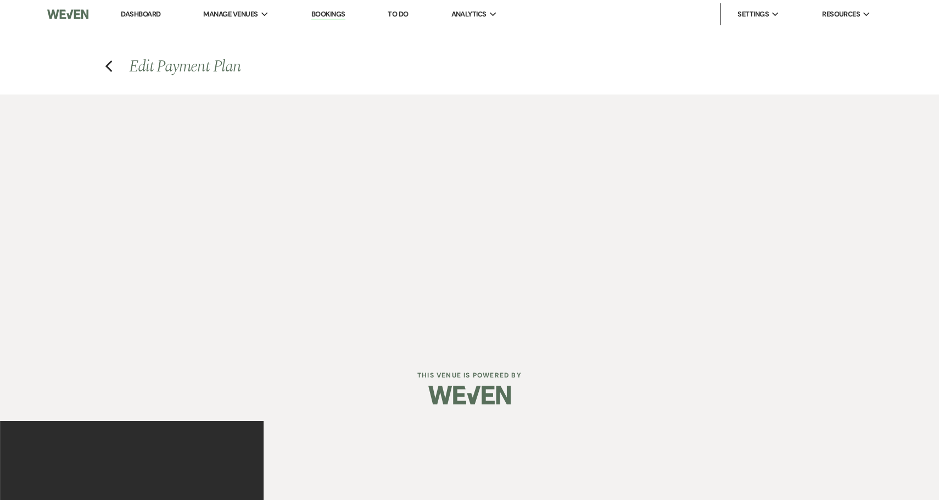
select select "weeks"
select select "complete"
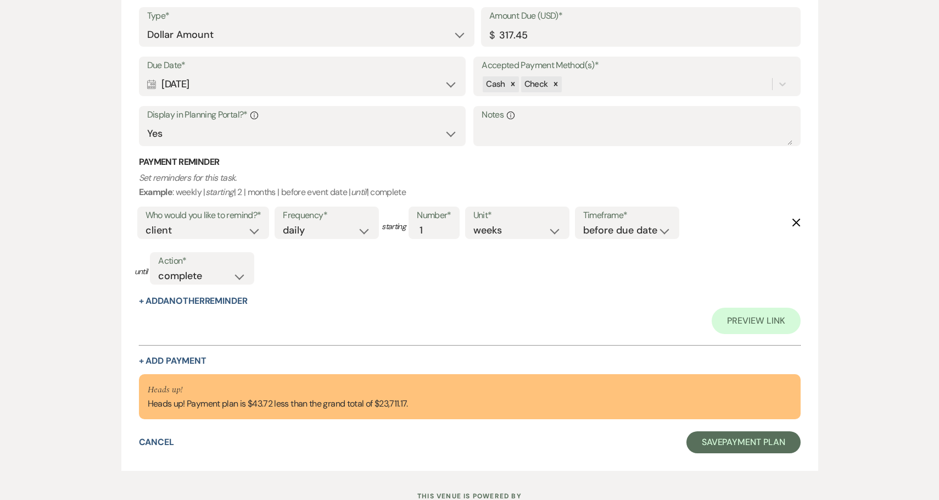
scroll to position [1710, 0]
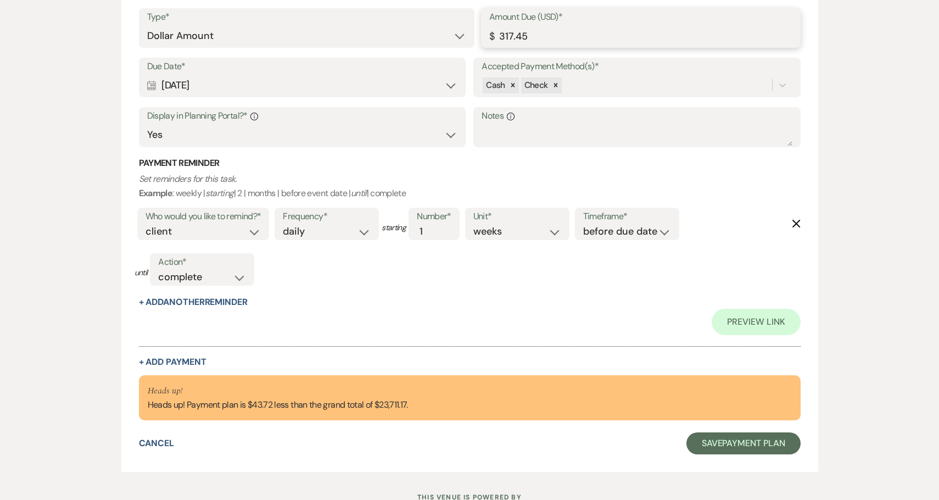
click at [506, 38] on input "317.45" at bounding box center [640, 35] width 303 height 21
click at [508, 37] on input "317.45" at bounding box center [640, 35] width 303 height 21
click at [505, 36] on input "317.45" at bounding box center [640, 35] width 303 height 21
drag, startPoint x: 505, startPoint y: 36, endPoint x: 581, endPoint y: 40, distance: 75.9
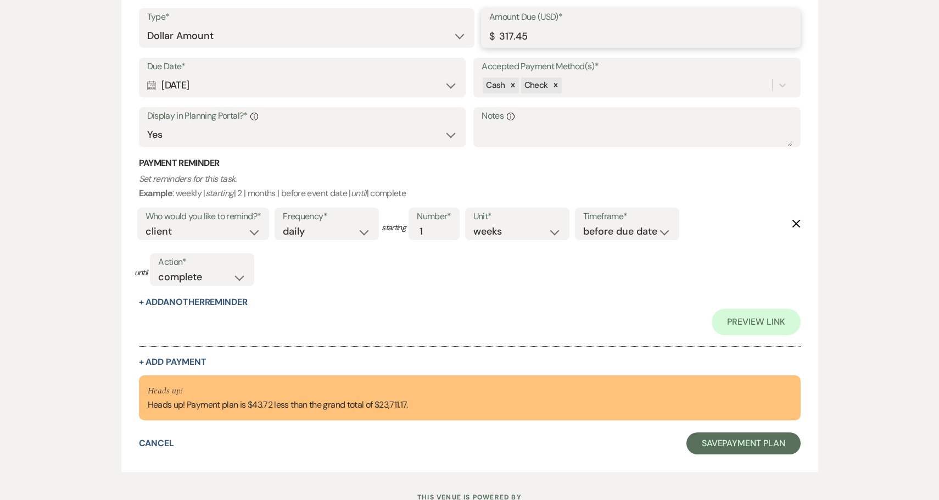
click at [581, 40] on input "317.45" at bounding box center [640, 35] width 303 height 21
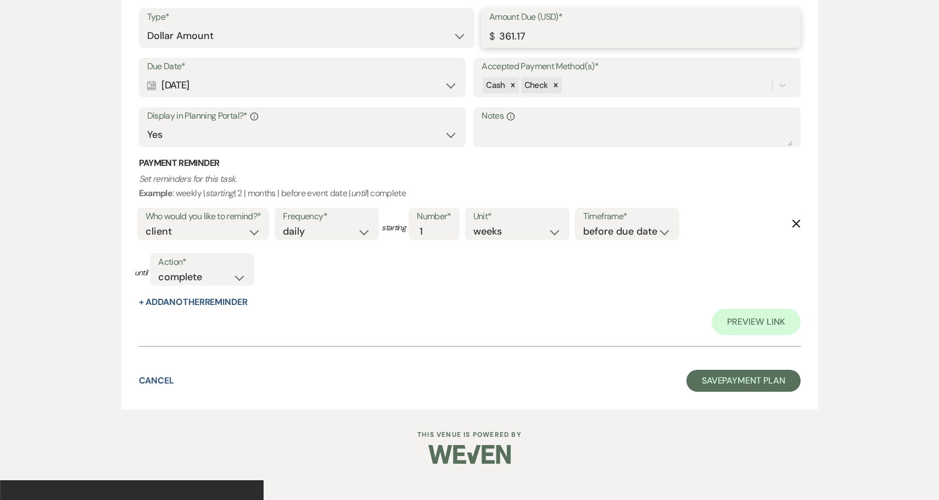
scroll to position [1689, 0]
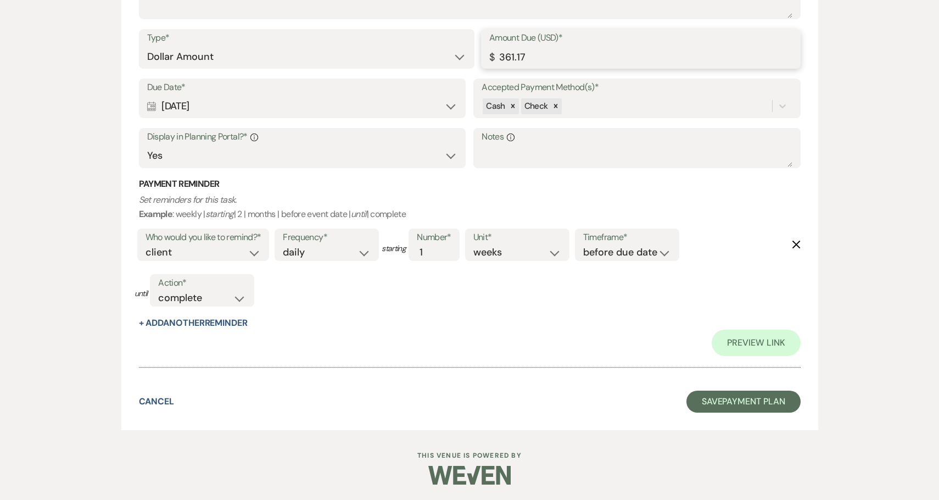
type input "361.17"
click at [773, 403] on button "Save Payment Plan" at bounding box center [744, 402] width 114 height 22
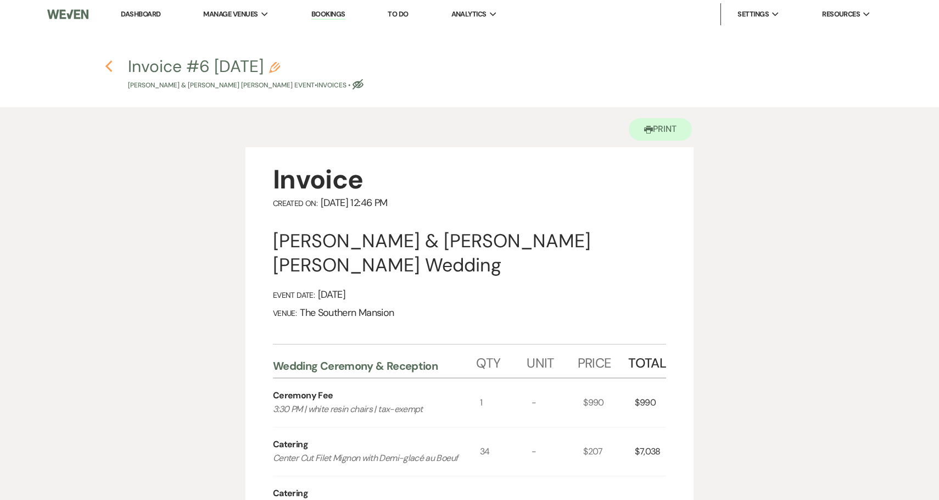
click at [105, 64] on icon "Previous" at bounding box center [109, 66] width 8 height 13
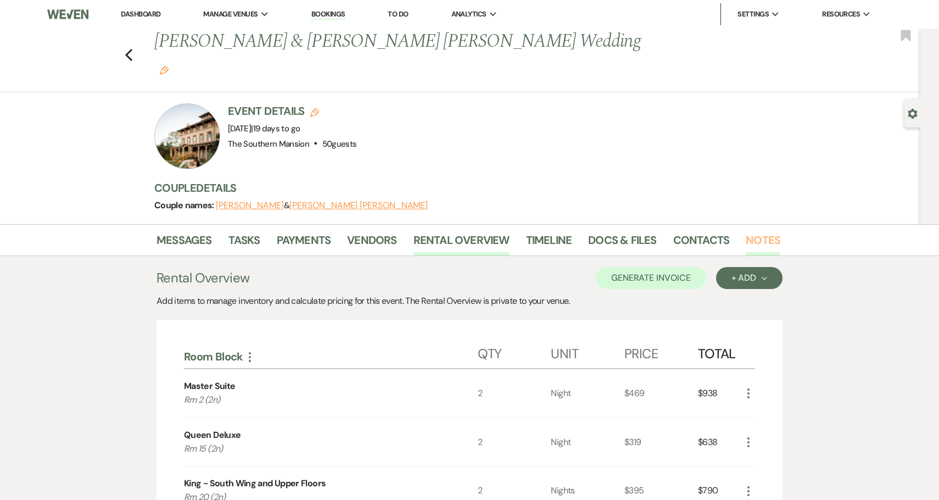
click at [747, 231] on link "Notes" at bounding box center [763, 243] width 35 height 24
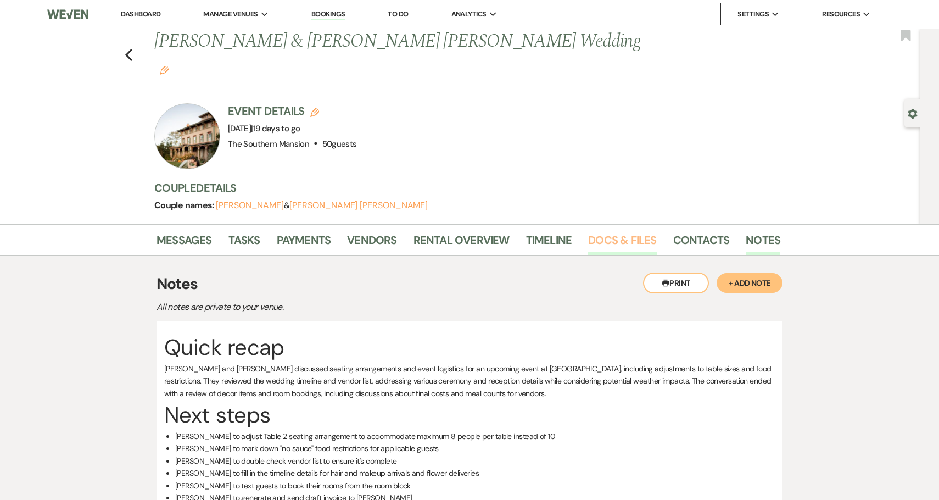
click at [631, 231] on link "Docs & Files" at bounding box center [622, 243] width 68 height 24
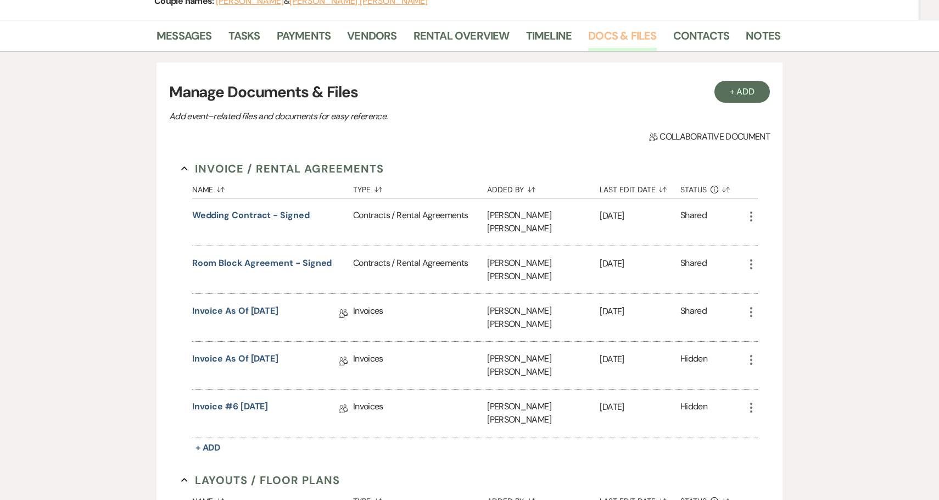
scroll to position [205, 0]
click at [750, 352] on icon "More" at bounding box center [751, 358] width 13 height 13
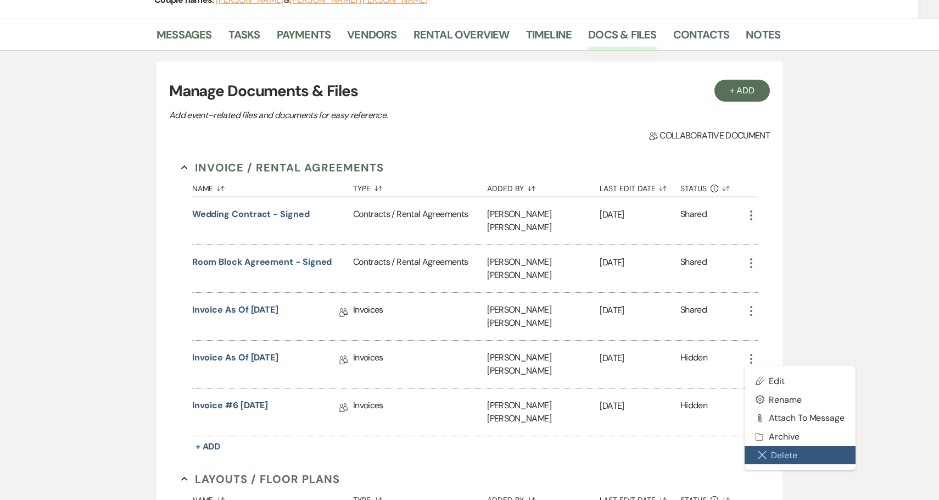
click at [783, 446] on button "Close Delete X Delete" at bounding box center [800, 455] width 111 height 19
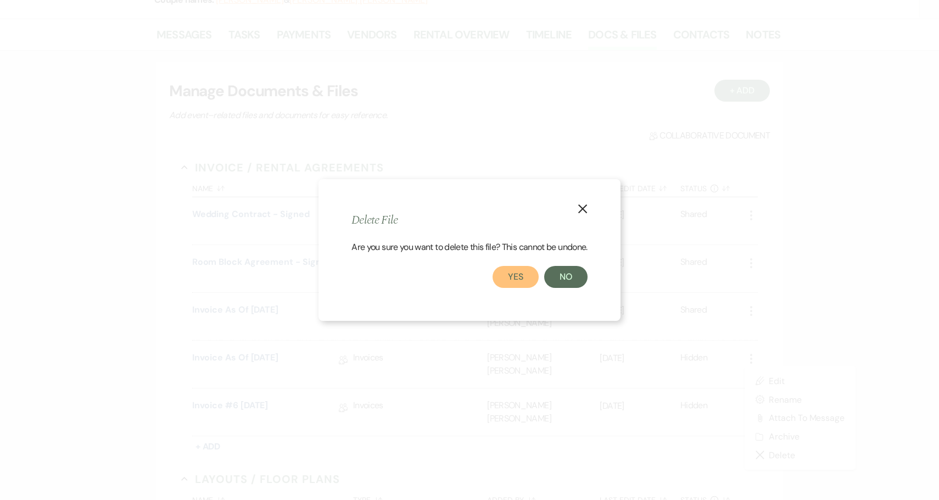
click at [524, 279] on button "Yes" at bounding box center [516, 277] width 46 height 22
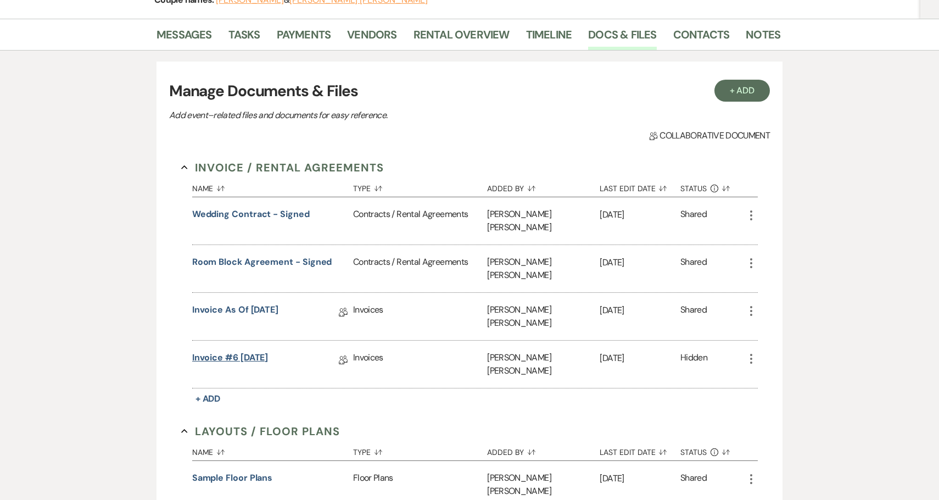
click at [262, 351] on link "Invoice #6 [DATE]" at bounding box center [230, 359] width 76 height 17
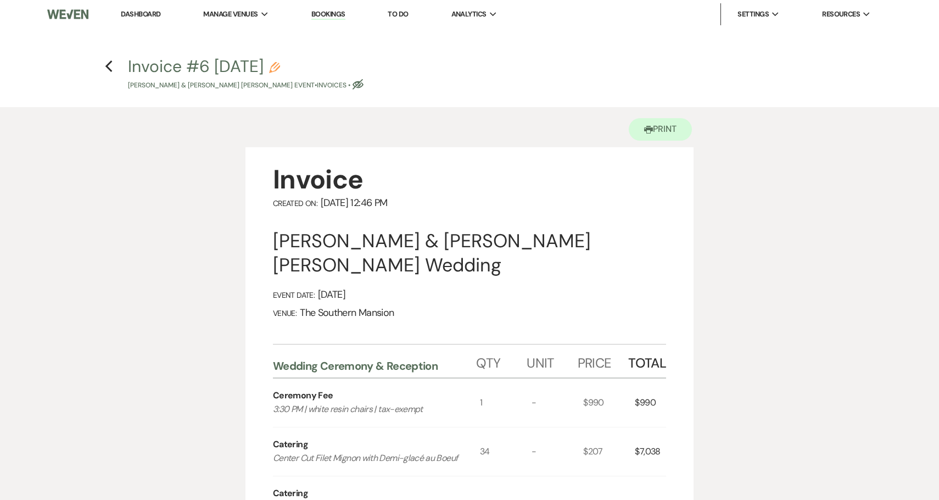
click at [280, 65] on use "button" at bounding box center [274, 67] width 11 height 11
select select "22"
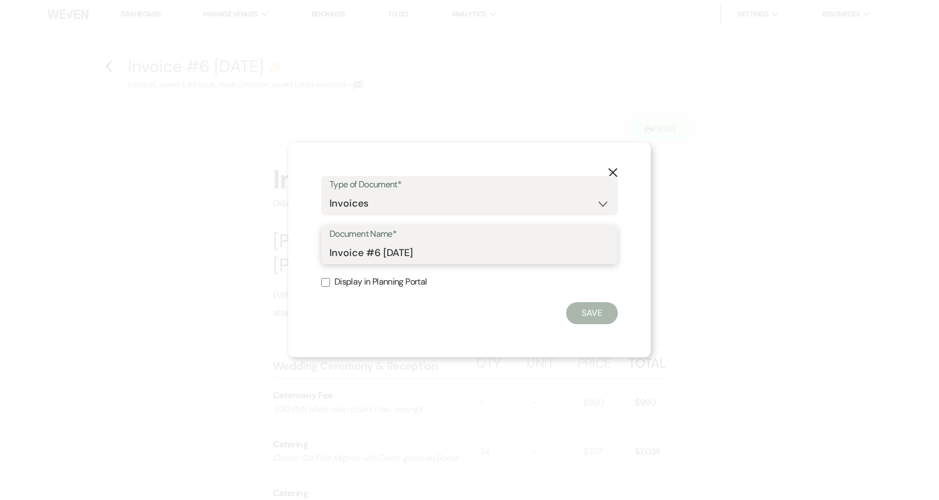
drag, startPoint x: 377, startPoint y: 254, endPoint x: 368, endPoint y: 254, distance: 9.3
click at [368, 254] on input "Invoice #6 [DATE]" at bounding box center [470, 252] width 280 height 21
type input "Invoice as of [DATE]"
click at [598, 319] on button "Save" at bounding box center [592, 313] width 52 height 22
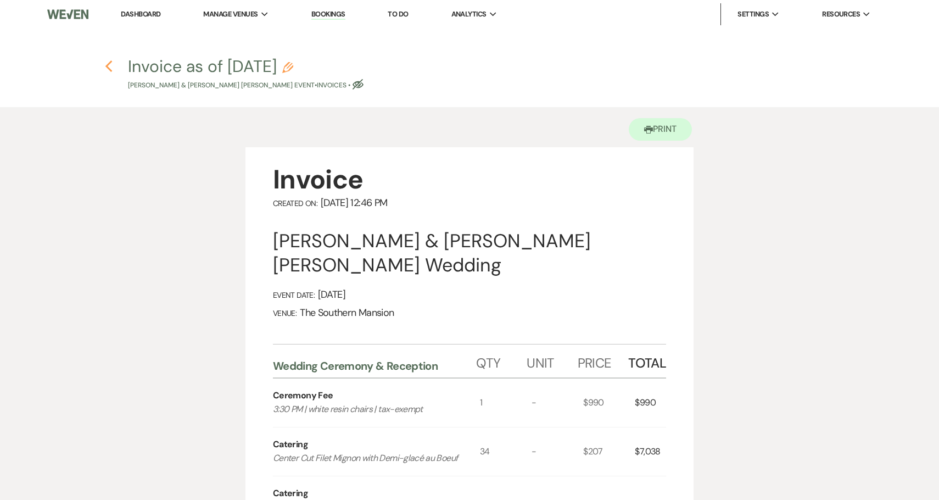
click at [105, 67] on icon "Previous" at bounding box center [109, 66] width 8 height 13
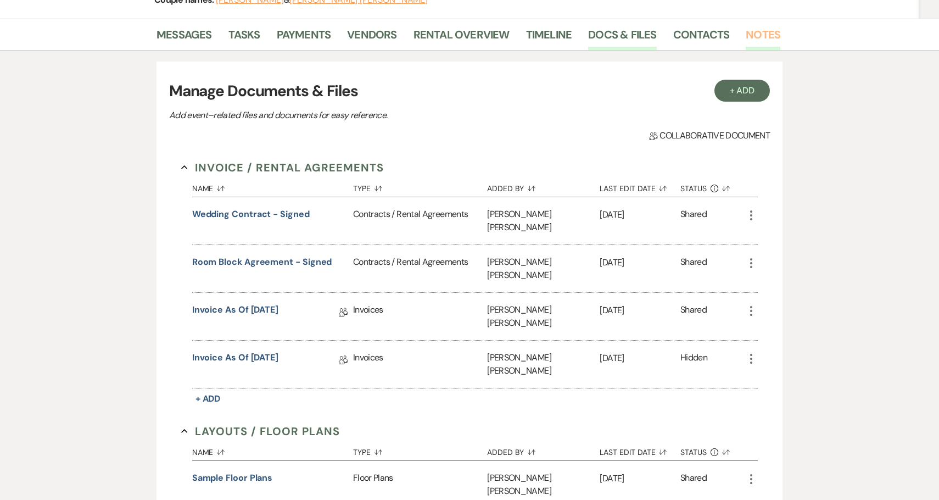
click at [747, 26] on link "Notes" at bounding box center [763, 38] width 35 height 24
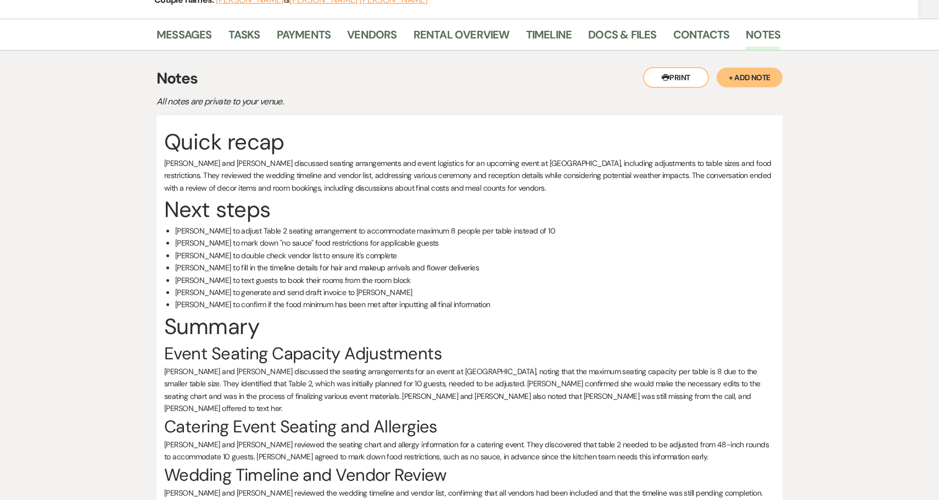
click at [746, 68] on button "+ Add Note" at bounding box center [750, 78] width 66 height 20
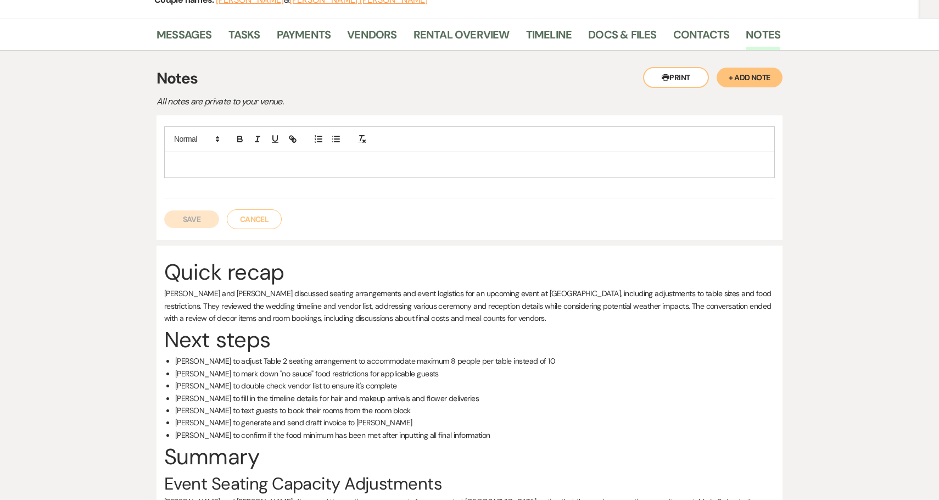
click at [664, 159] on p at bounding box center [469, 165] width 593 height 12
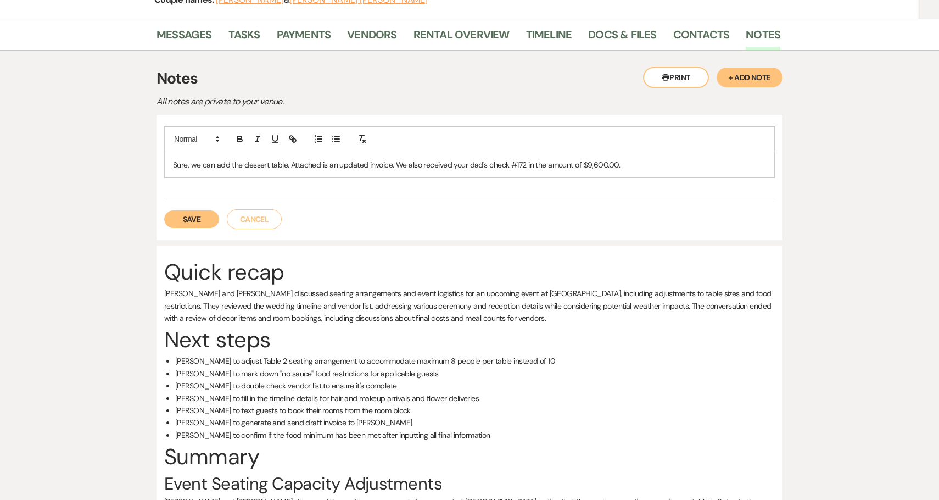
click at [190, 210] on button "Save" at bounding box center [191, 219] width 55 height 18
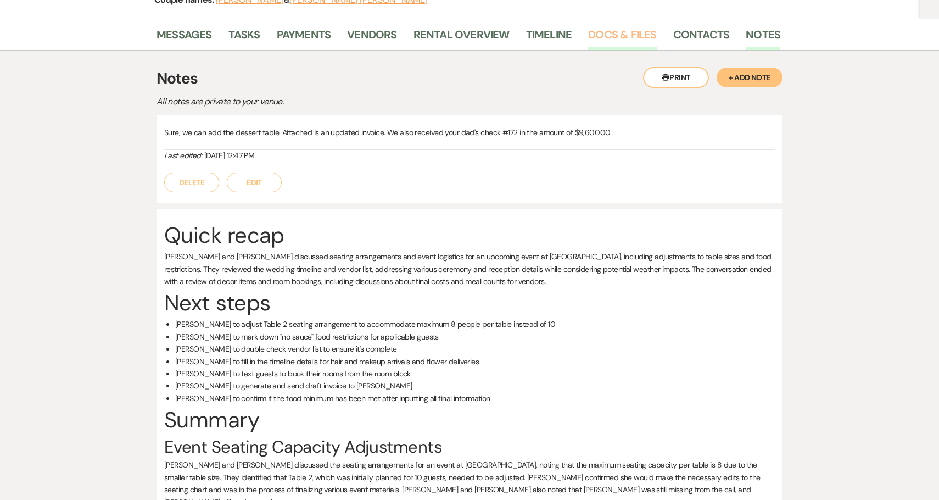
click at [619, 26] on link "Docs & Files" at bounding box center [622, 38] width 68 height 24
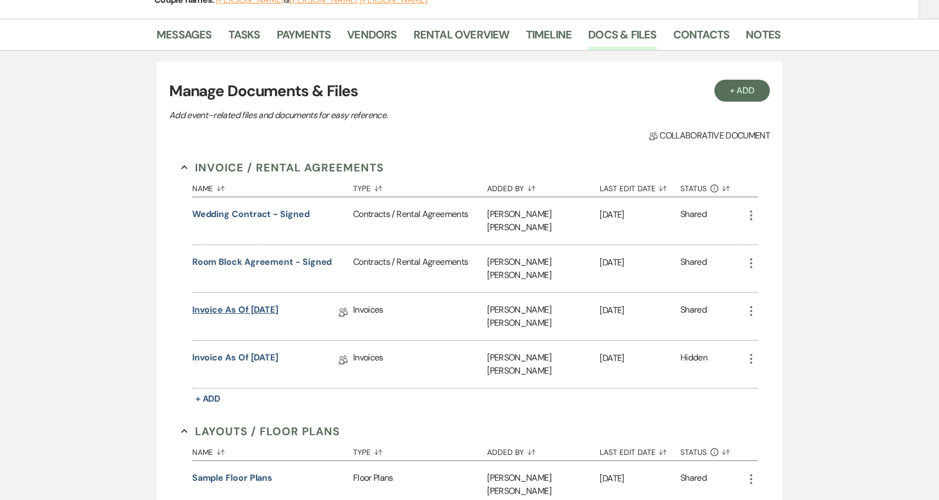
click at [262, 303] on link "Invoice as of [DATE]" at bounding box center [235, 311] width 86 height 17
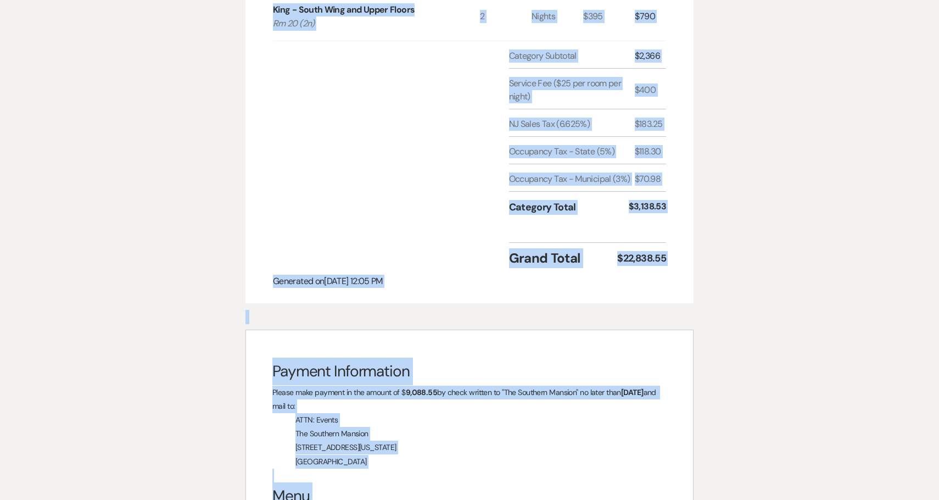
scroll to position [1187, 0]
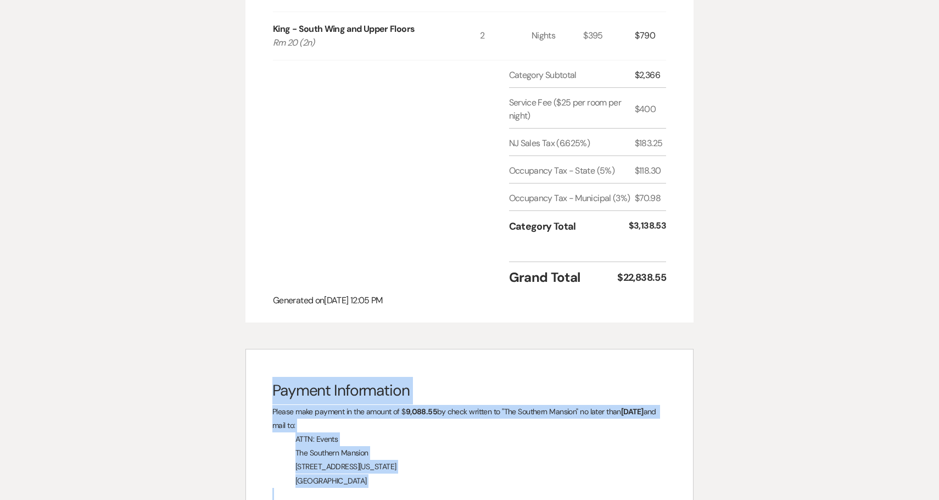
drag, startPoint x: 414, startPoint y: 336, endPoint x: 266, endPoint y: 388, distance: 156.4
copy div "Loremip Dolorsitame Consec adip elitsed do eiu tempor in $ 3,835.60 ut labor et…"
click at [202, 373] on div "Printer Print Add Payment Plan Invoice Created On: [DATE] 12:05 PM [PERSON_NAME…" at bounding box center [469, 58] width 791 height 2276
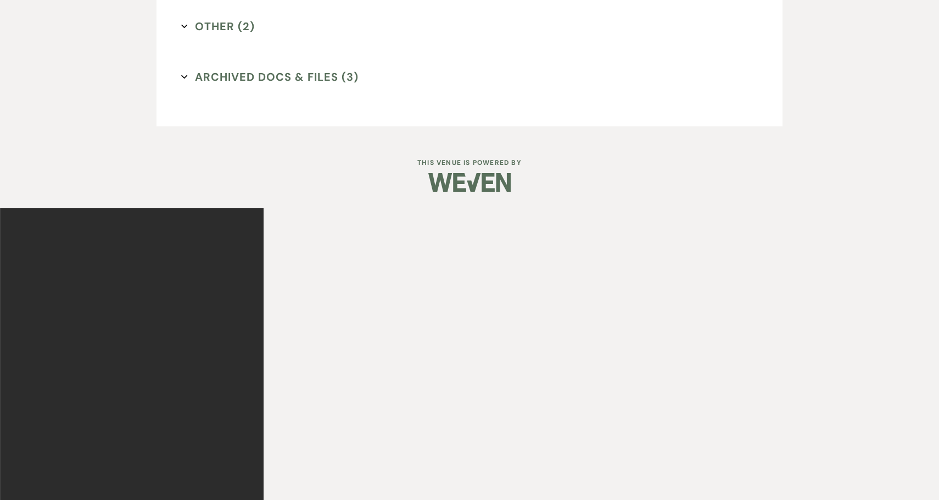
scroll to position [205, 0]
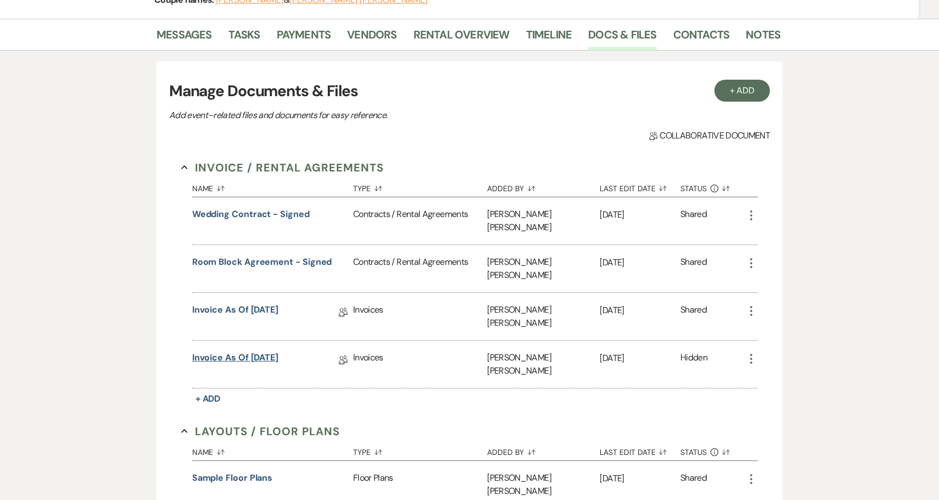
click at [271, 351] on link "Invoice as of [DATE]" at bounding box center [235, 359] width 86 height 17
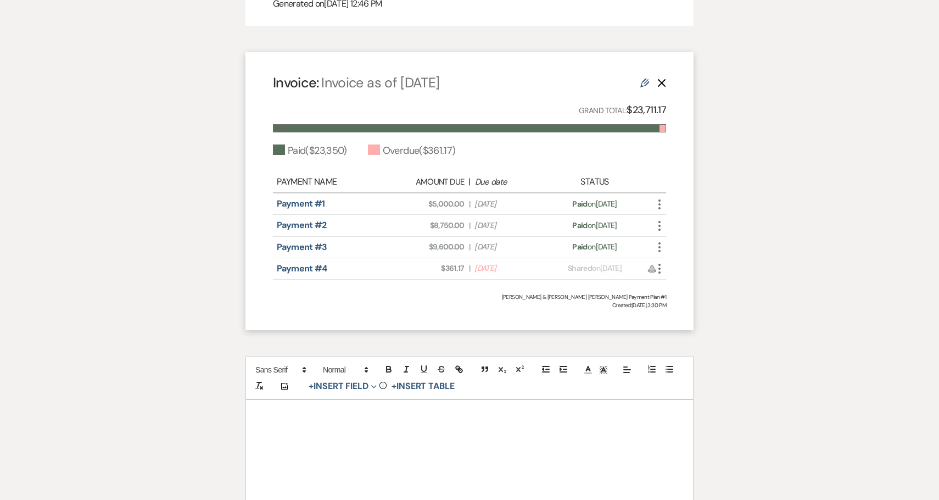
scroll to position [1762, 0]
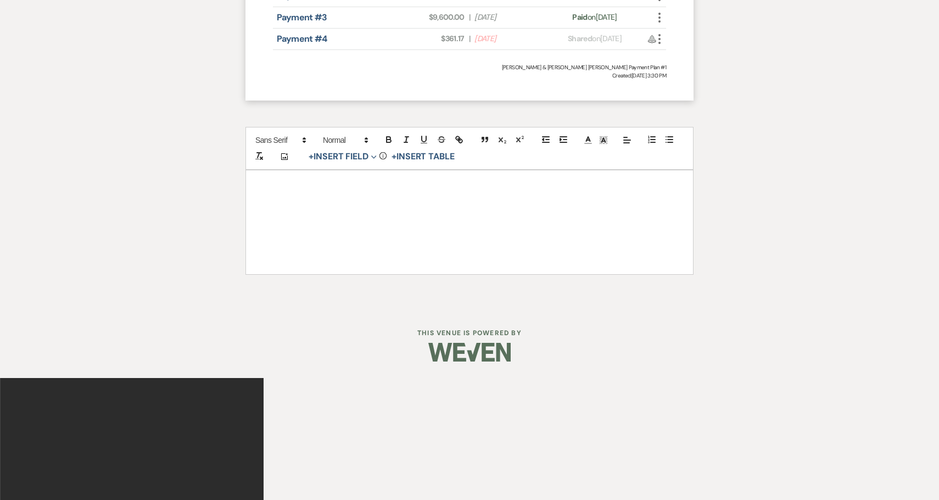
click at [325, 213] on div at bounding box center [469, 221] width 447 height 103
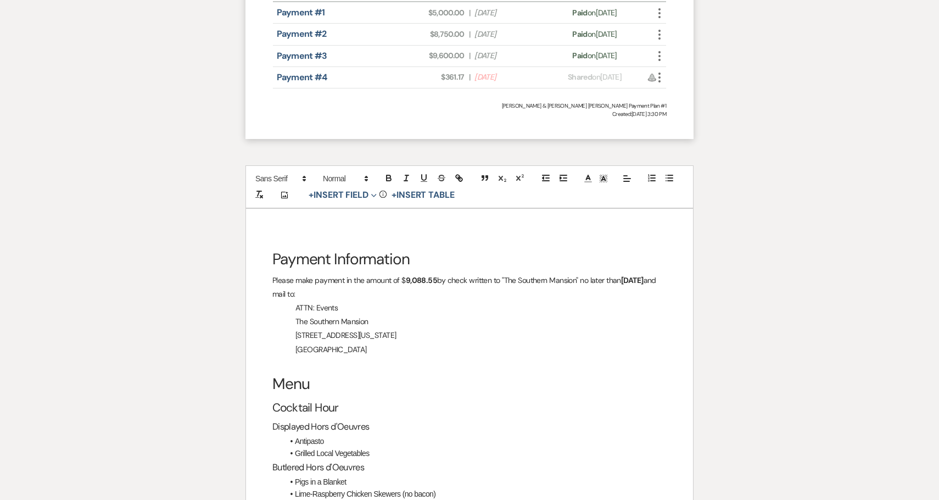
scroll to position [1706, 0]
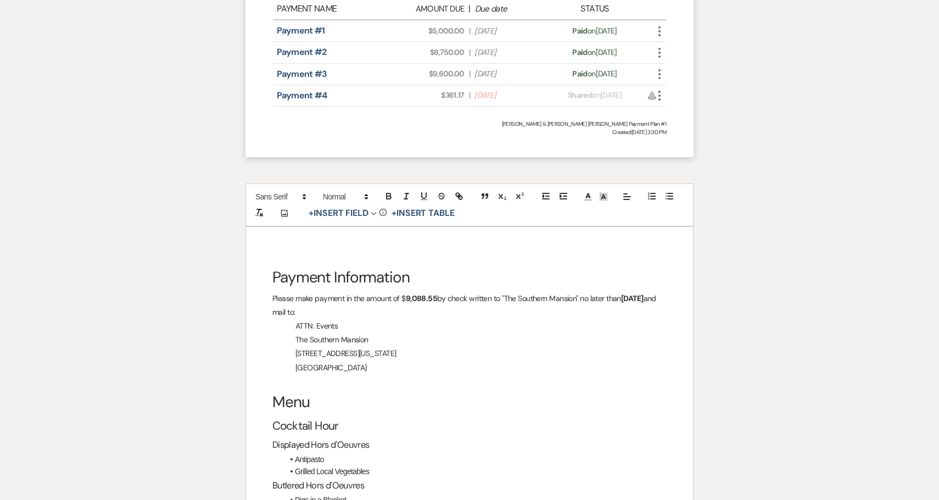
click at [426, 293] on strong "9,088.55" at bounding box center [422, 298] width 32 height 10
click at [425, 293] on strong "9,088.55" at bounding box center [422, 298] width 32 height 10
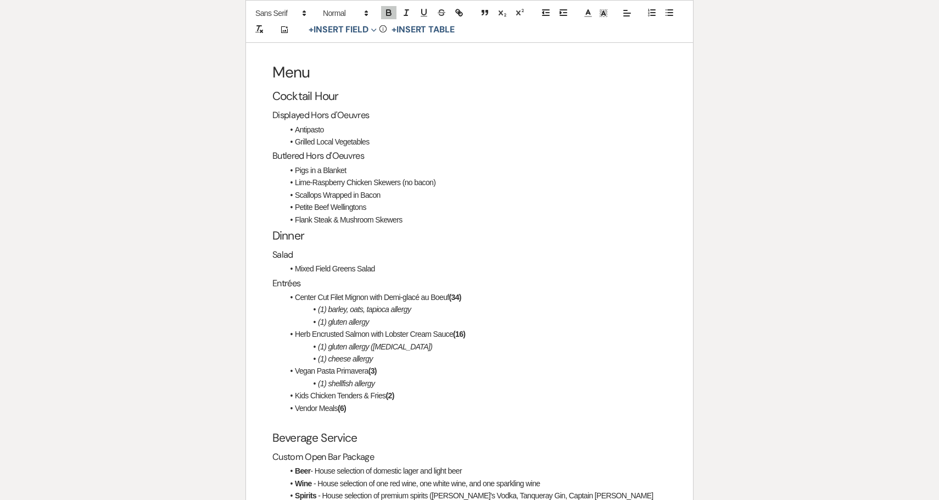
scroll to position [2037, 0]
click at [307, 413] on p at bounding box center [469, 420] width 394 height 14
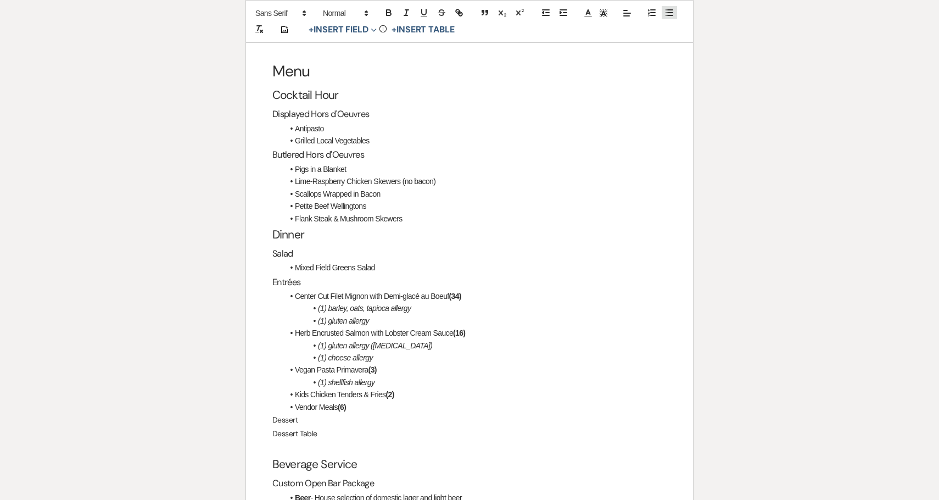
click at [671, 10] on line "button" at bounding box center [670, 10] width 5 height 0
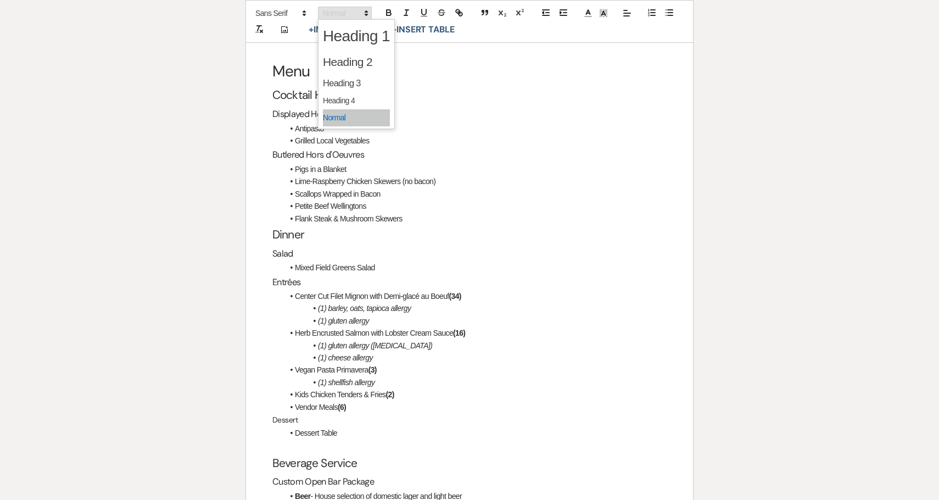
click at [322, 13] on span at bounding box center [345, 13] width 54 height 13
click at [346, 81] on span at bounding box center [356, 83] width 67 height 19
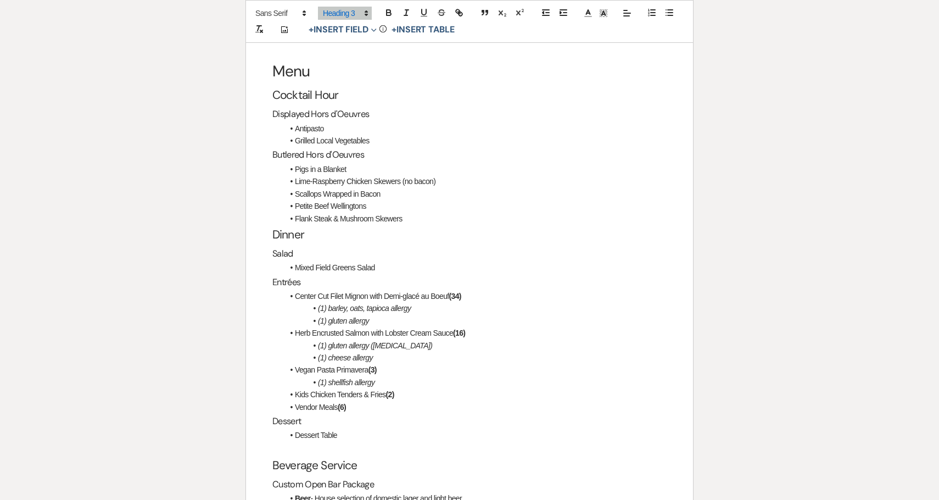
click at [484, 401] on li "Vendor Meals (6)" at bounding box center [474, 407] width 383 height 12
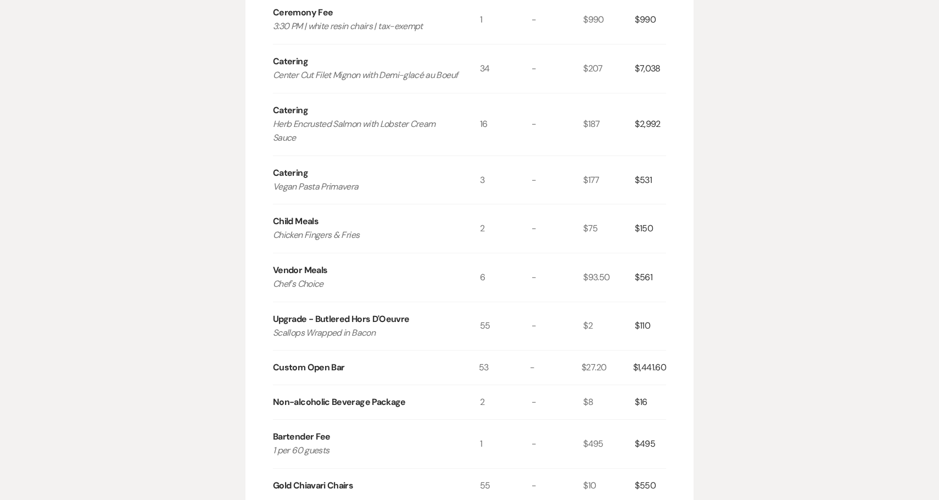
scroll to position [0, 0]
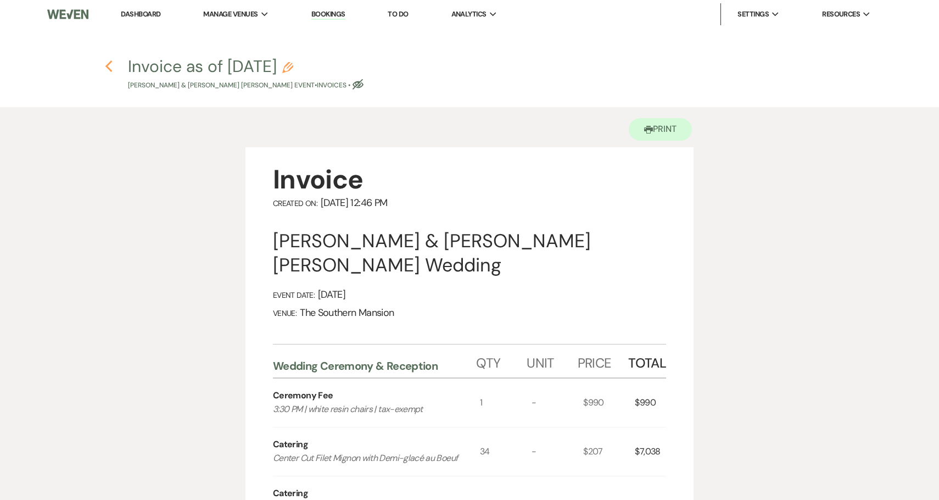
click at [107, 65] on use "button" at bounding box center [108, 66] width 7 height 12
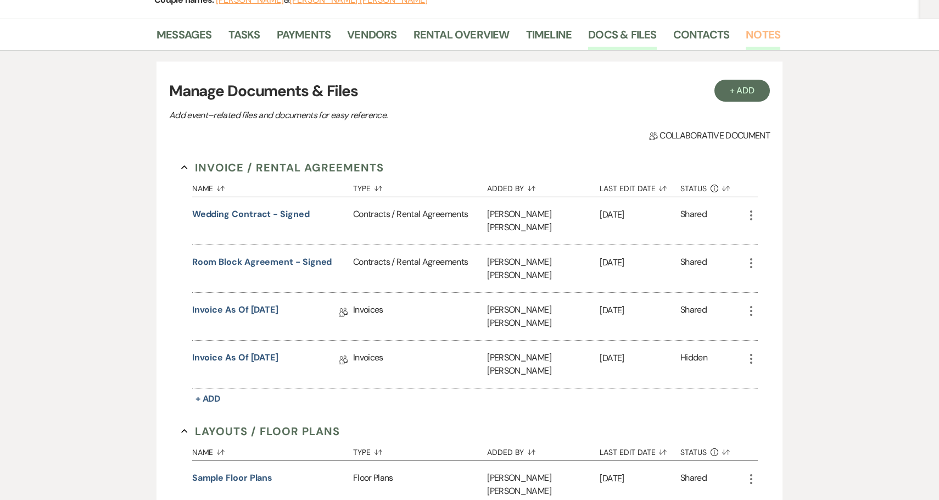
click at [746, 26] on link "Notes" at bounding box center [763, 38] width 35 height 24
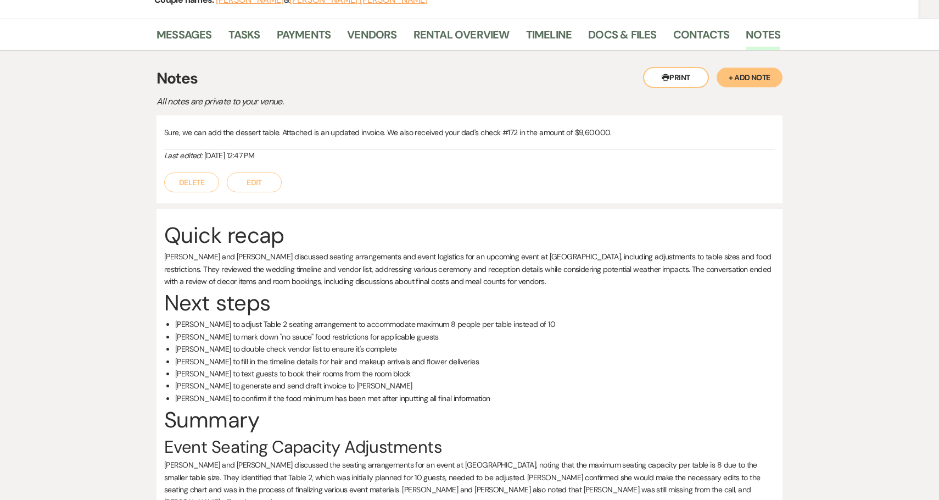
click at [301, 126] on p "Sure, we can add the dessert table. Attached is an updated invoice. We also rec…" at bounding box center [469, 132] width 611 height 12
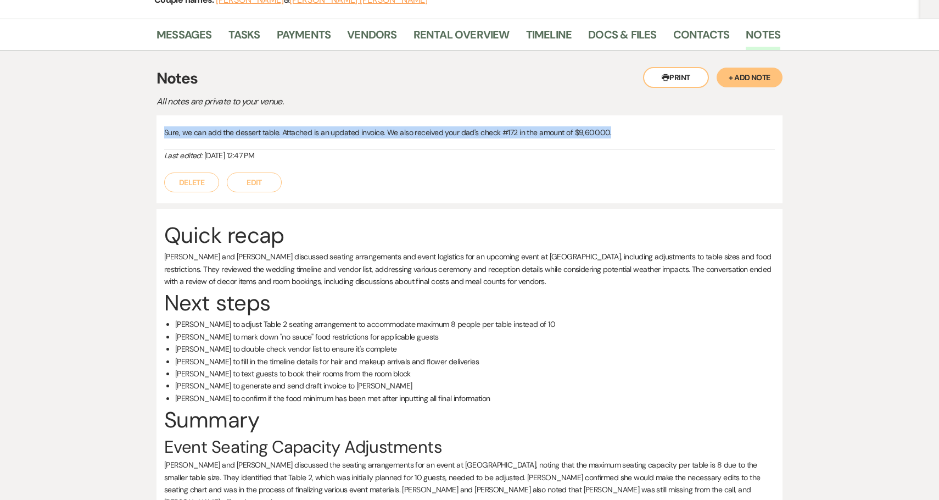
click at [301, 126] on p "Sure, we can add the dessert table. Attached is an updated invoice. We also rec…" at bounding box center [469, 132] width 611 height 12
copy p "Sure, we can add the dessert table. Attached is an updated invoice. We also rec…"
click at [317, 26] on link "Payments" at bounding box center [304, 38] width 54 height 24
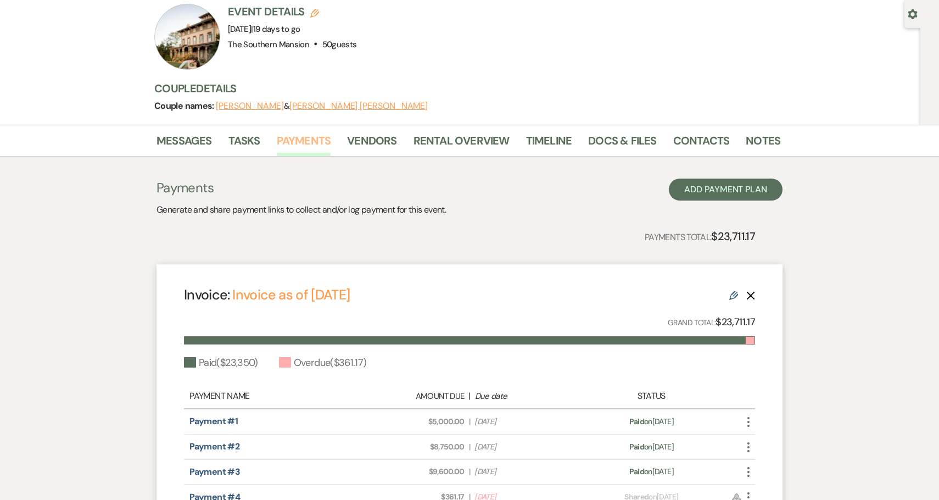
scroll to position [123, 0]
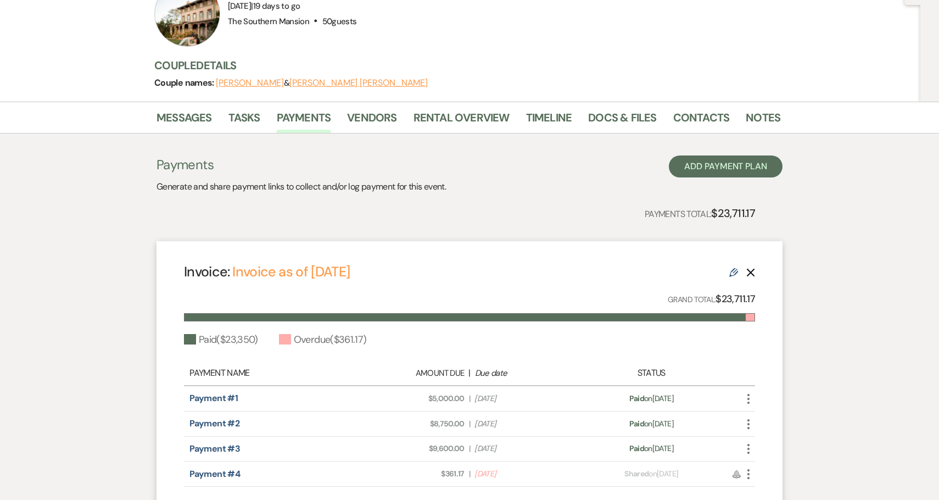
click at [748, 468] on icon "More" at bounding box center [748, 474] width 13 height 13
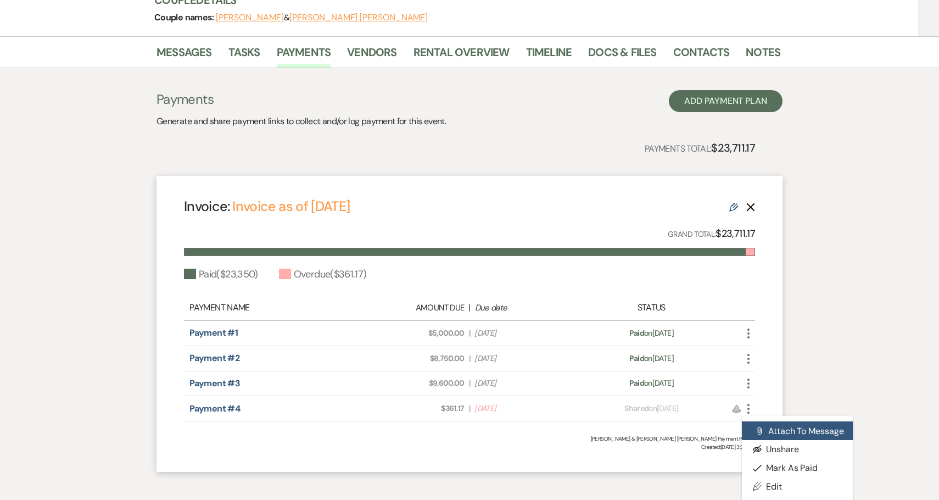
scroll to position [189, 0]
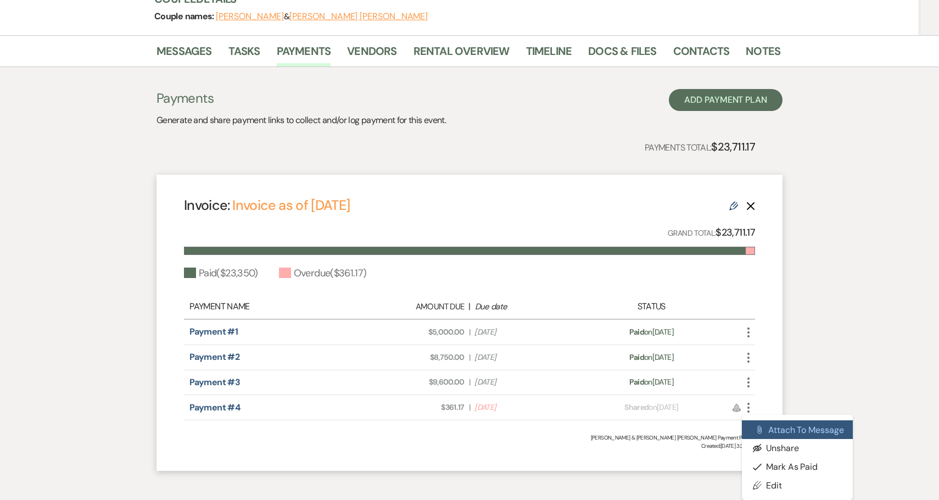
click at [780, 420] on button "Attach File Attach to Message" at bounding box center [797, 429] width 111 height 19
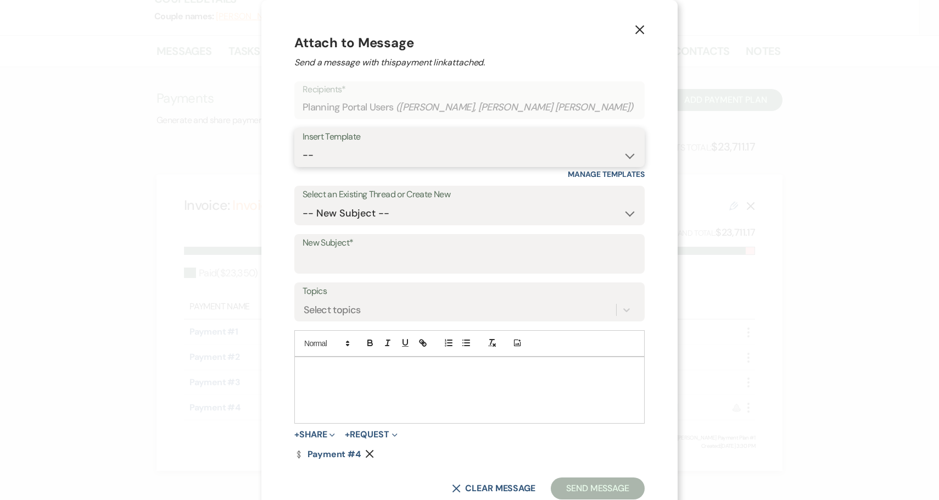
click at [484, 156] on select "-- Weven Planning Portal Introduction (Booked Events) Contract (Pre-Booked Lead…" at bounding box center [470, 154] width 334 height 21
select select "1853"
click at [330, 144] on select "-- Weven Planning Portal Introduction (Booked Events) Contract (Pre-Booked Lead…" at bounding box center [470, 154] width 334 height 21
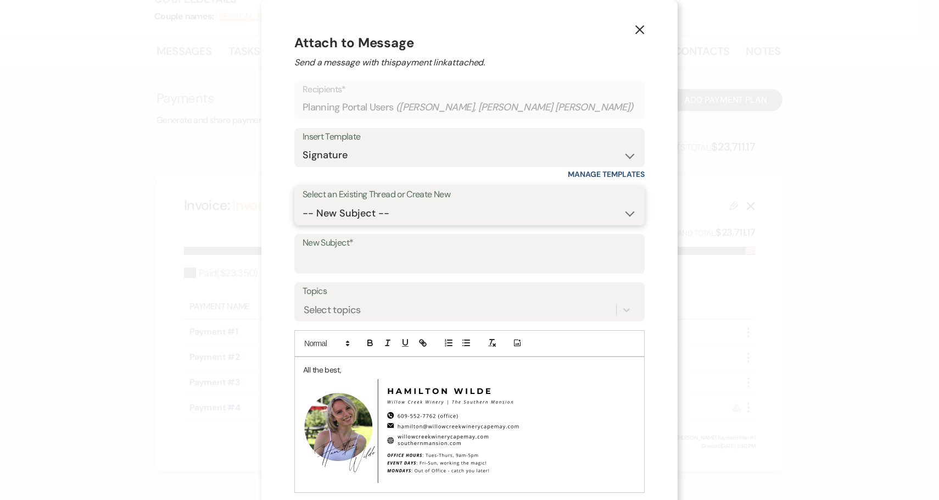
click at [378, 219] on select "-- New Subject -- Wine bottle wedding favor Invoice ceremony furniture question…" at bounding box center [470, 213] width 334 height 21
select select "458389"
click at [330, 203] on select "-- New Subject -- Wine bottle wedding favor Invoice ceremony furniture question…" at bounding box center [470, 213] width 334 height 21
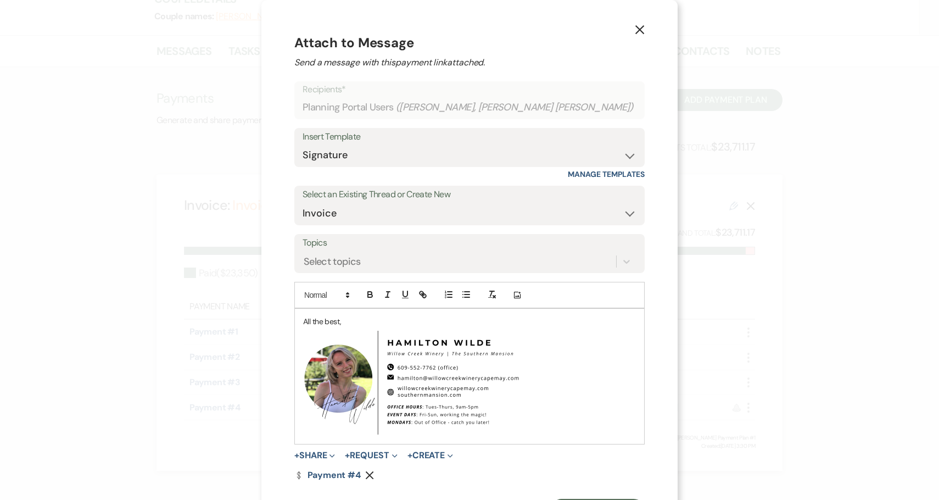
click at [327, 322] on div "All the best, ﻿ ﻿" at bounding box center [469, 376] width 349 height 135
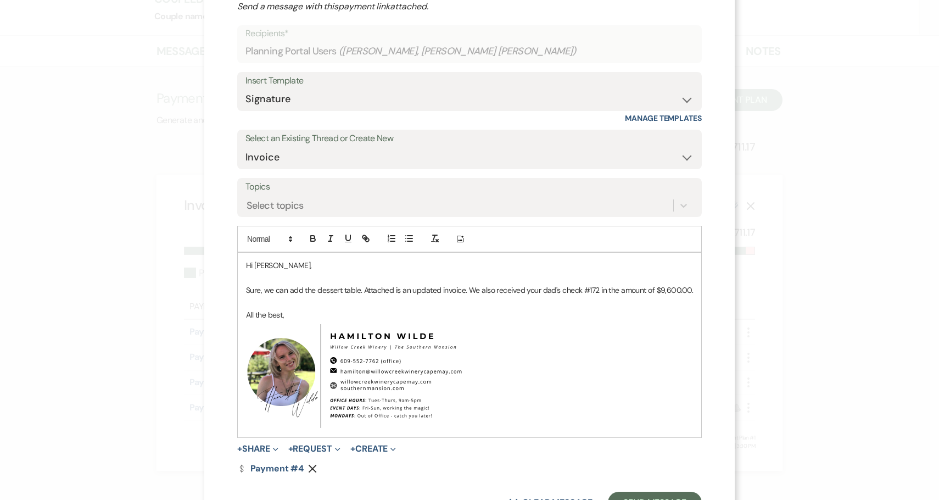
scroll to position [86, 0]
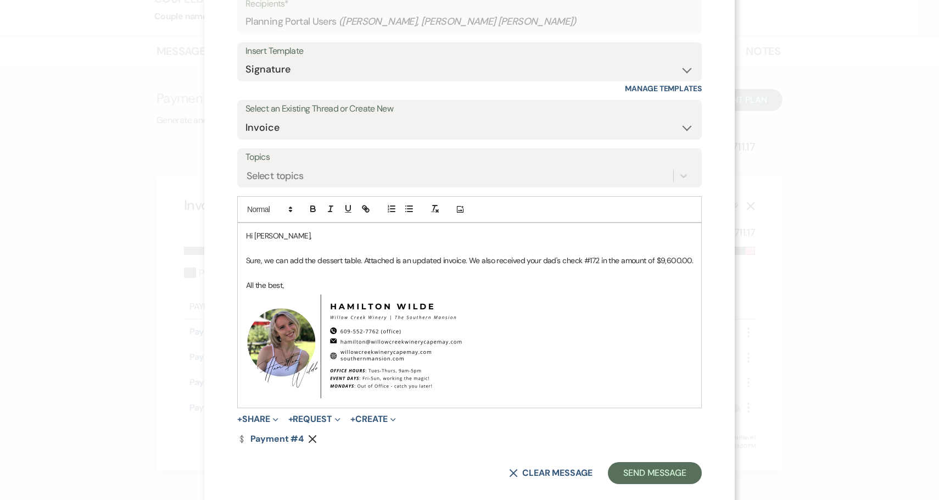
click at [466, 262] on span "Sure, we can add the dessert table. Attached is an updated invoice. We also rec…" at bounding box center [469, 260] width 447 height 10
click at [262, 415] on button "+ Share Expand" at bounding box center [257, 419] width 41 height 9
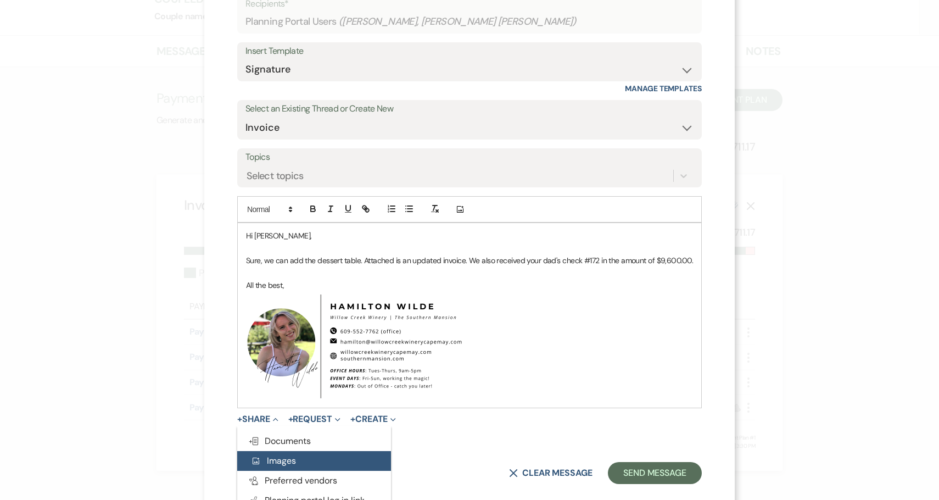
scroll to position [102, 0]
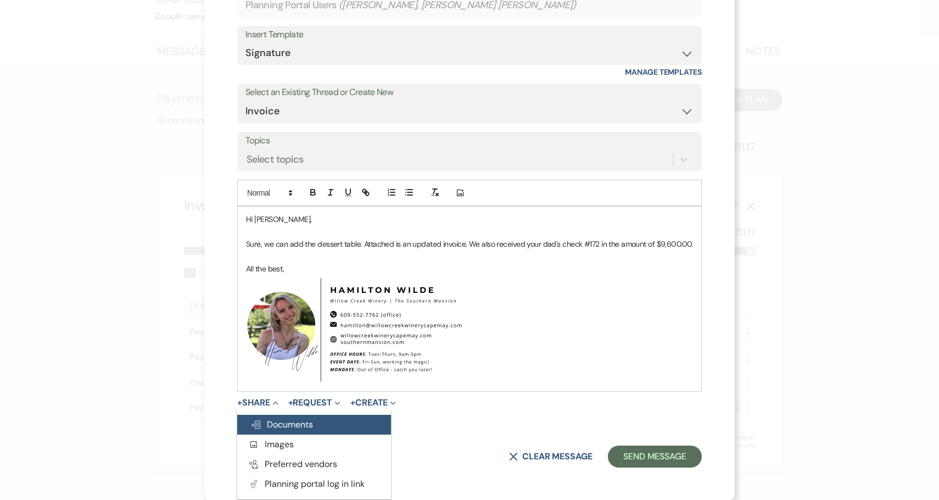
click at [309, 427] on span "Doc Upload Documents" at bounding box center [282, 425] width 63 height 12
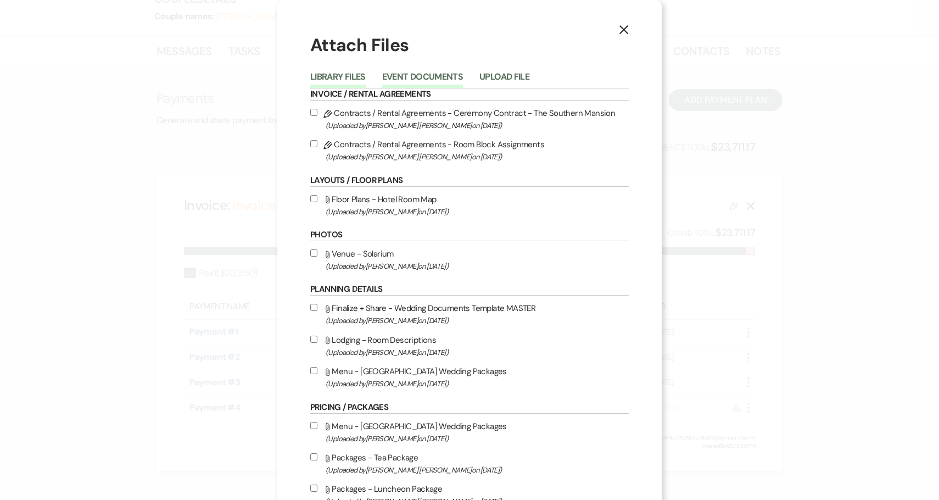
click at [438, 75] on button "Event Documents" at bounding box center [422, 80] width 81 height 15
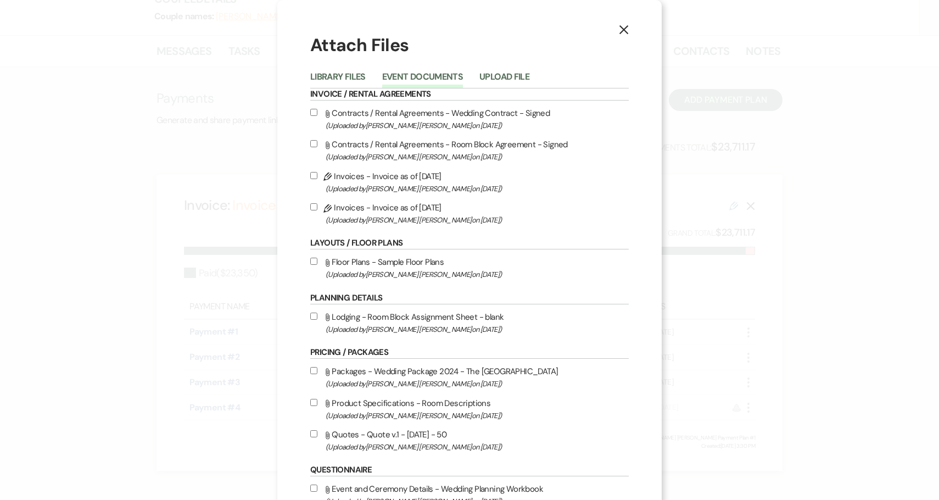
click at [427, 208] on label "Pencil Invoices - Invoice as of [DATE] (Uploaded by [PERSON_NAME] [PERSON_NAME]…" at bounding box center [469, 214] width 319 height 26
click at [318, 208] on input "Pencil Invoices - Invoice as of [DATE] (Uploaded by [PERSON_NAME] [PERSON_NAME]…" at bounding box center [313, 206] width 7 height 7
checkbox input "true"
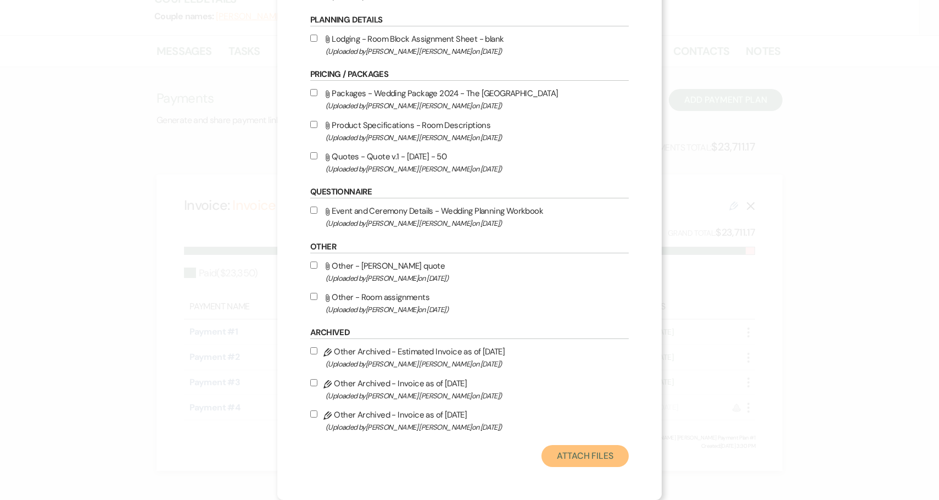
click at [589, 462] on button "Attach Files" at bounding box center [585, 456] width 87 height 22
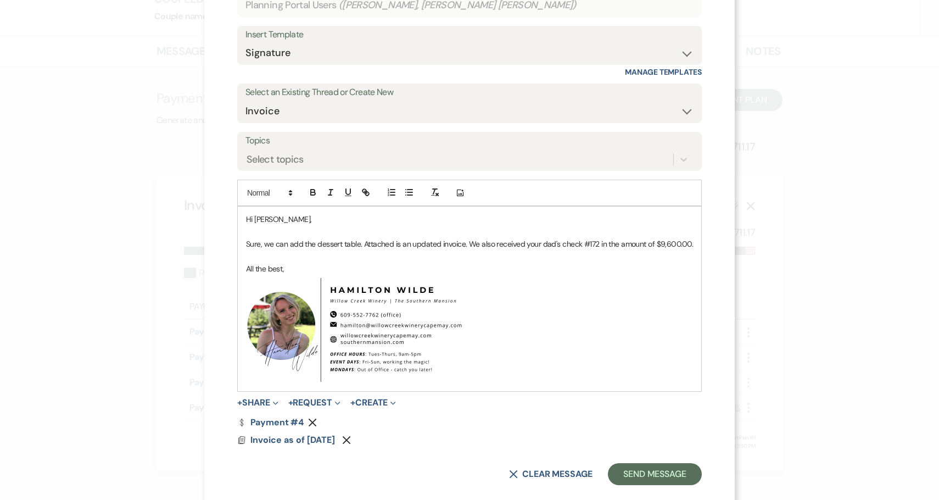
click at [632, 260] on p at bounding box center [469, 256] width 447 height 12
click at [654, 476] on button "Send Message" at bounding box center [655, 474] width 94 height 22
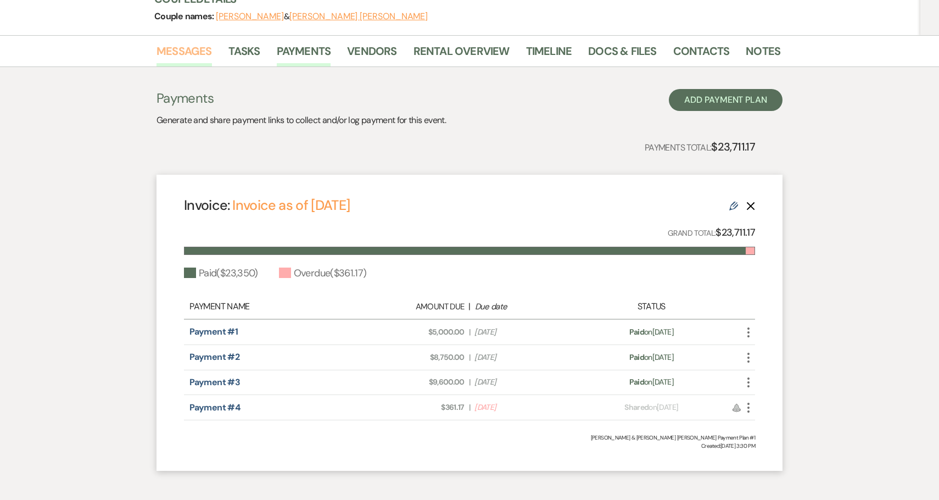
click at [204, 42] on link "Messages" at bounding box center [184, 54] width 55 height 24
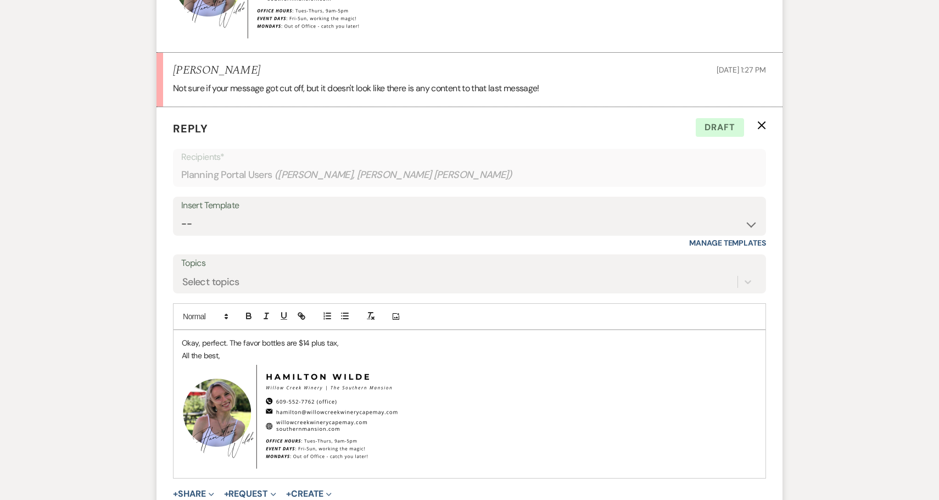
scroll to position [942, 0]
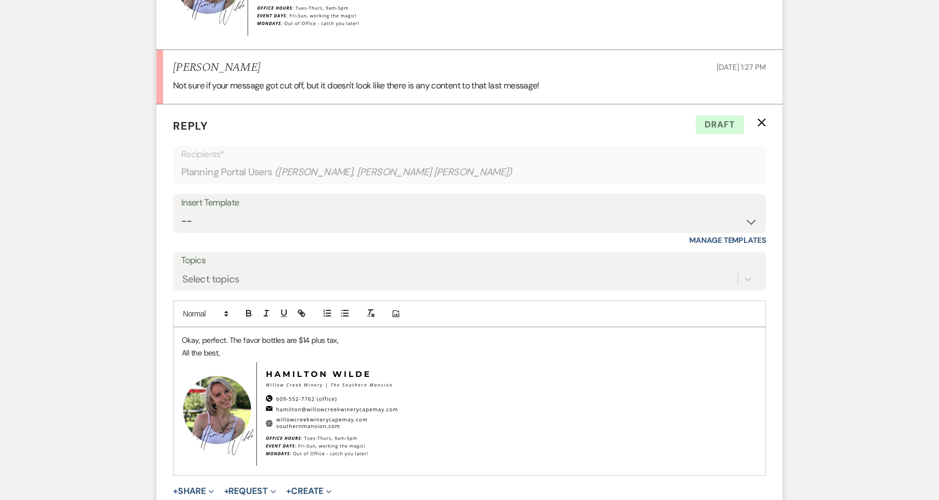
click at [376, 334] on p "Okay, perfect. The favor bottles are $14 plus tax," at bounding box center [470, 340] width 576 height 12
click at [182, 347] on p "All the best," at bounding box center [470, 353] width 576 height 12
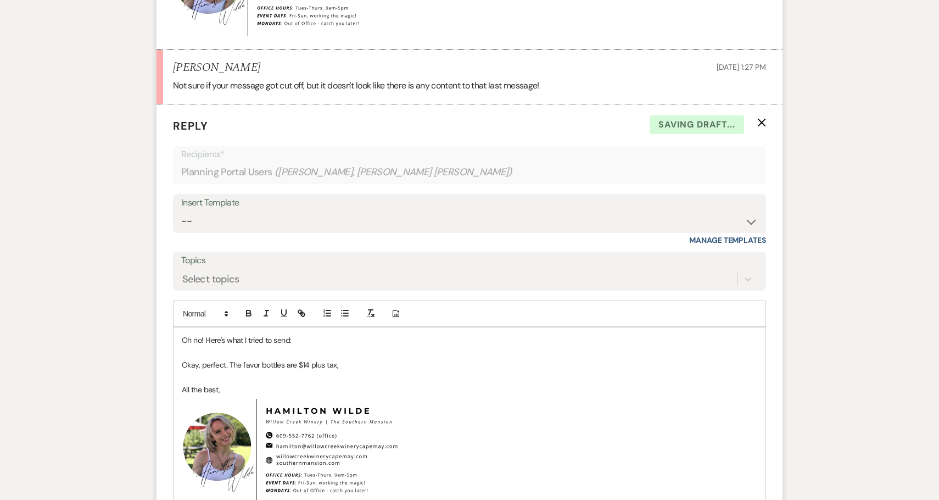
click at [349, 359] on p "Okay, perfect. The favor bottles are $14 plus tax," at bounding box center [470, 365] width 576 height 12
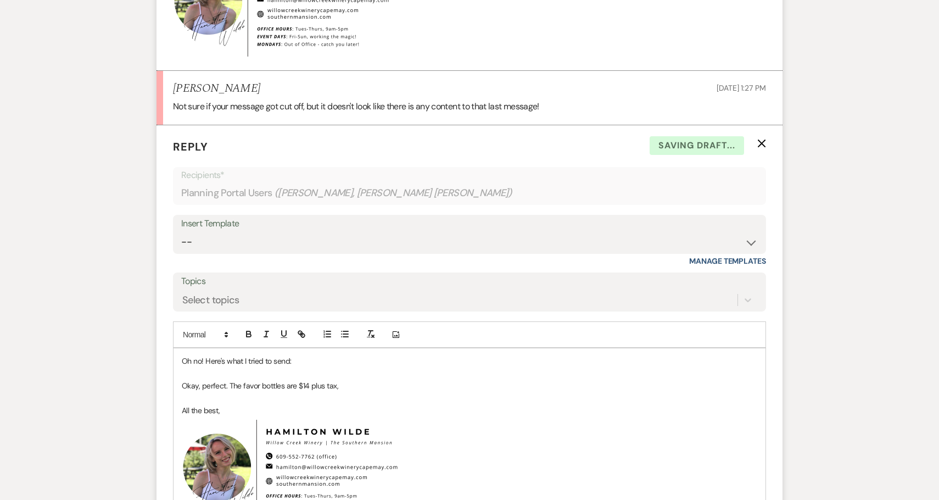
scroll to position [911, 0]
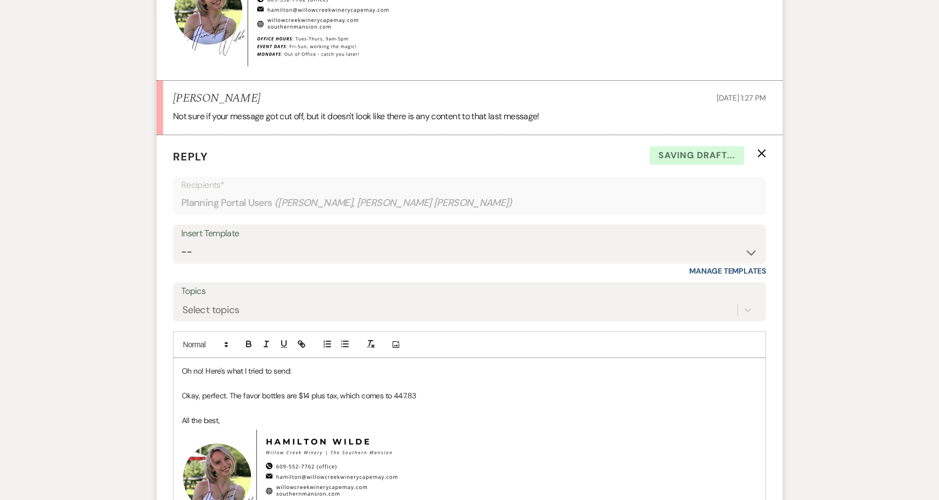
click at [391, 390] on p "Okay, perfect. The favor bottles are $14 plus tax, which comes to 447.83" at bounding box center [470, 396] width 576 height 12
click at [476, 390] on p "Okay, perfect. The favor bottles are $14 plus tax, which comes to $447.83" at bounding box center [470, 396] width 576 height 12
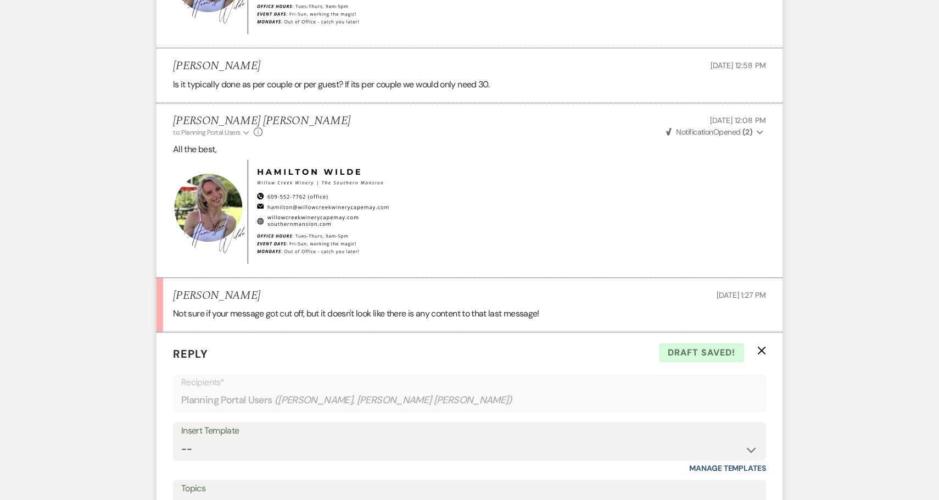
scroll to position [952, 0]
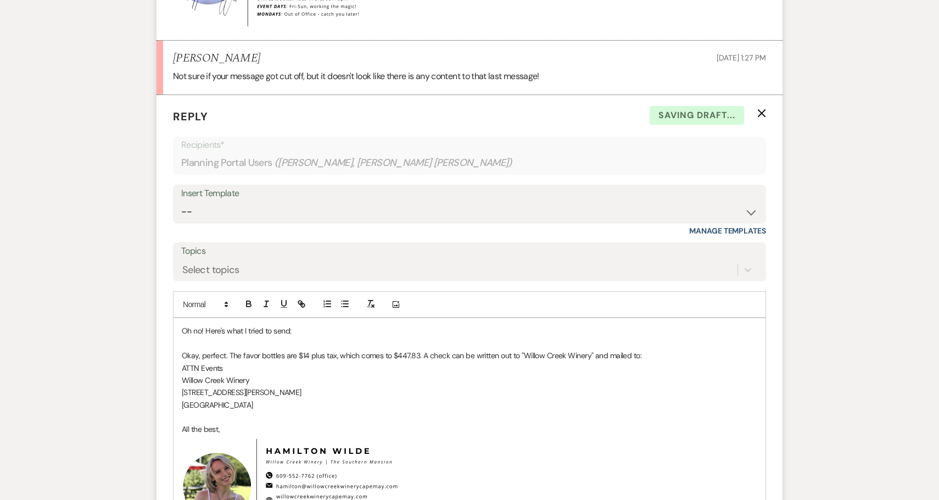
click at [199, 362] on p "ATTN Events" at bounding box center [470, 368] width 576 height 12
drag, startPoint x: 193, startPoint y: 338, endPoint x: 246, endPoint y: 374, distance: 64.1
click at [246, 374] on div "Oh no! Here's what I tried to send: Okay, perfect. The favor bottles are $14 pl…" at bounding box center [470, 435] width 592 height 234
click at [387, 386] on p "[STREET_ADDRESS][PERSON_NAME]" at bounding box center [470, 392] width 576 height 12
drag, startPoint x: 393, startPoint y: 329, endPoint x: 416, endPoint y: 332, distance: 23.8
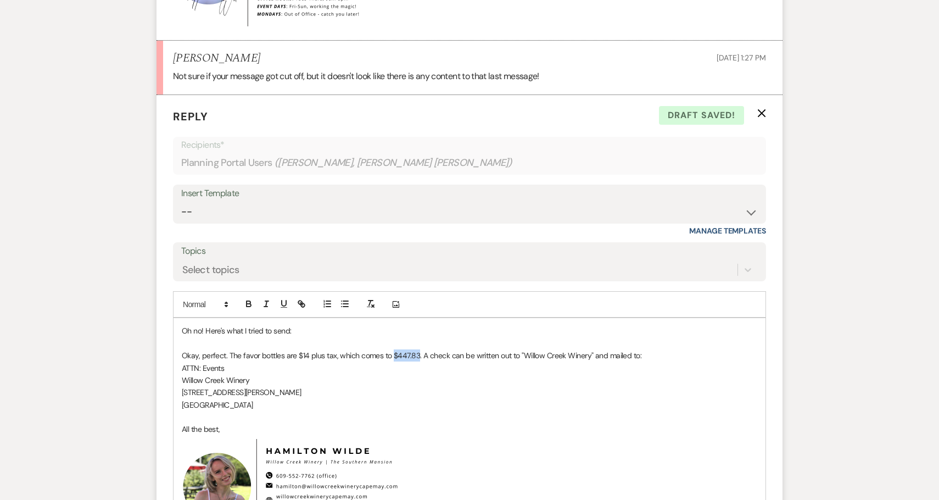
click at [416, 349] on p "Okay, perfect. The favor bottles are $14 plus tax, which comes to $447.83. A ch…" at bounding box center [470, 355] width 576 height 12
click at [255, 297] on button "button" at bounding box center [248, 303] width 15 height 13
click at [283, 362] on p "ATTN: Events" at bounding box center [470, 368] width 576 height 12
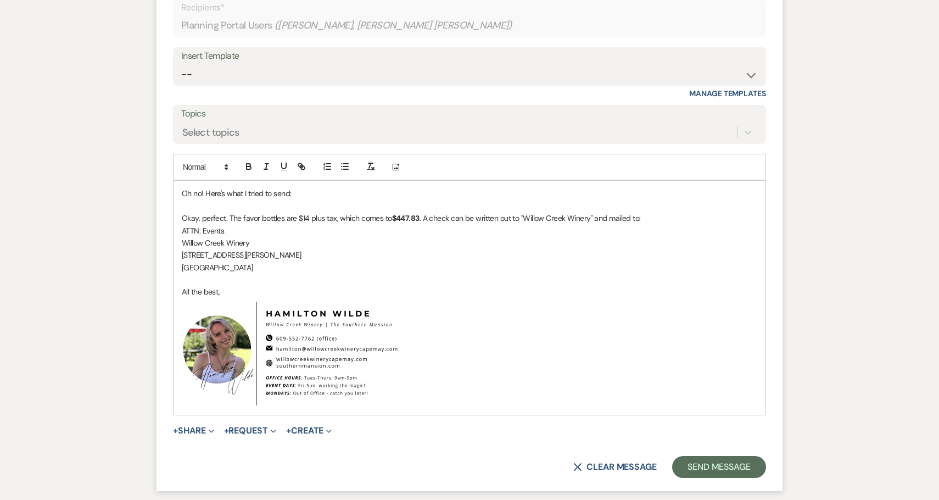
scroll to position [1104, 0]
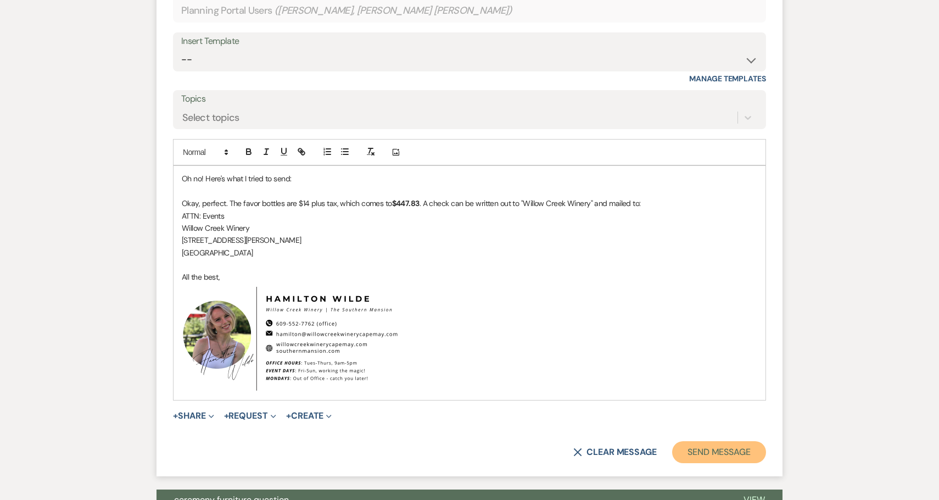
click at [716, 441] on button "Send Message" at bounding box center [719, 452] width 94 height 22
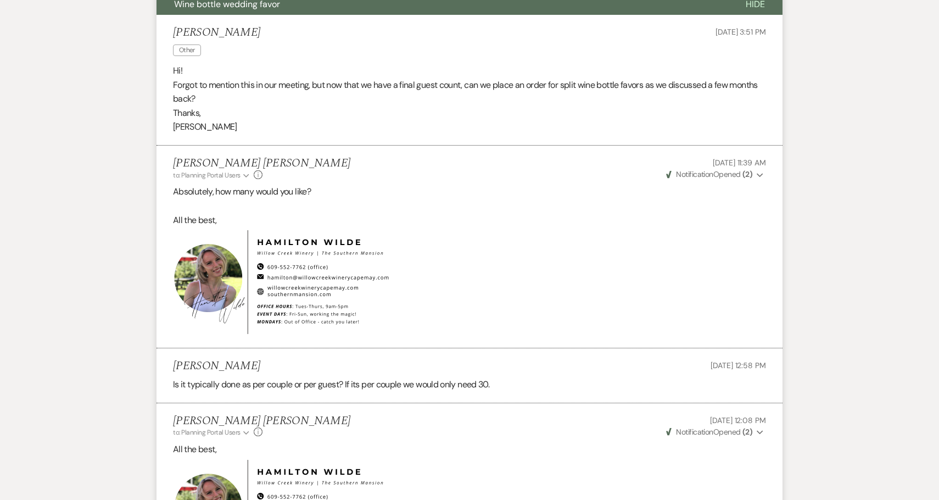
scroll to position [0, 0]
